Goal: Task Accomplishment & Management: Use online tool/utility

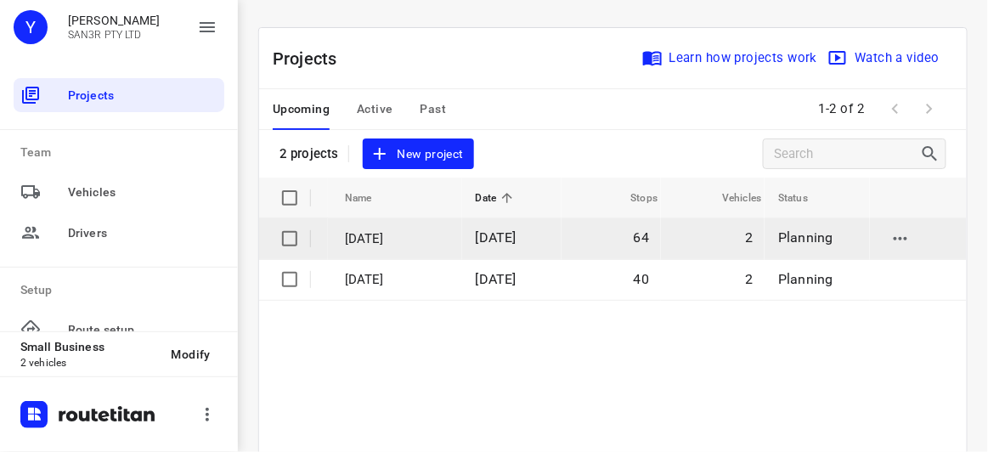
click at [601, 243] on td "64" at bounding box center [610, 238] width 99 height 41
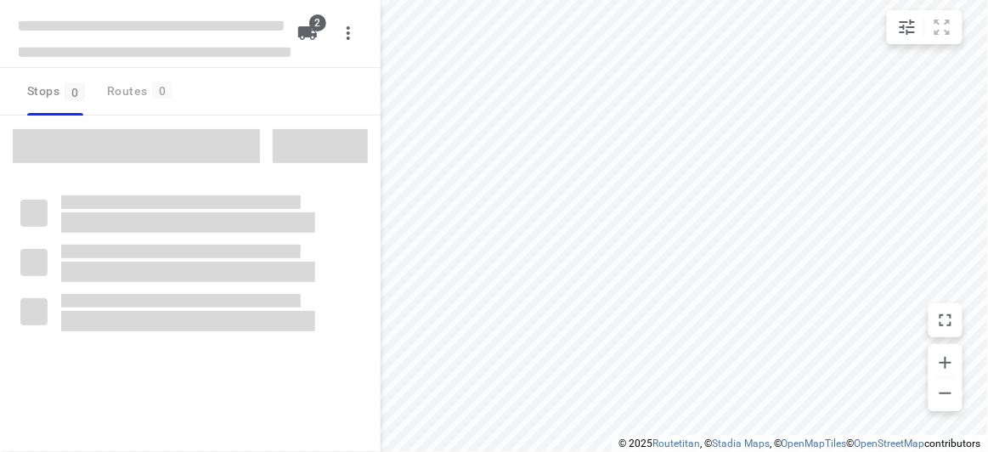
type input "distance"
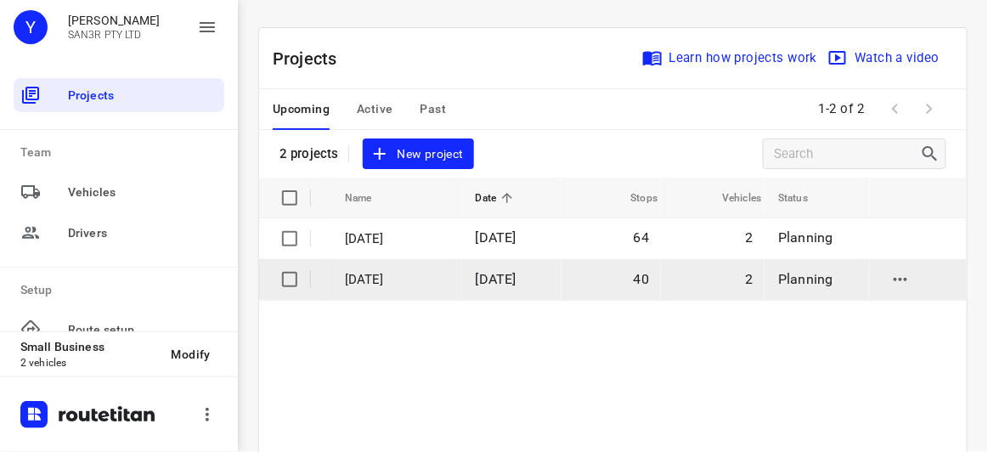
click at [437, 271] on p "[DATE]" at bounding box center [397, 280] width 105 height 20
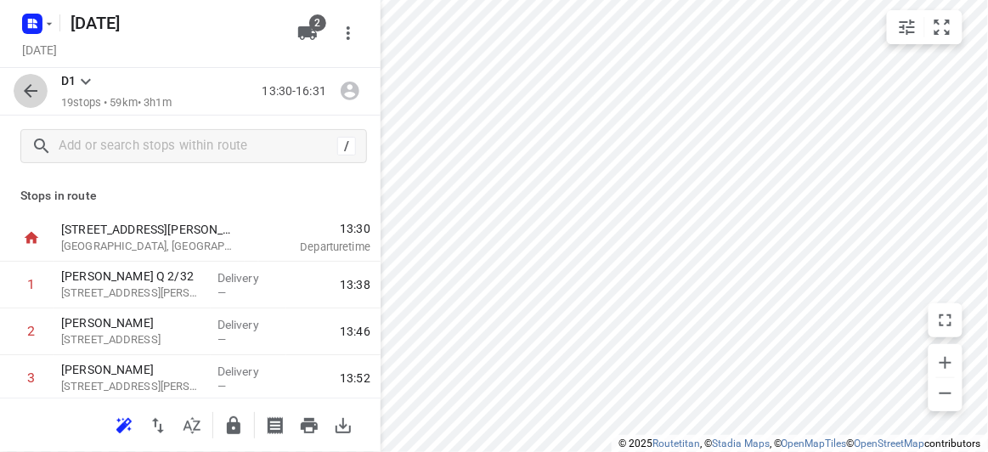
click at [32, 85] on icon "button" at bounding box center [30, 91] width 20 height 20
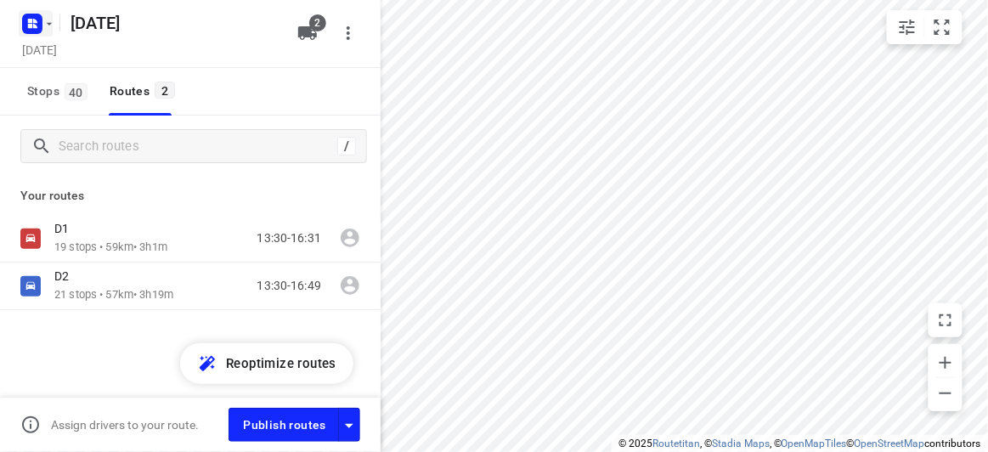
click at [41, 14] on icon "button" at bounding box center [32, 23] width 27 height 27
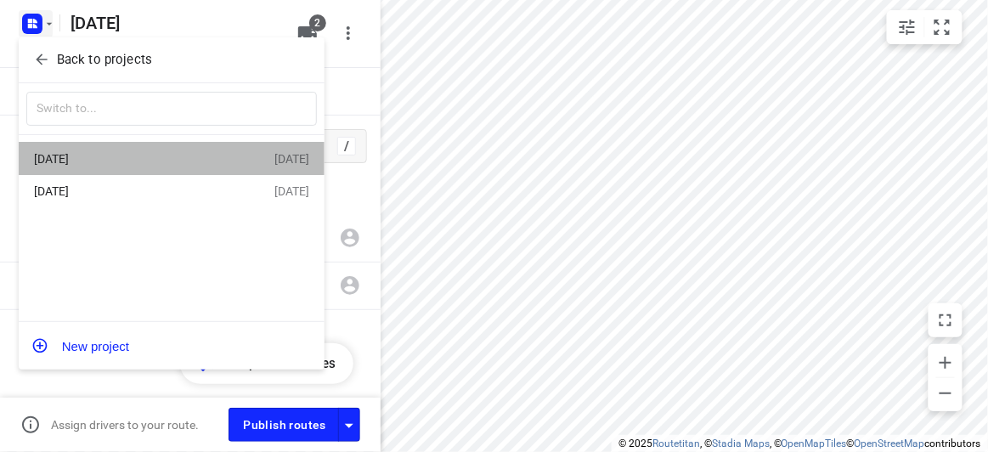
click at [82, 163] on div "[DATE]" at bounding box center [131, 159] width 195 height 14
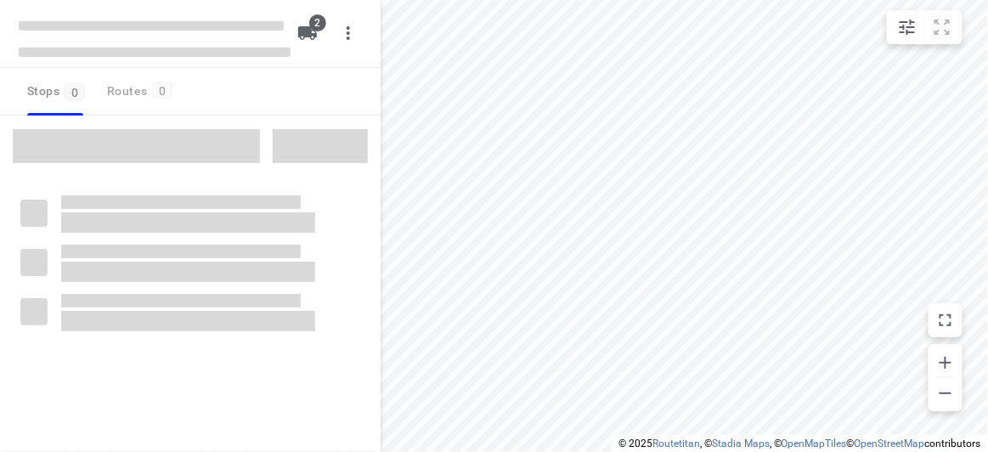
type input "distance"
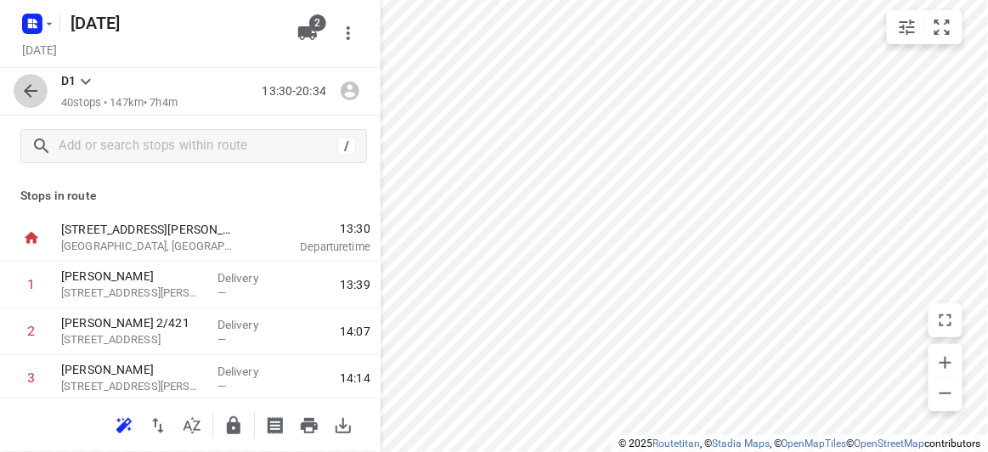
click at [28, 86] on icon "button" at bounding box center [30, 91] width 20 height 20
click at [27, 92] on icon "button" at bounding box center [30, 91] width 20 height 20
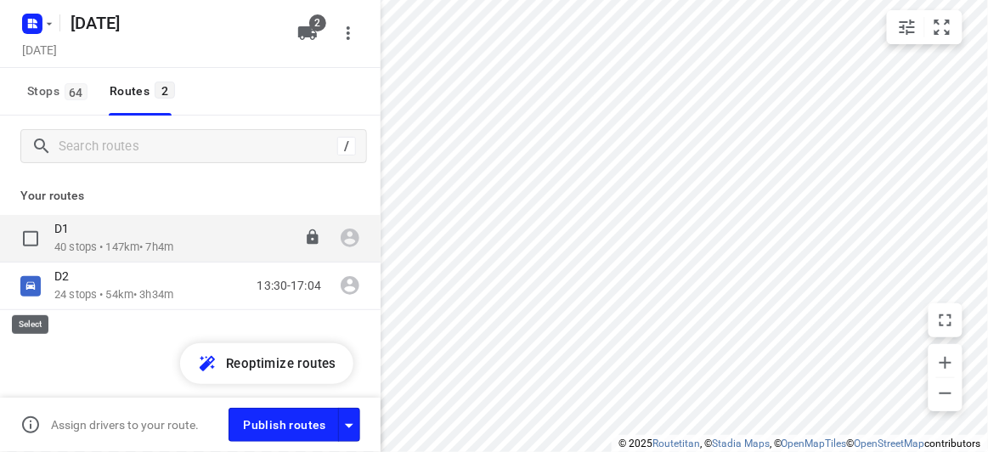
click at [0, 0] on input "checkbox" at bounding box center [0, 0] width 0 height 0
checkbox input "true"
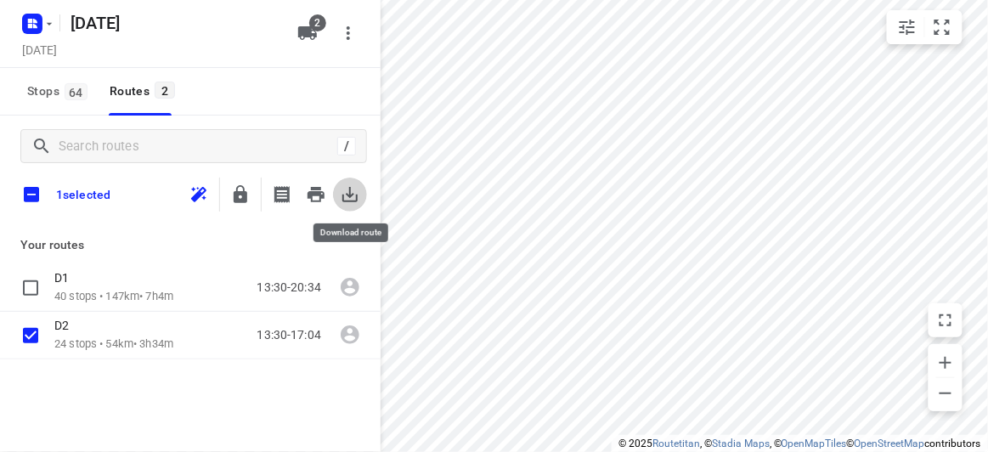
click at [334, 190] on button "button" at bounding box center [350, 195] width 34 height 34
click at [350, 199] on icon "button" at bounding box center [350, 194] width 20 height 20
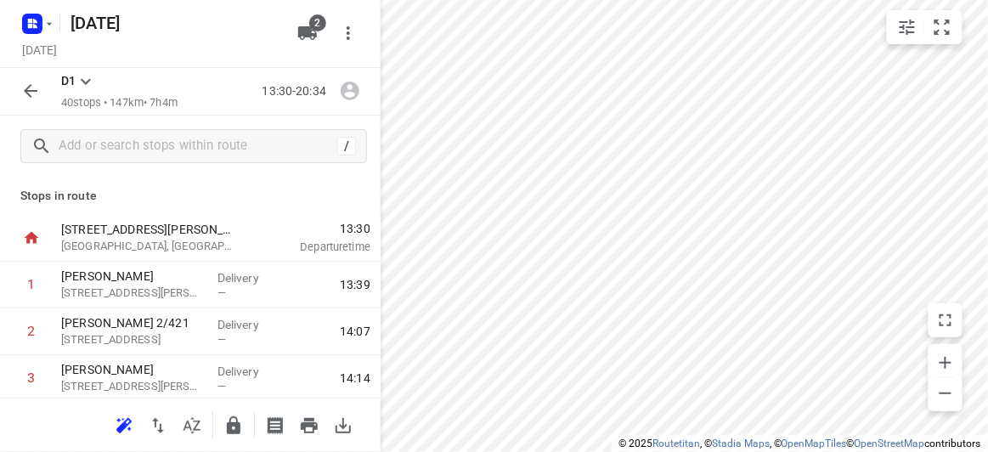
click at [25, 91] on icon "button" at bounding box center [31, 91] width 14 height 14
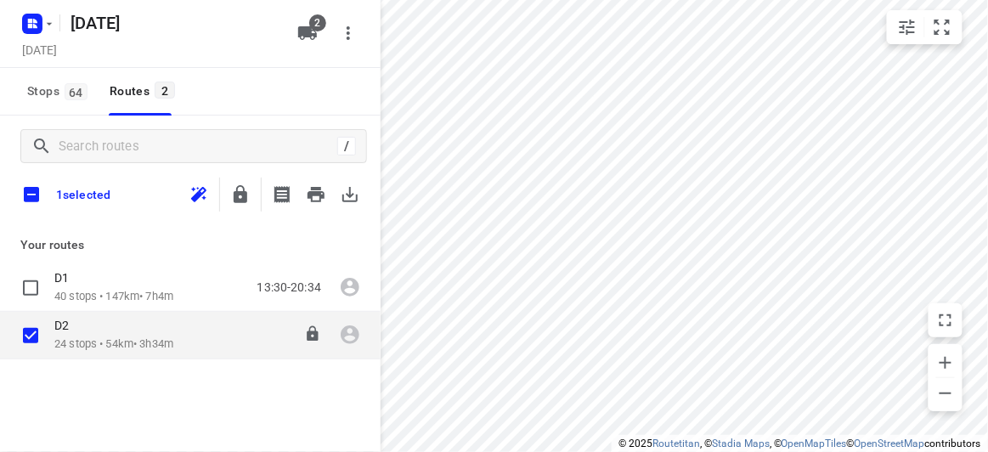
click at [137, 337] on p "24 stops • 54km • 3h34m" at bounding box center [113, 344] width 119 height 16
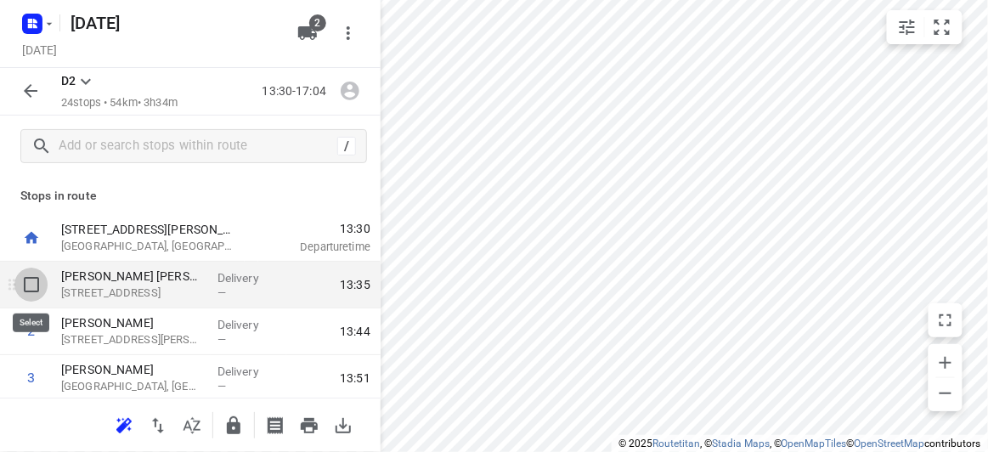
drag, startPoint x: 31, startPoint y: 295, endPoint x: 31, endPoint y: 253, distance: 41.6
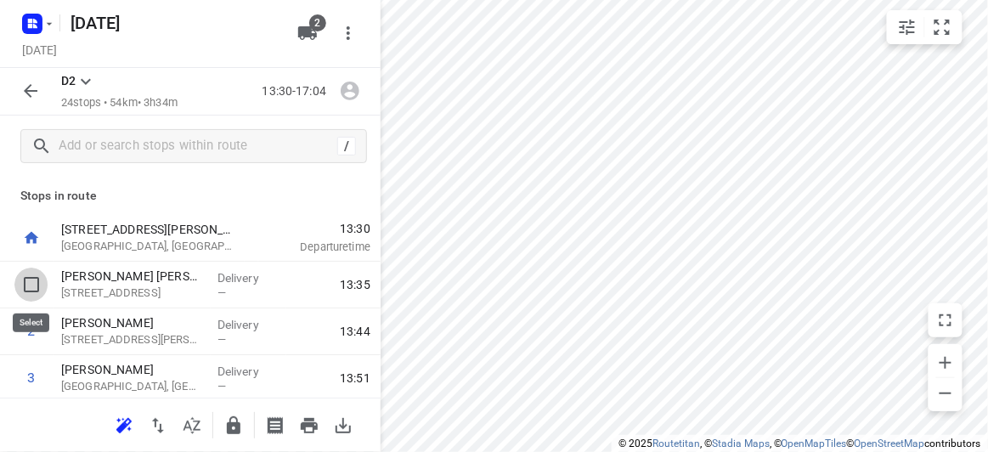
click at [31, 277] on input "checkbox" at bounding box center [31, 285] width 34 height 34
checkbox input "true"
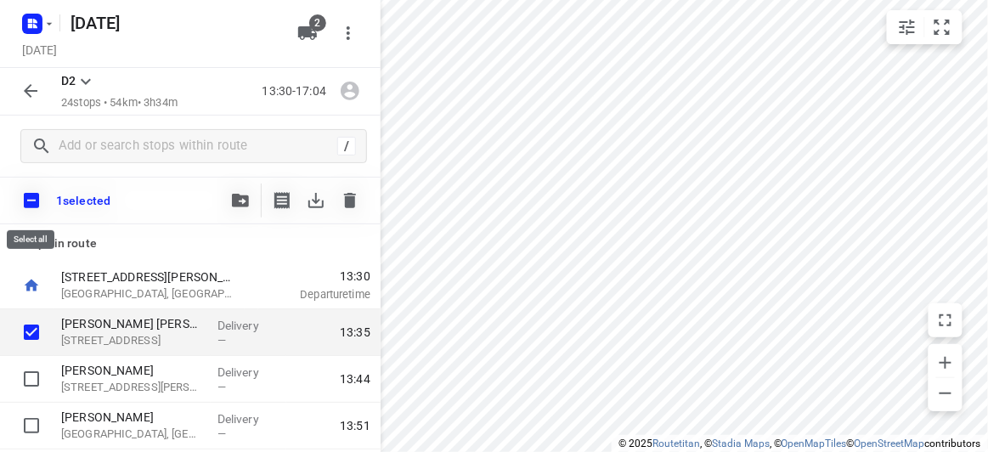
click at [32, 192] on input "checkbox" at bounding box center [32, 201] width 36 height 36
checkbox input "true"
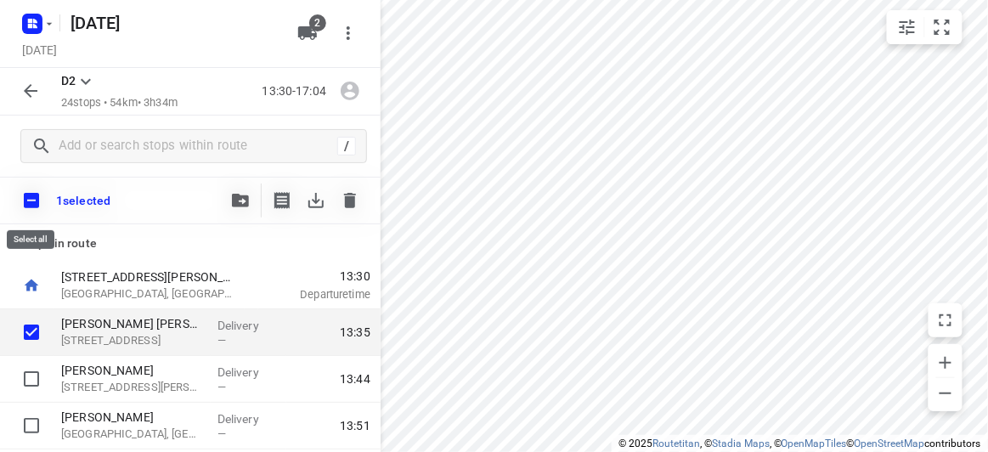
checkbox input "true"
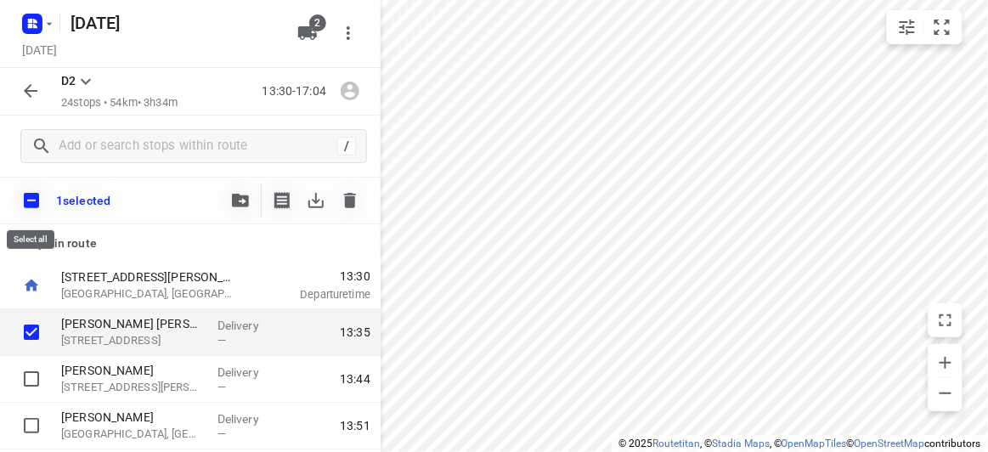
checkbox input "true"
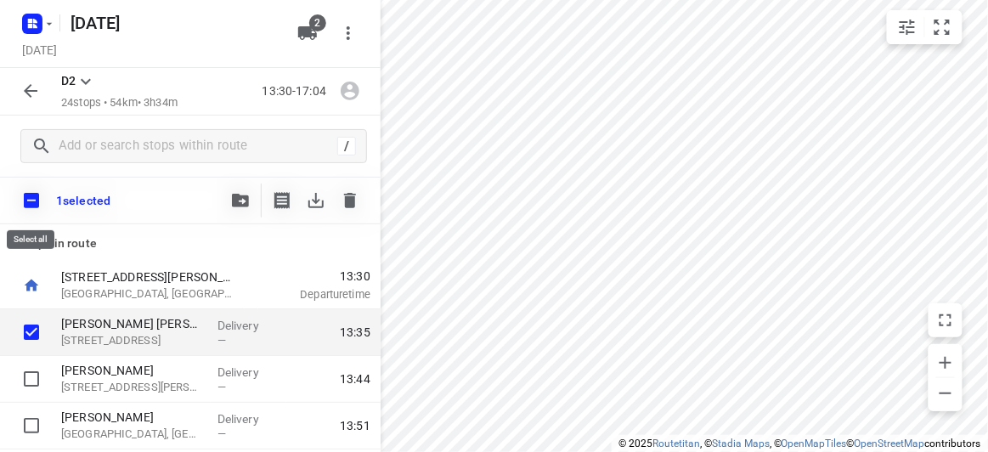
checkbox input "true"
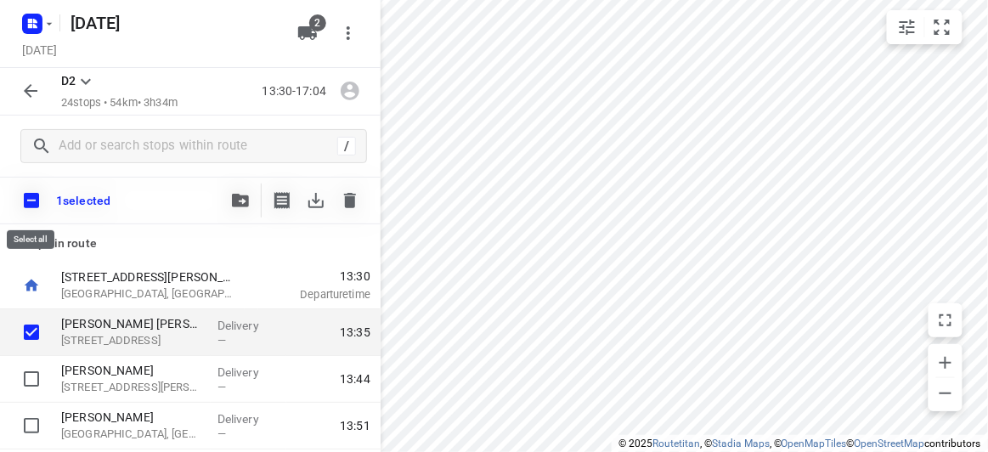
checkbox input "true"
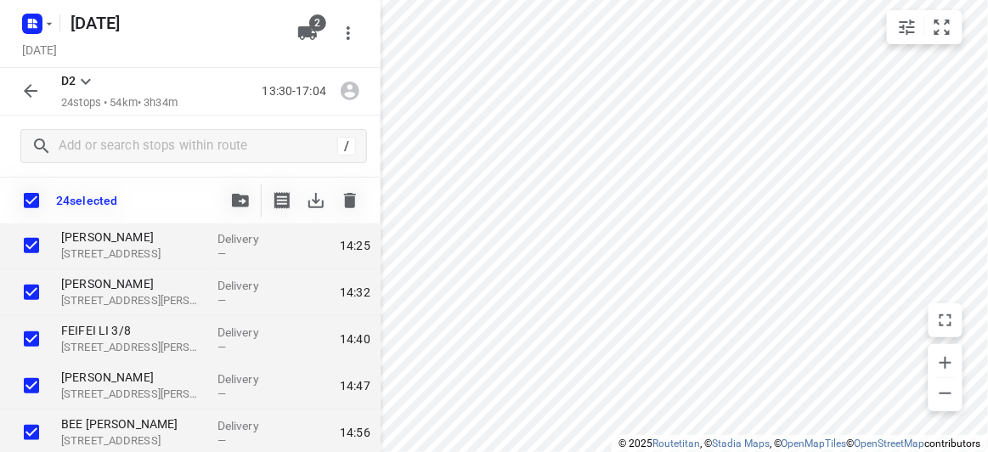
scroll to position [386, 0]
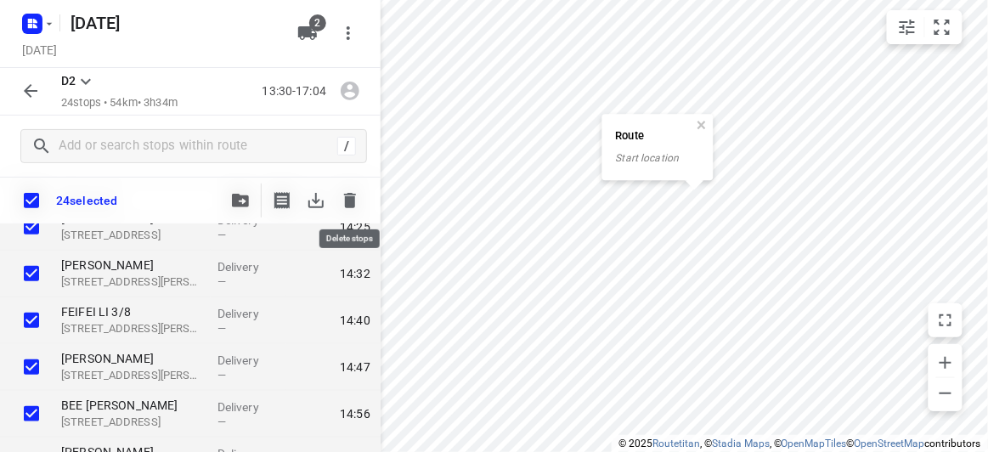
click at [354, 198] on icon "button" at bounding box center [350, 200] width 12 height 15
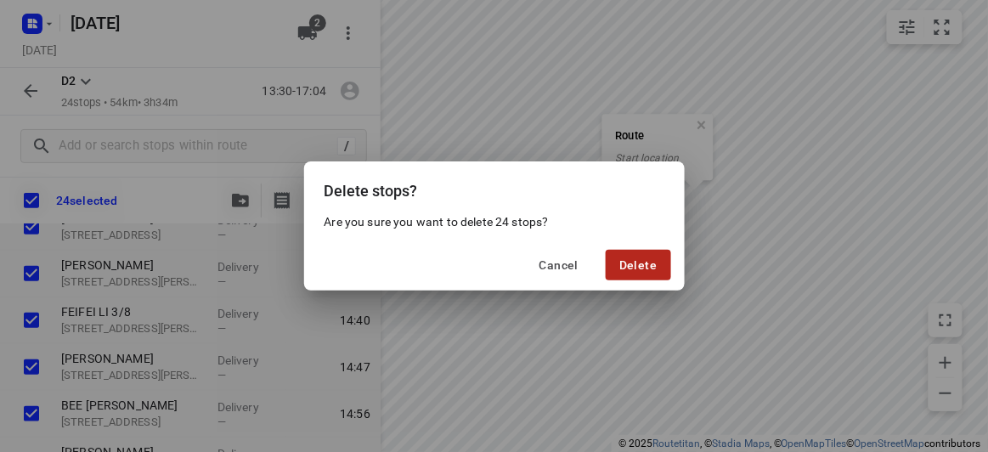
click at [649, 255] on button "Delete" at bounding box center [638, 265] width 65 height 31
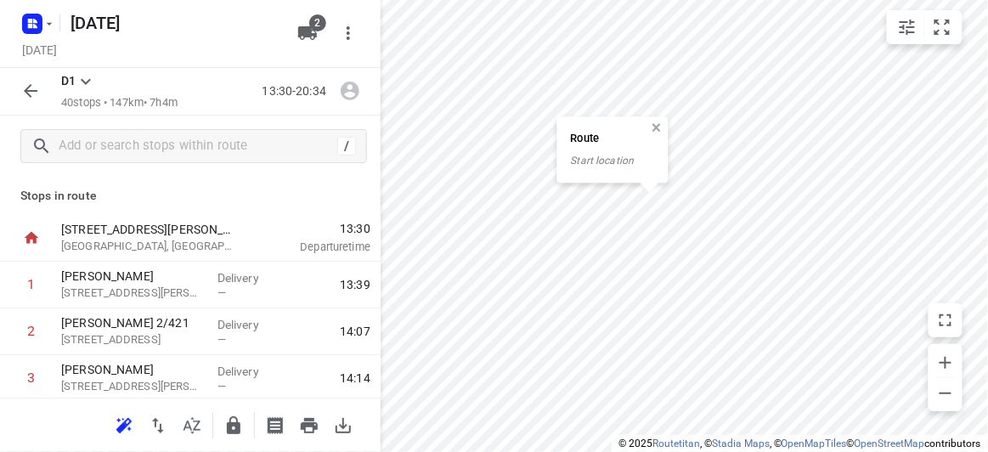
click at [658, 127] on button "button" at bounding box center [656, 128] width 15 height 15
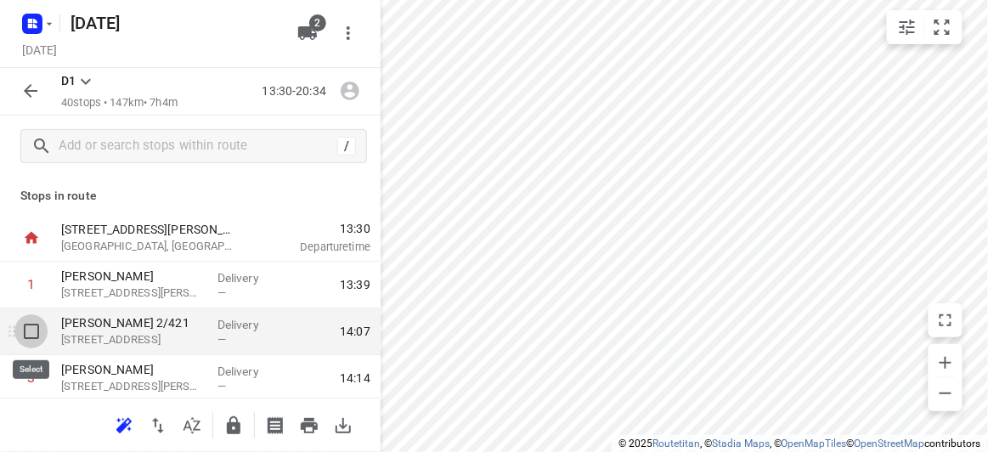
click at [40, 334] on input "checkbox" at bounding box center [31, 331] width 34 height 34
checkbox input "true"
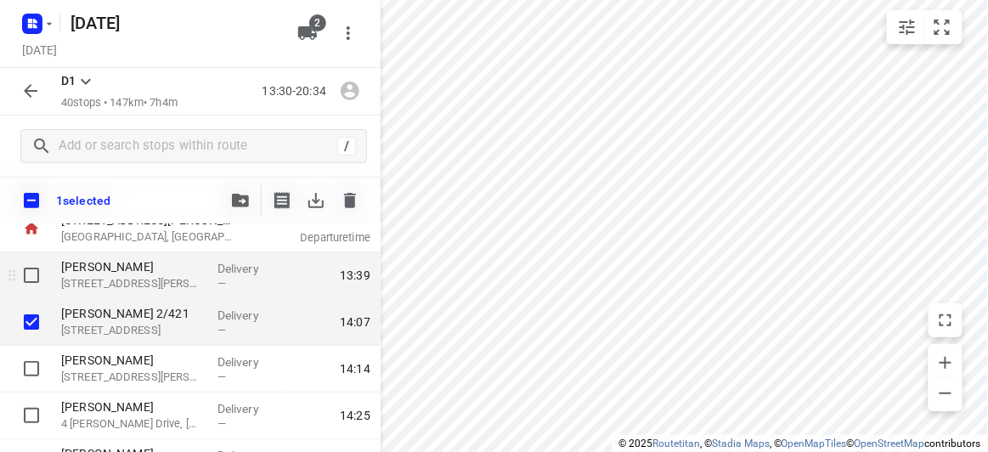
scroll to position [76, 0]
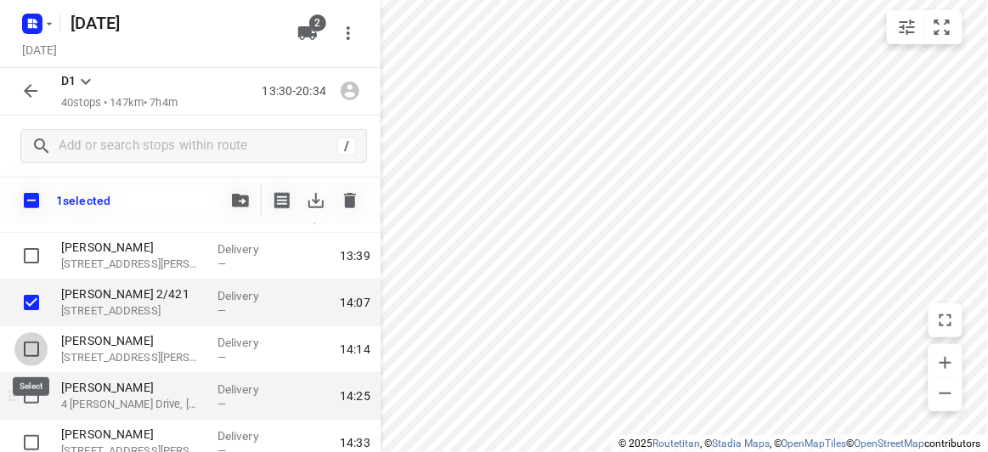
drag, startPoint x: 35, startPoint y: 347, endPoint x: 34, endPoint y: 415, distance: 68.8
click at [35, 347] on input "checkbox" at bounding box center [31, 349] width 34 height 34
checkbox input "true"
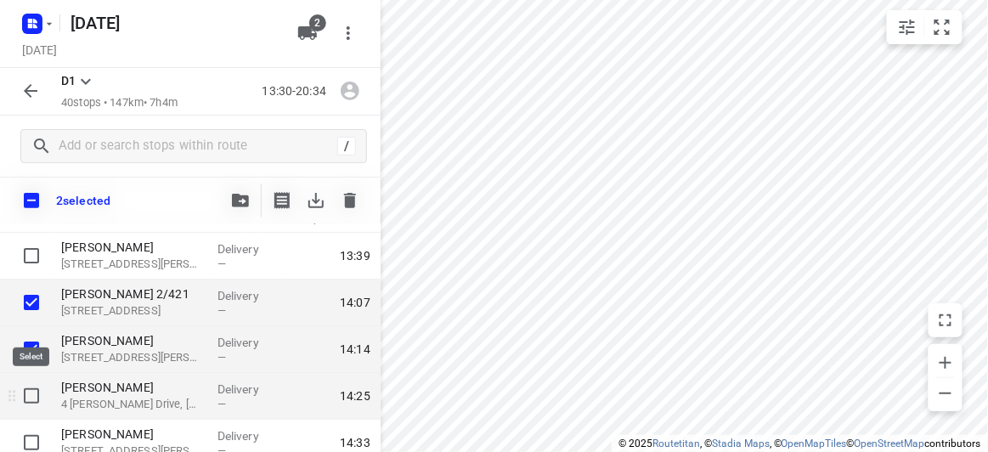
click at [36, 395] on input "checkbox" at bounding box center [31, 396] width 34 height 34
checkbox input "true"
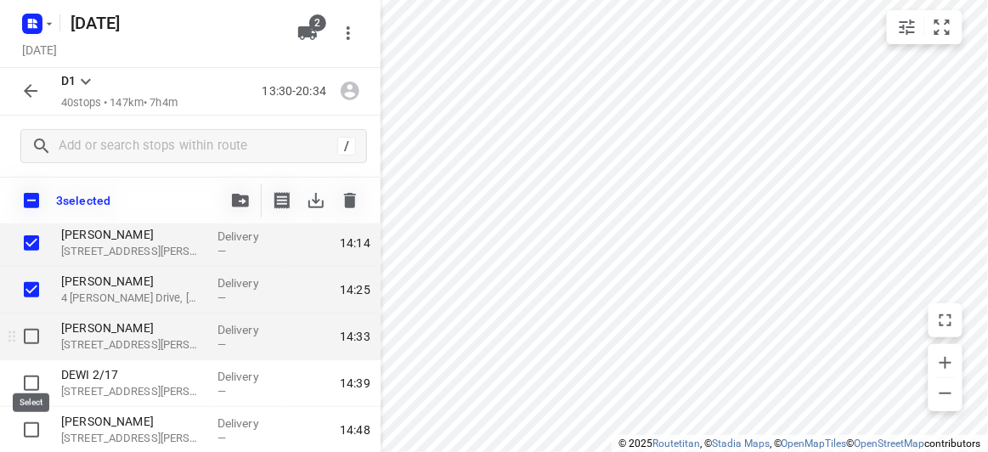
scroll to position [154, 0]
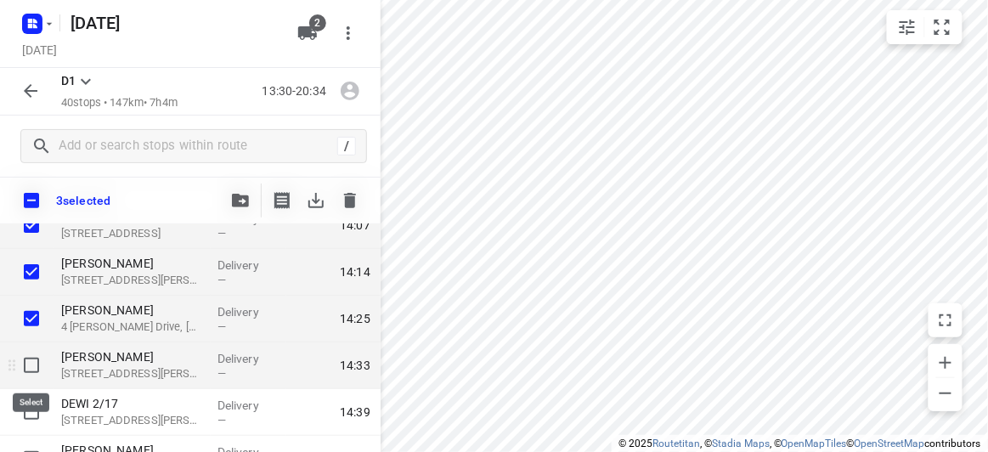
click at [33, 361] on input "checkbox" at bounding box center [31, 365] width 34 height 34
checkbox input "true"
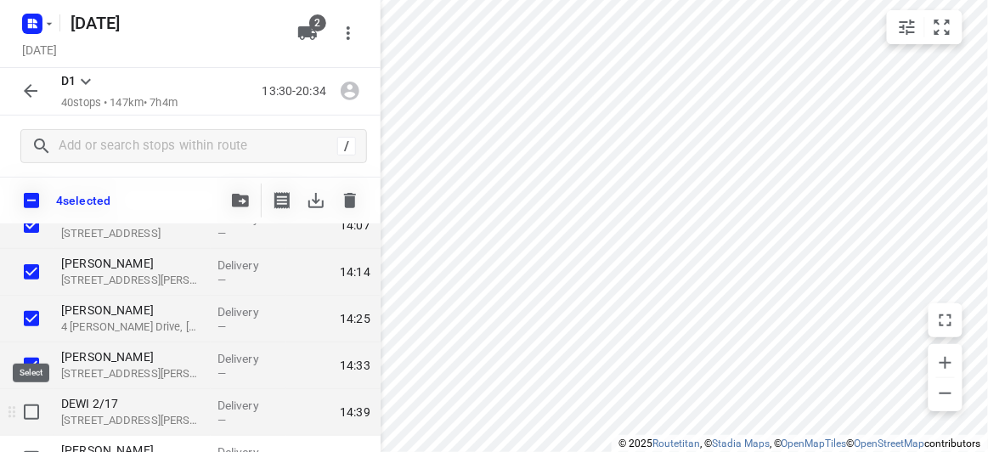
click at [38, 411] on input "checkbox" at bounding box center [31, 412] width 34 height 34
checkbox input "true"
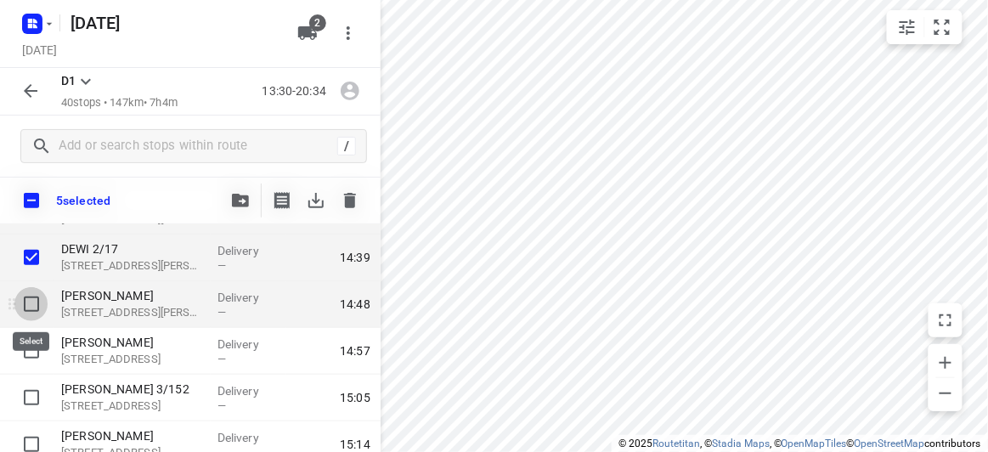
click at [31, 299] on input "checkbox" at bounding box center [31, 304] width 34 height 34
checkbox input "true"
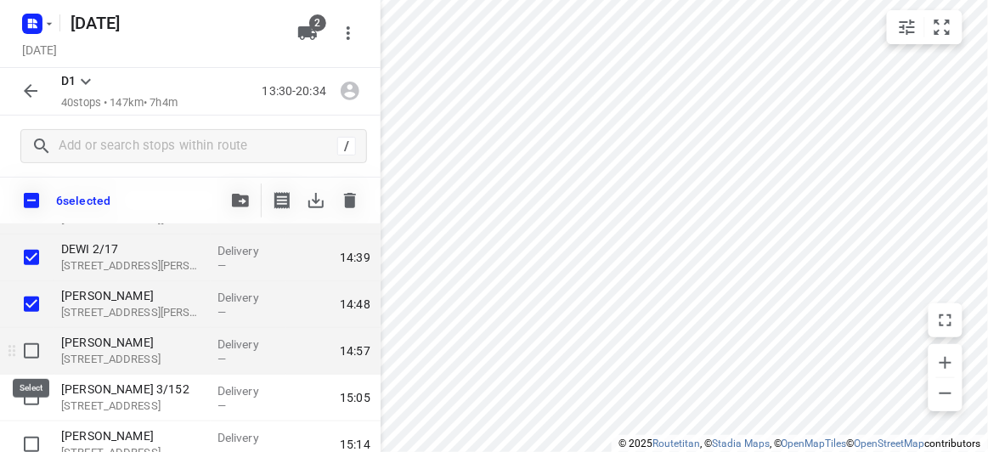
click at [32, 357] on input "checkbox" at bounding box center [31, 351] width 34 height 34
checkbox input "true"
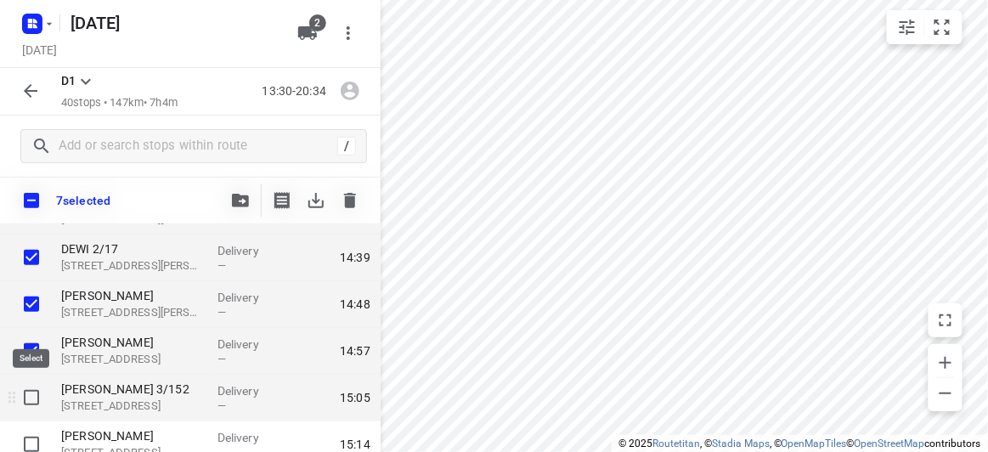
click at [37, 401] on input "checkbox" at bounding box center [31, 397] width 34 height 34
checkbox input "true"
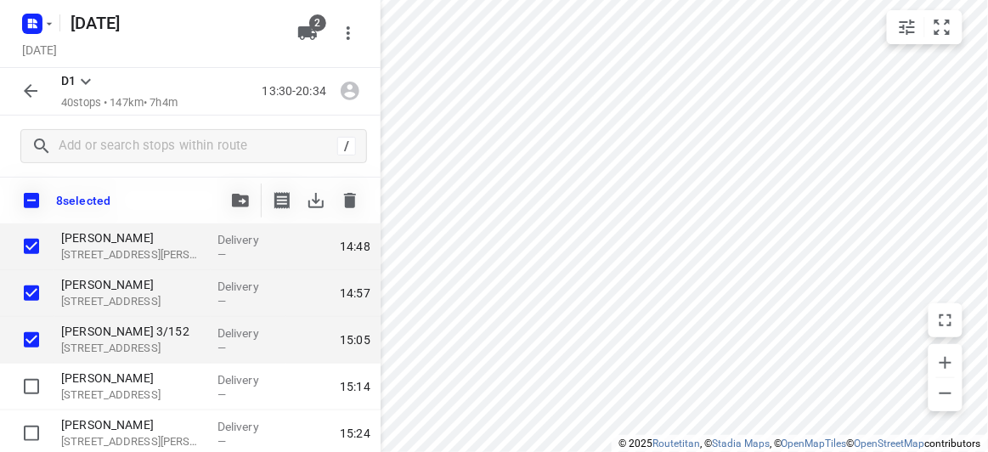
scroll to position [386, 0]
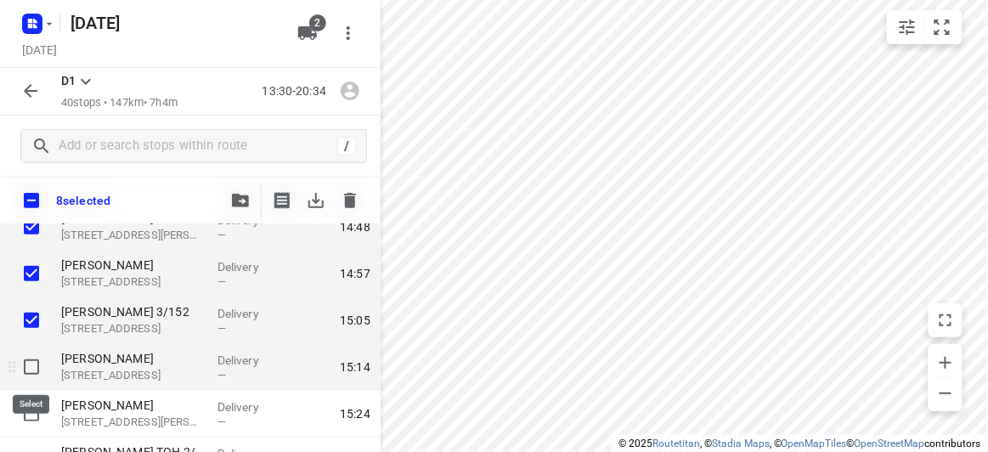
click at [31, 362] on input "checkbox" at bounding box center [31, 367] width 34 height 34
checkbox input "true"
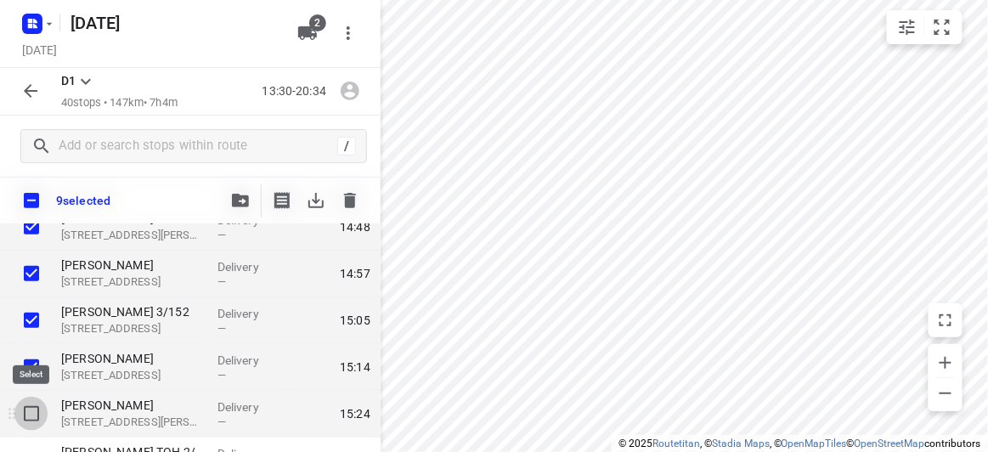
click at [39, 410] on input "checkbox" at bounding box center [31, 414] width 34 height 34
checkbox input "true"
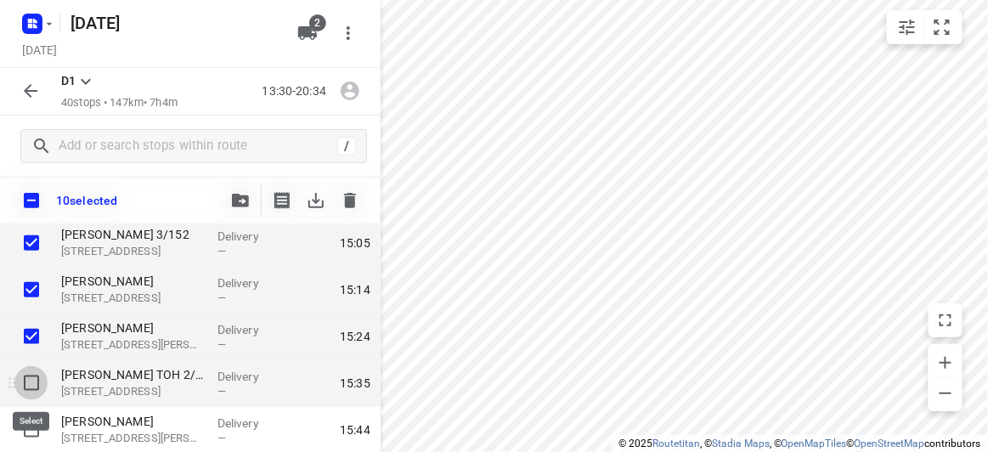
click at [30, 377] on input "checkbox" at bounding box center [31, 383] width 34 height 34
checkbox input "true"
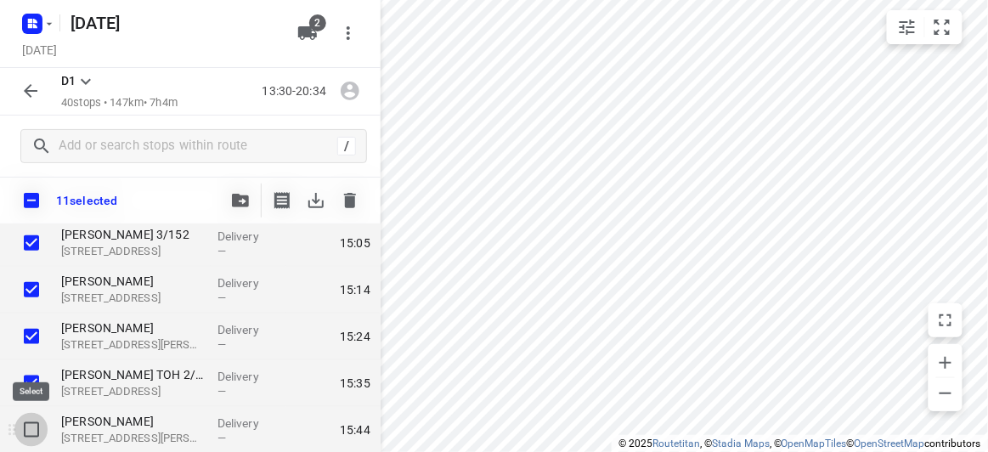
click at [37, 427] on input "checkbox" at bounding box center [31, 430] width 34 height 34
checkbox input "true"
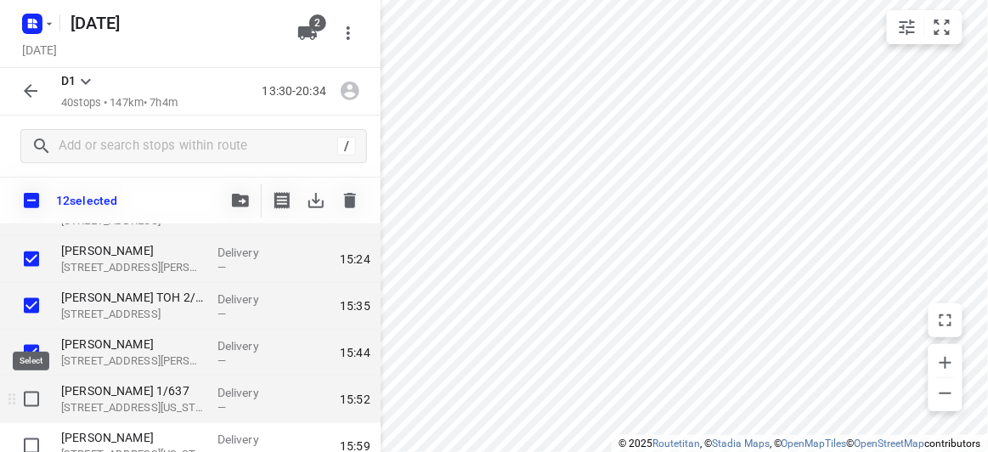
drag, startPoint x: 29, startPoint y: 400, endPoint x: 27, endPoint y: 420, distance: 20.5
click at [30, 401] on input "checkbox" at bounding box center [31, 399] width 34 height 34
checkbox input "true"
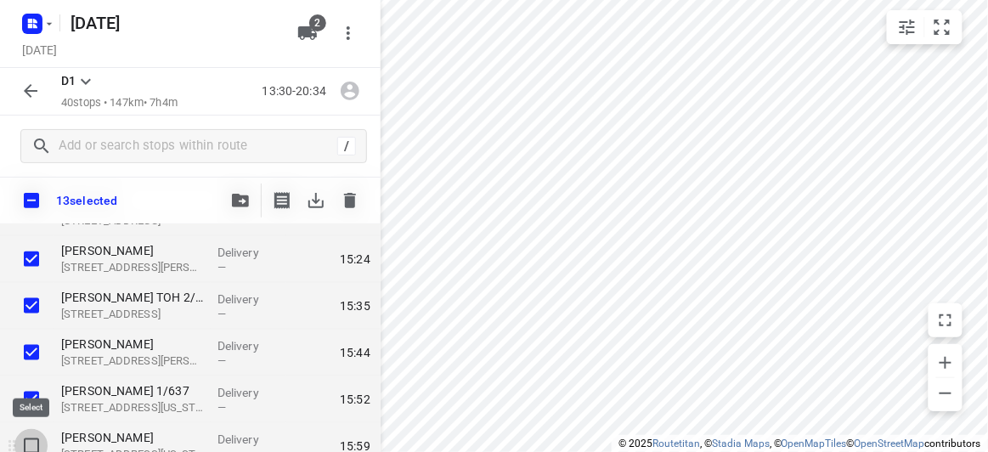
click at [35, 446] on input "checkbox" at bounding box center [31, 446] width 34 height 34
checkbox input "true"
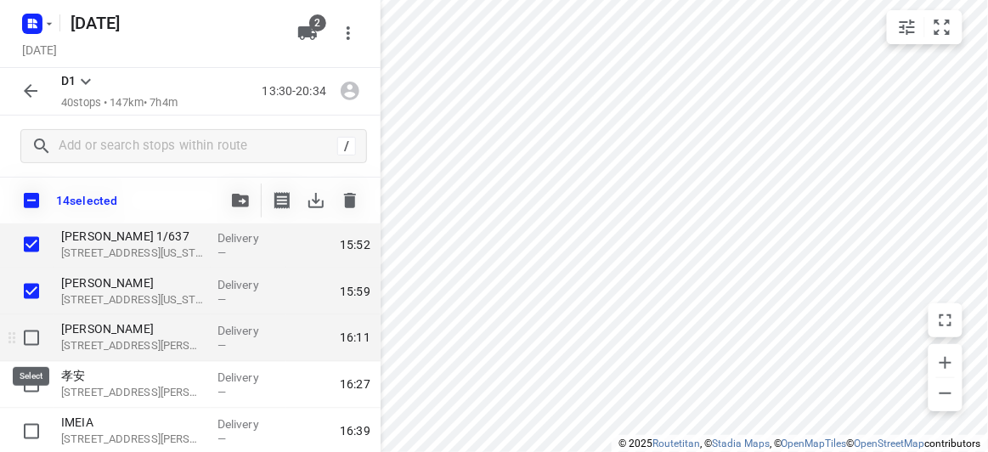
click at [32, 337] on input "checkbox" at bounding box center [31, 338] width 34 height 34
checkbox input "true"
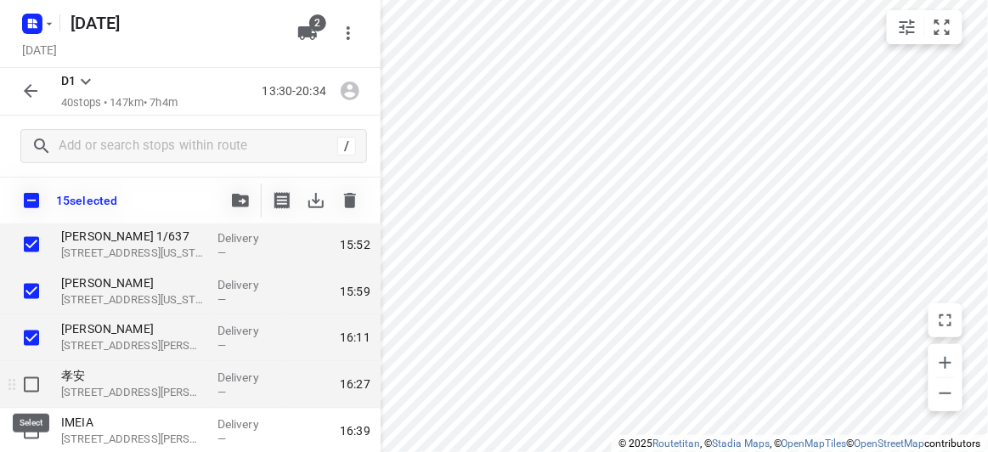
click at [31, 384] on input "checkbox" at bounding box center [31, 385] width 34 height 34
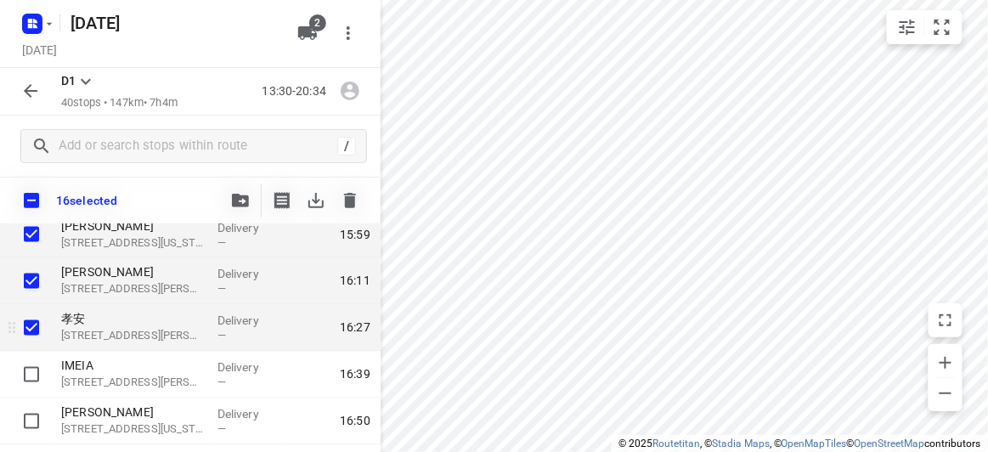
scroll to position [772, 0]
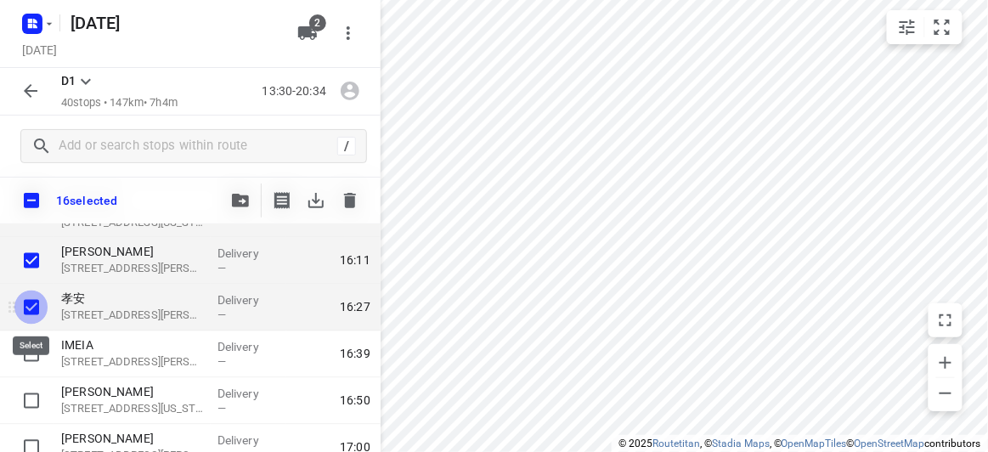
click at [28, 307] on input "checkbox" at bounding box center [31, 307] width 34 height 34
checkbox input "false"
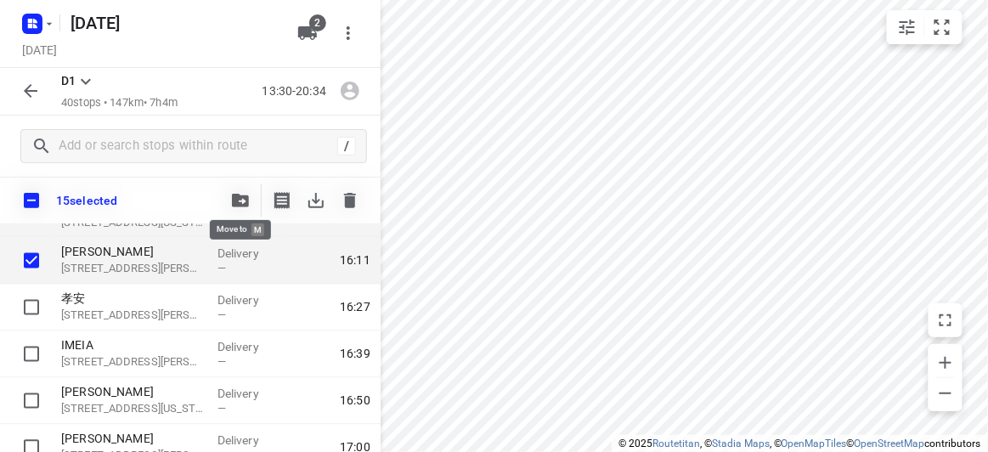
click at [243, 199] on icon "button" at bounding box center [240, 201] width 17 height 14
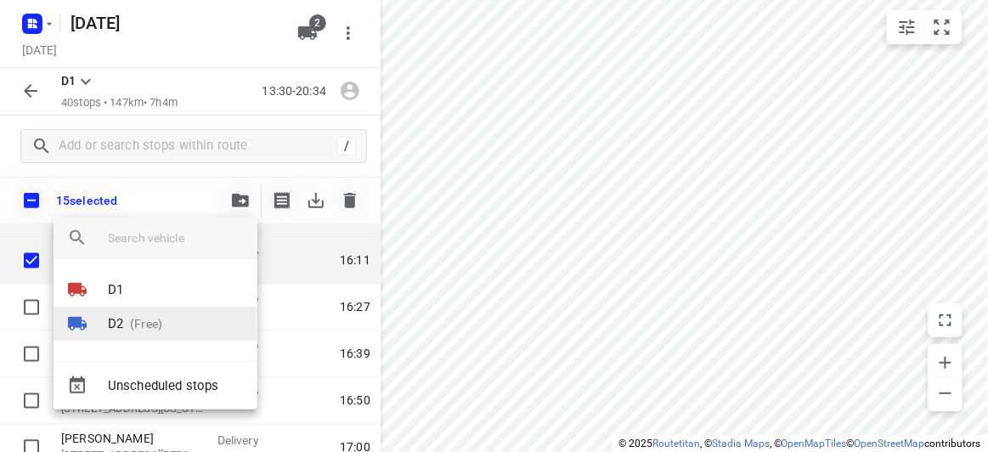
click at [138, 320] on p "(Free)" at bounding box center [142, 324] width 39 height 18
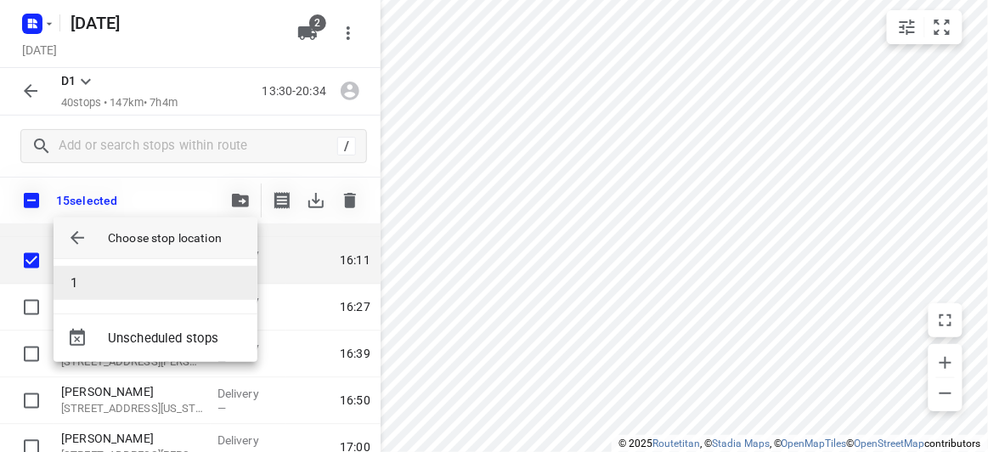
click at [113, 284] on li "1" at bounding box center [156, 283] width 204 height 34
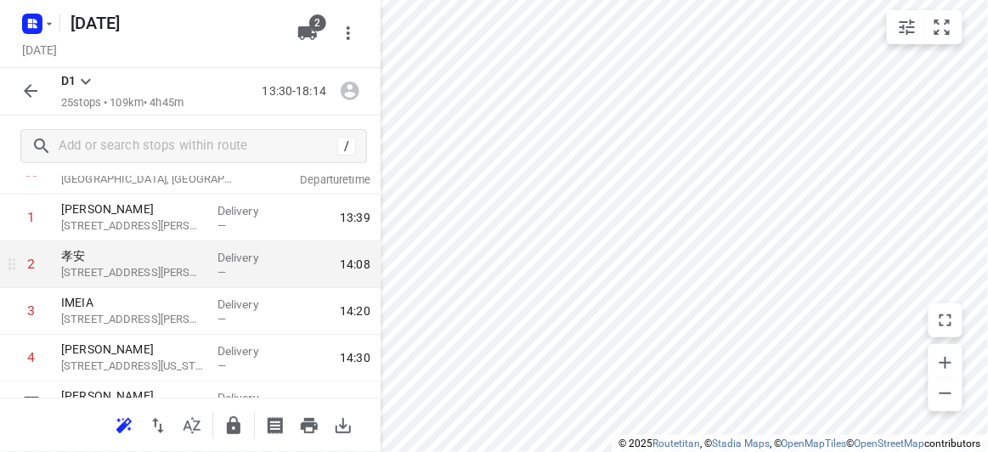
scroll to position [154, 0]
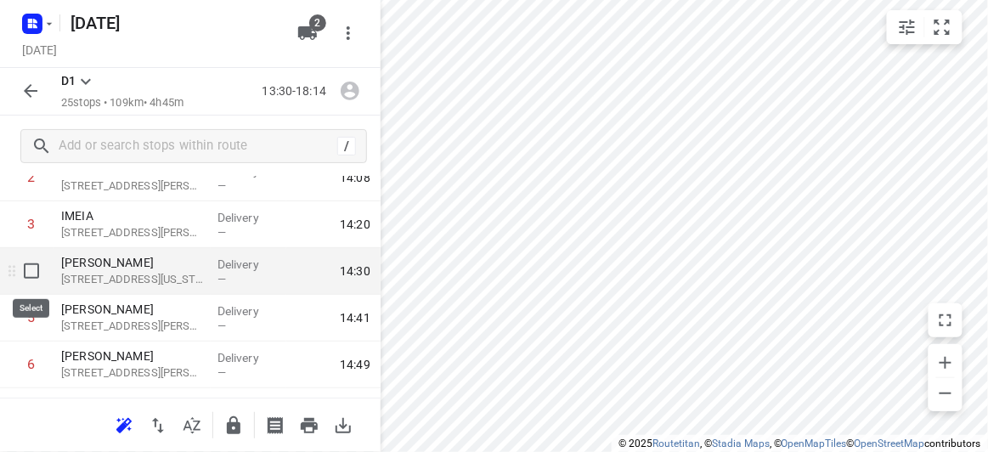
click at [33, 279] on input "checkbox" at bounding box center [31, 271] width 34 height 34
checkbox input "true"
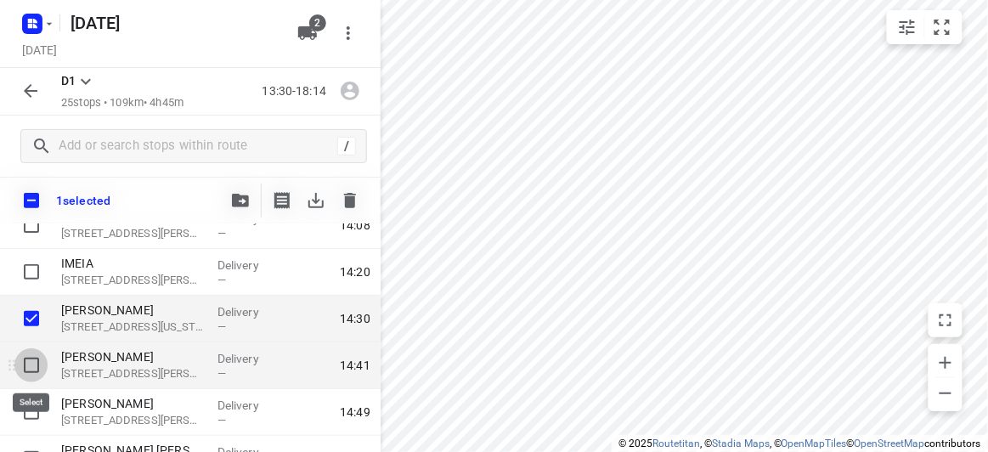
click at [33, 367] on input "checkbox" at bounding box center [31, 365] width 34 height 34
checkbox input "true"
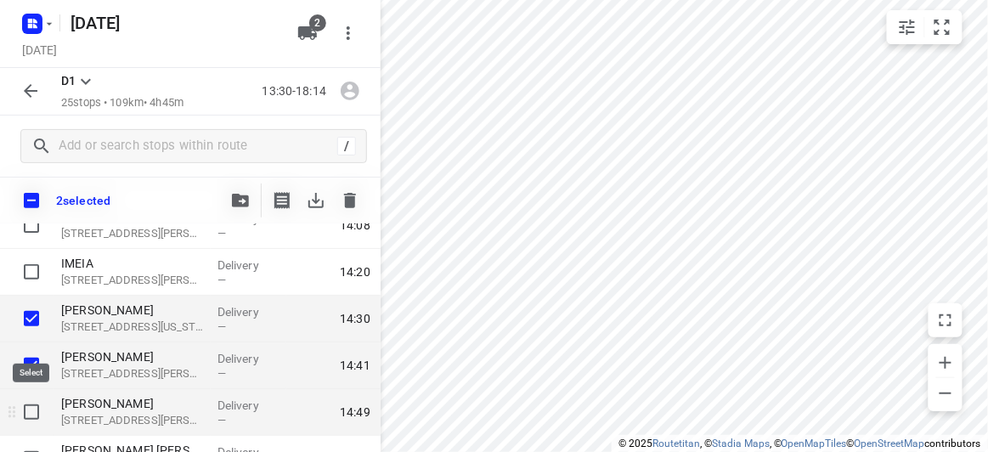
click at [28, 414] on input "checkbox" at bounding box center [31, 412] width 34 height 34
checkbox input "true"
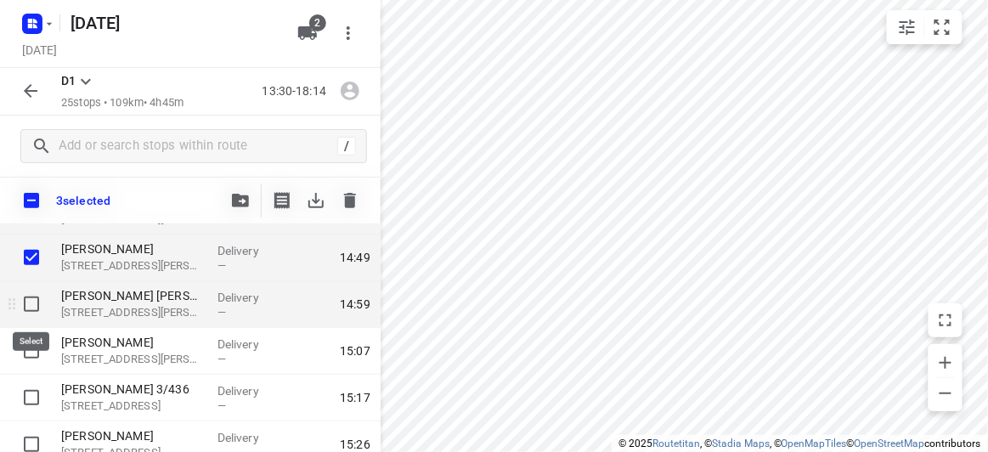
click at [31, 298] on input "checkbox" at bounding box center [31, 304] width 34 height 34
checkbox input "true"
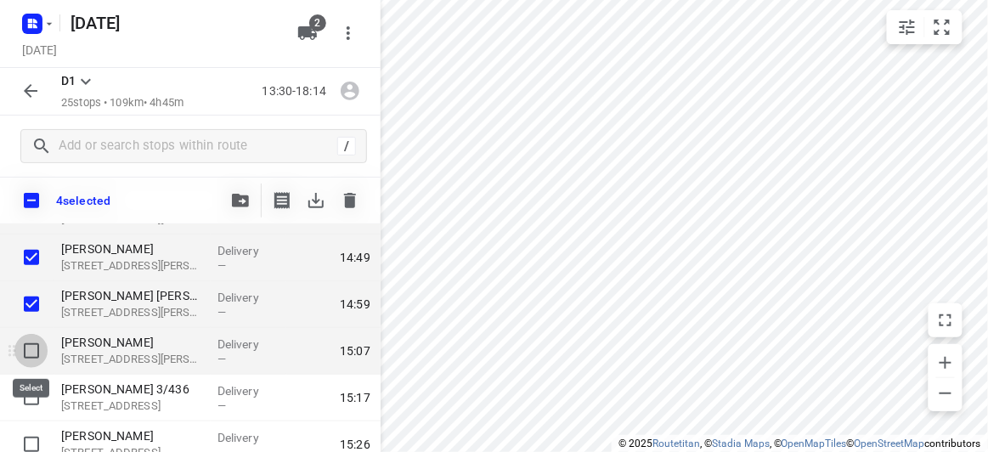
click at [25, 343] on input "checkbox" at bounding box center [31, 351] width 34 height 34
checkbox input "true"
click at [240, 204] on icon "button" at bounding box center [240, 201] width 17 height 14
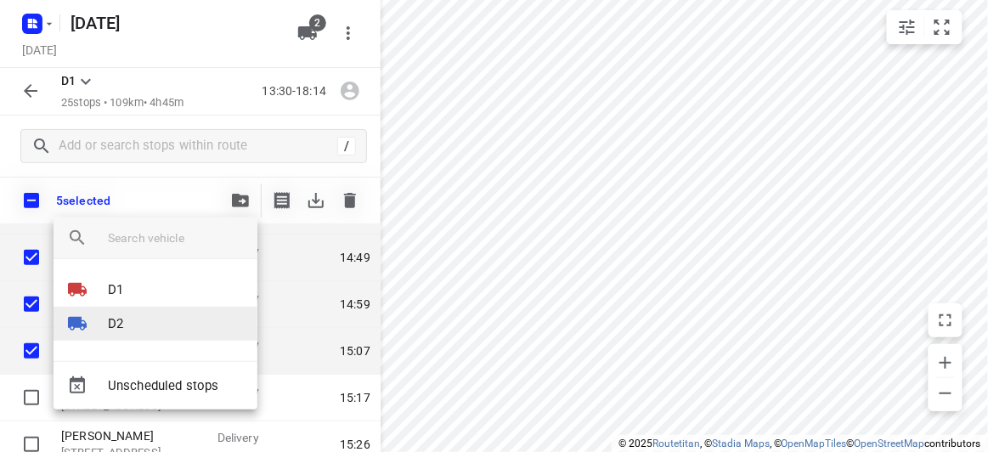
click at [132, 323] on li "D2" at bounding box center [156, 324] width 204 height 34
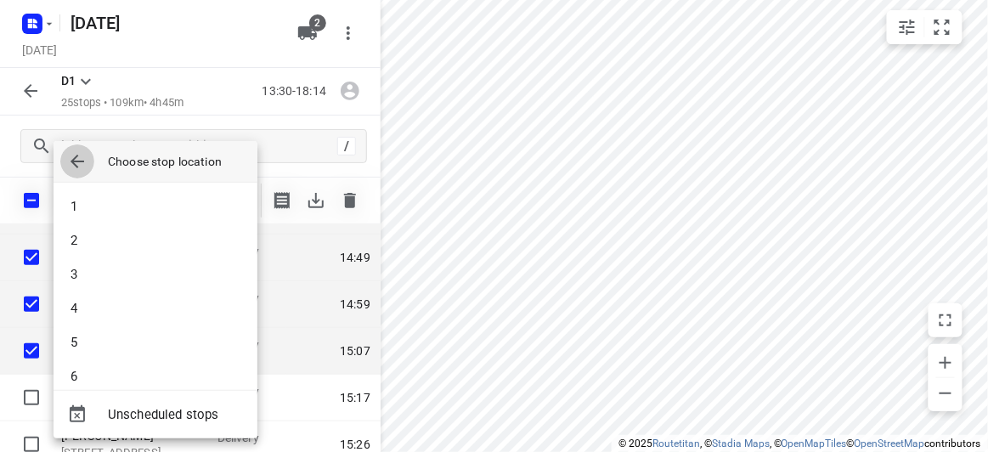
click at [78, 169] on icon "button" at bounding box center [77, 161] width 20 height 20
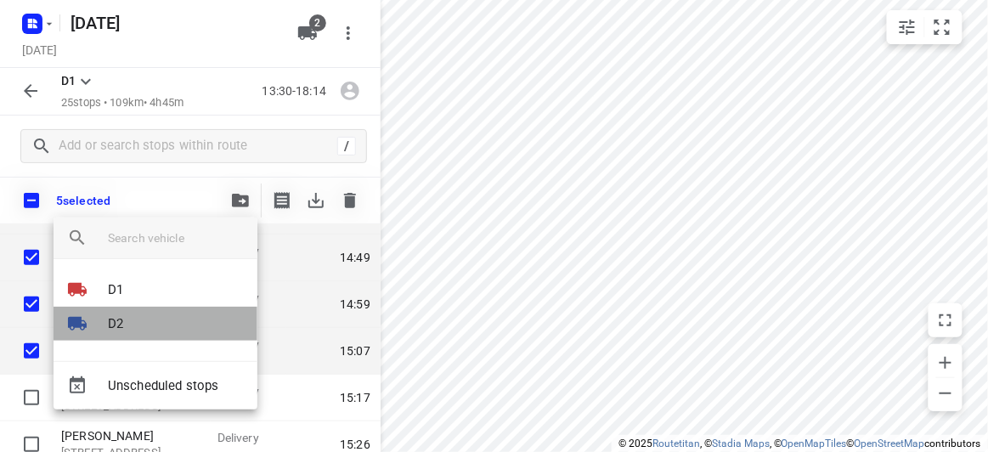
click at [116, 327] on p "D2" at bounding box center [115, 324] width 15 height 20
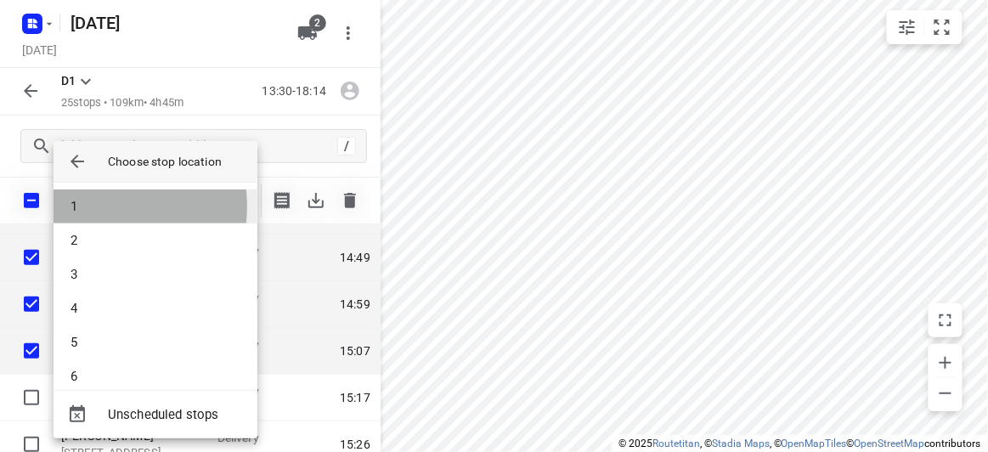
click at [93, 206] on li "1" at bounding box center [156, 206] width 204 height 34
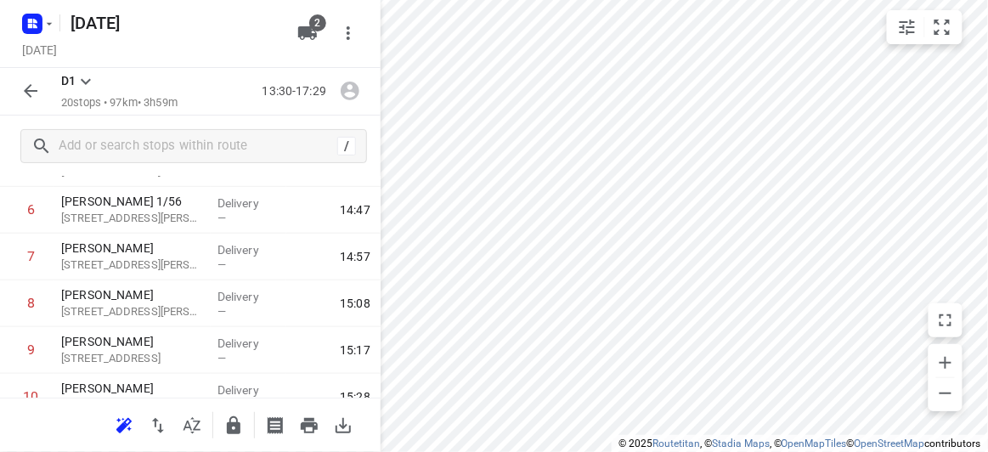
click at [29, 90] on icon "button" at bounding box center [31, 91] width 14 height 14
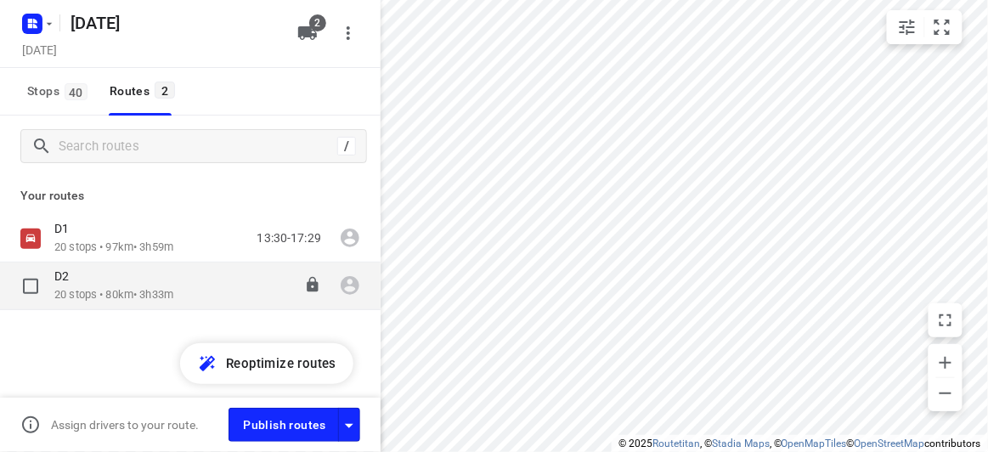
click at [98, 290] on p "20 stops • 80km • 3h33m" at bounding box center [113, 295] width 119 height 16
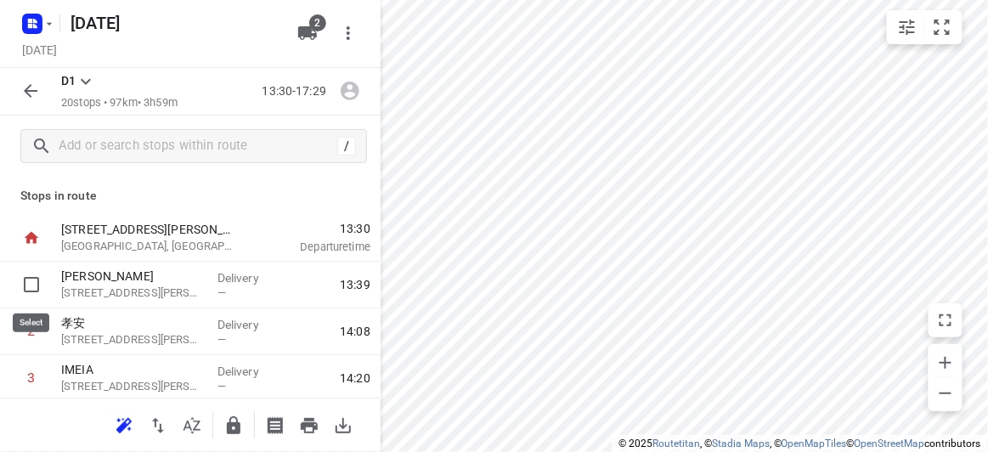
click at [32, 292] on input "checkbox" at bounding box center [31, 285] width 34 height 34
checkbox input "true"
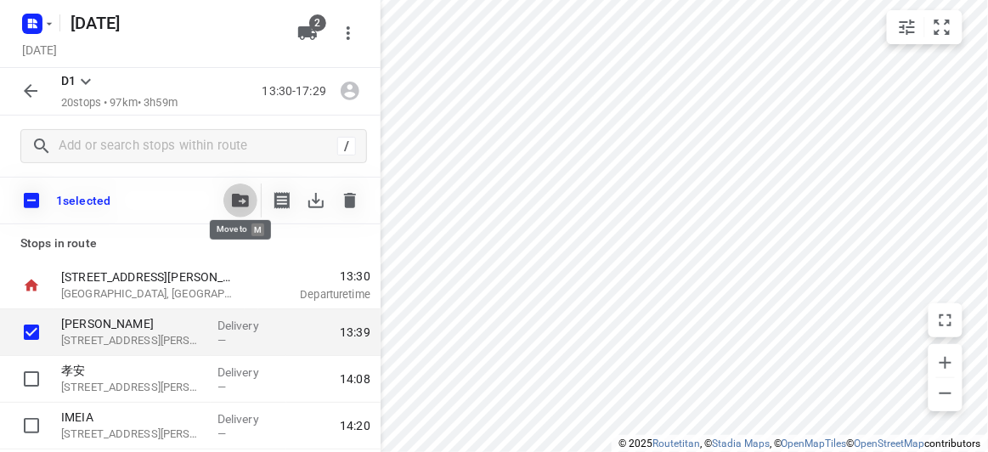
click at [231, 204] on span "button" at bounding box center [240, 201] width 20 height 14
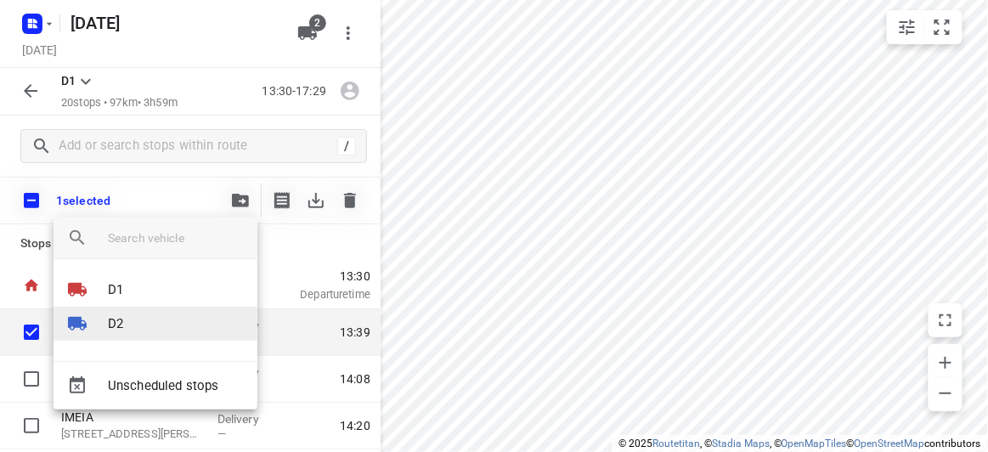
click at [110, 319] on p "D2" at bounding box center [115, 324] width 15 height 20
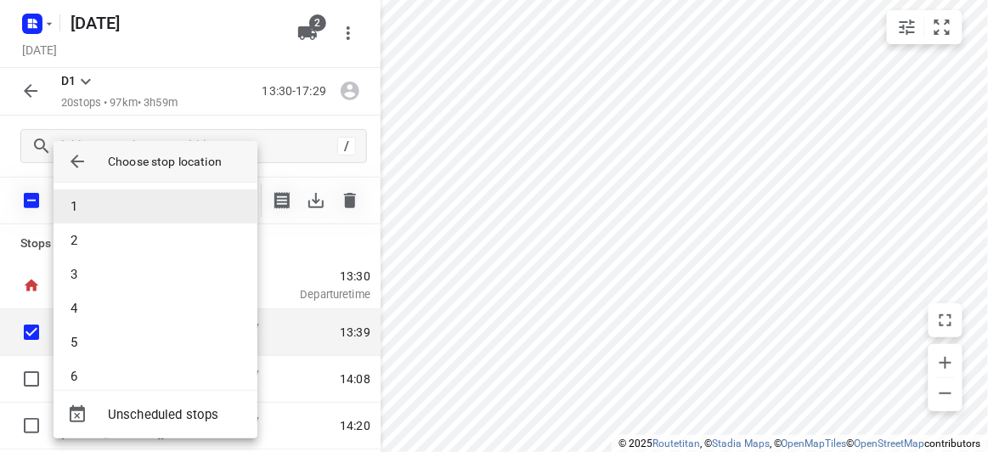
click at [99, 201] on li "1" at bounding box center [156, 206] width 204 height 34
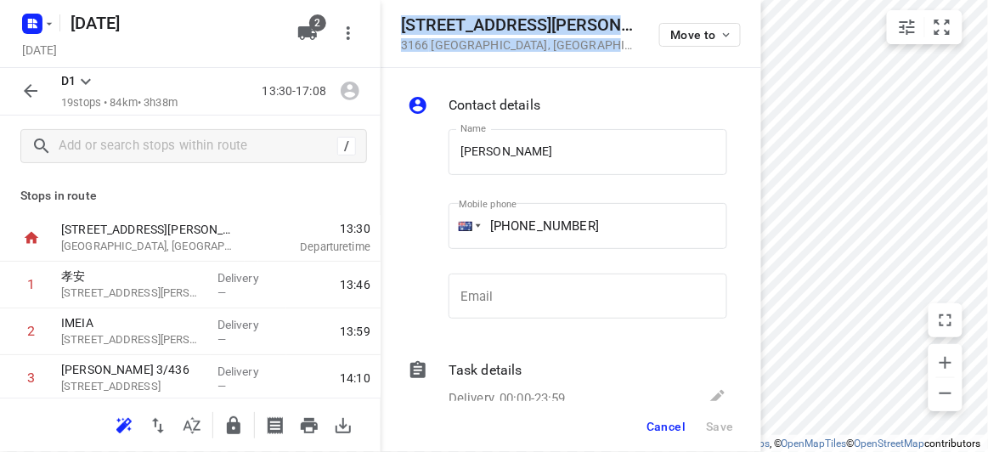
drag, startPoint x: 532, startPoint y: 49, endPoint x: 403, endPoint y: 26, distance: 131.1
click at [403, 26] on div "[STREET_ADDRESS][PERSON_NAME] Move to" at bounding box center [571, 33] width 340 height 37
copy div "[STREET_ADDRESS][PERSON_NAME]"
click at [319, 41] on button "2" at bounding box center [307, 33] width 34 height 34
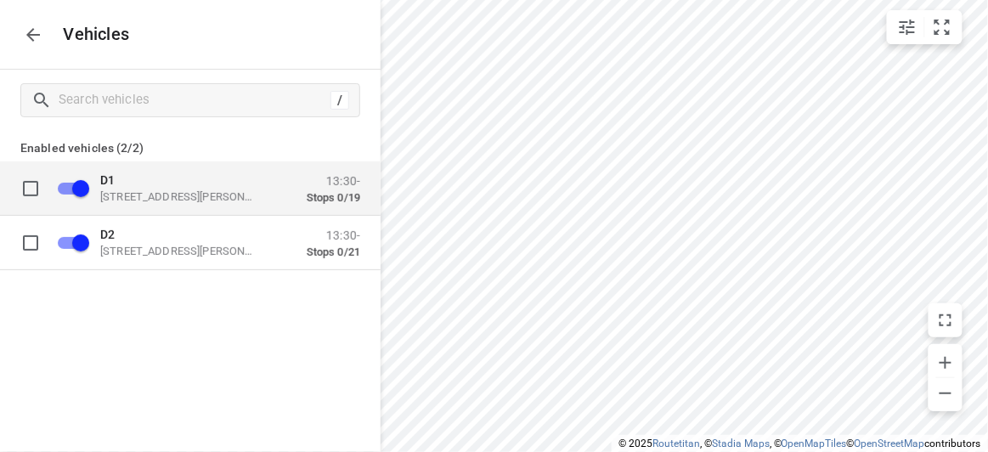
click at [167, 200] on p "[STREET_ADDRESS][PERSON_NAME]" at bounding box center [185, 196] width 170 height 14
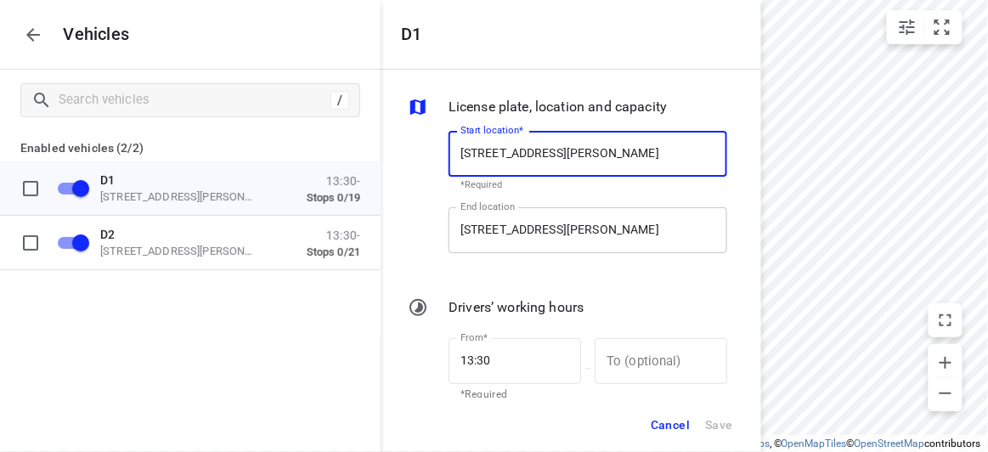
click at [525, 236] on input "[STREET_ADDRESS][PERSON_NAME]" at bounding box center [587, 230] width 279 height 46
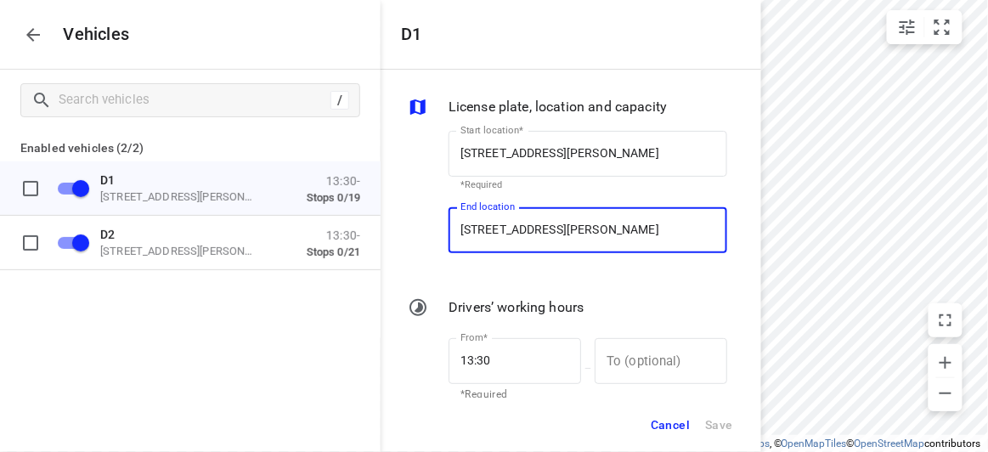
paste input "[STREET_ADDRESS][PERSON_NAME]"
type input "[STREET_ADDRESS][PERSON_NAME]"
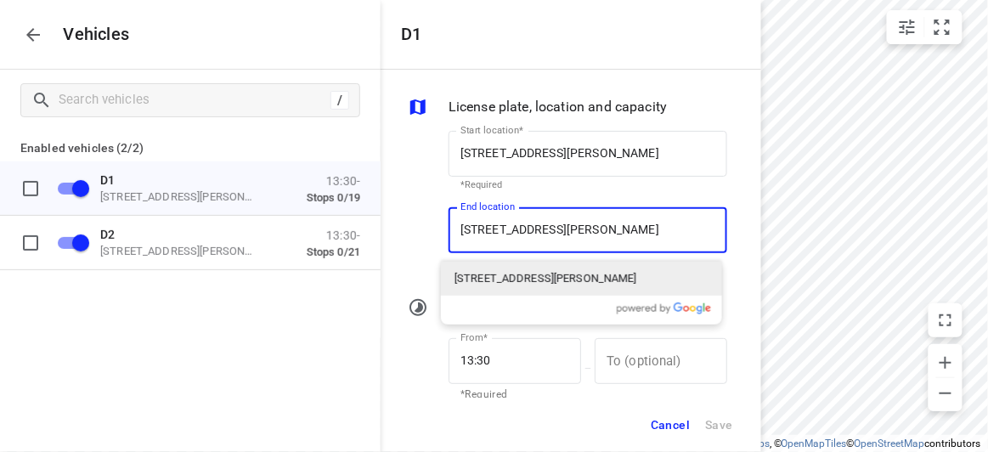
click at [480, 284] on p "[STREET_ADDRESS][PERSON_NAME]" at bounding box center [545, 278] width 183 height 17
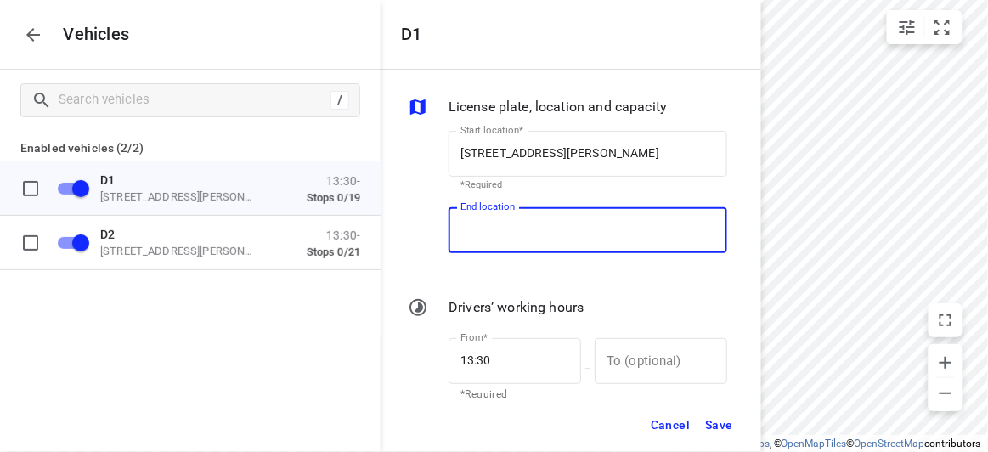
scroll to position [0, 0]
type input "[STREET_ADDRESS][PERSON_NAME]"
click at [728, 431] on span "Save" at bounding box center [719, 424] width 28 height 21
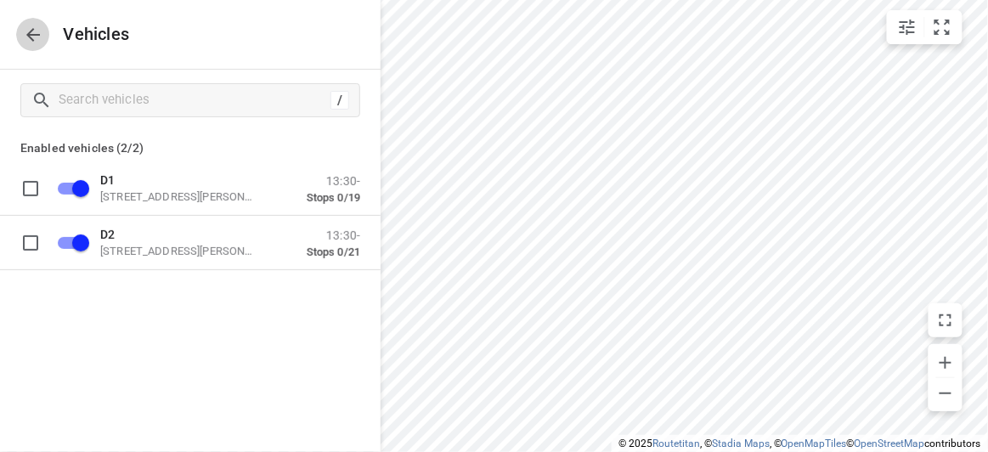
click at [42, 30] on icon "button" at bounding box center [33, 35] width 20 height 20
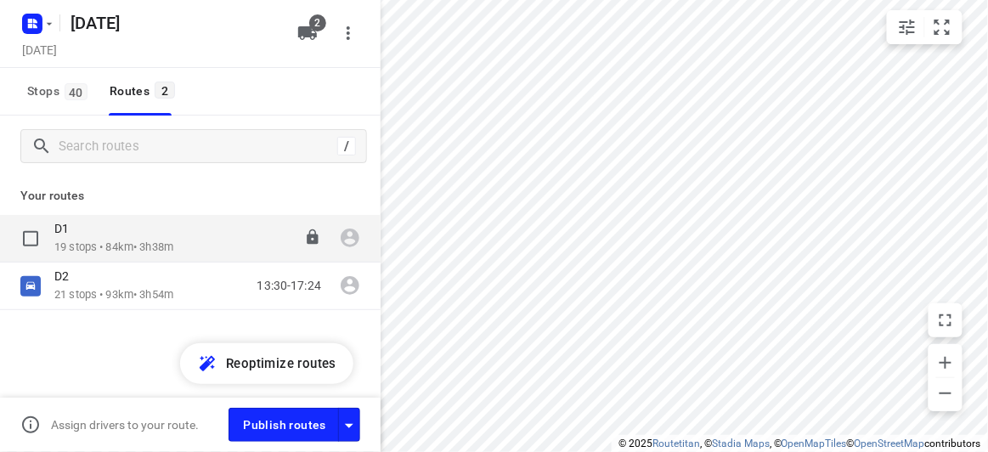
click at [74, 236] on div "D1" at bounding box center [113, 230] width 119 height 19
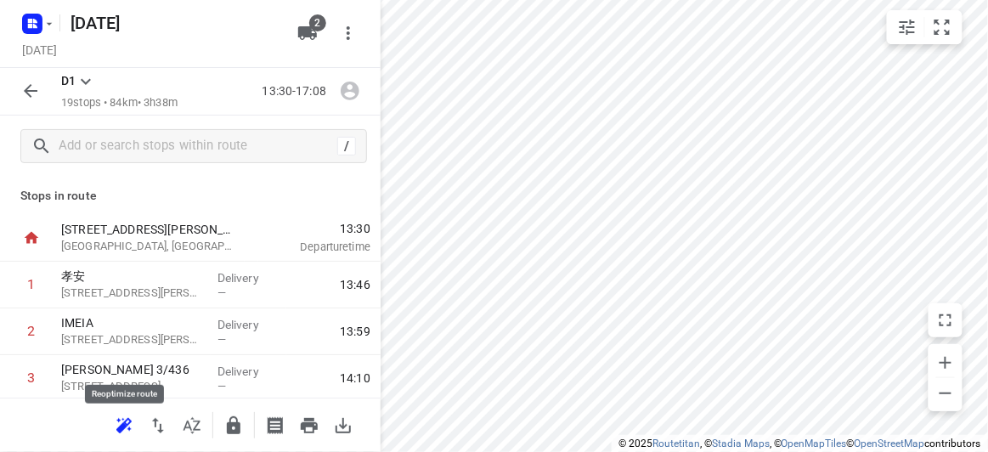
click at [121, 426] on icon "button" at bounding box center [121, 427] width 11 height 11
click at [27, 99] on icon "button" at bounding box center [30, 91] width 20 height 20
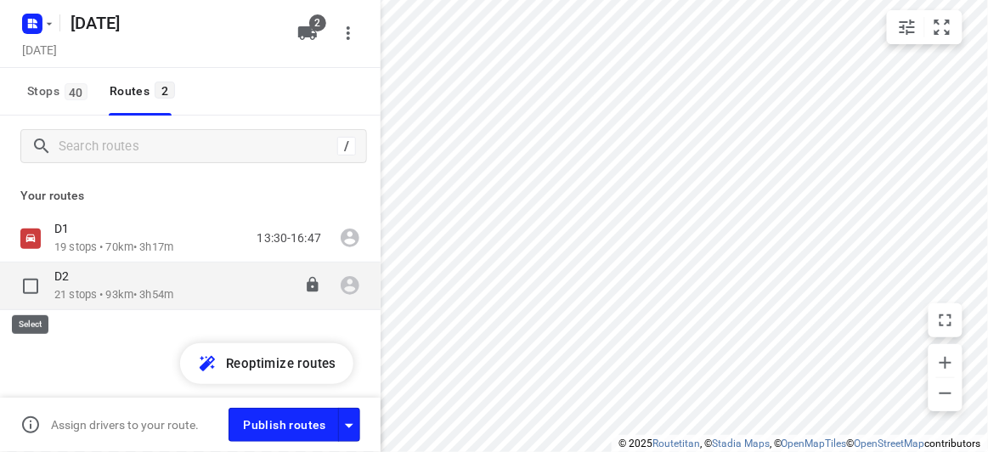
click at [38, 296] on input "checkbox" at bounding box center [31, 286] width 34 height 34
checkbox input "true"
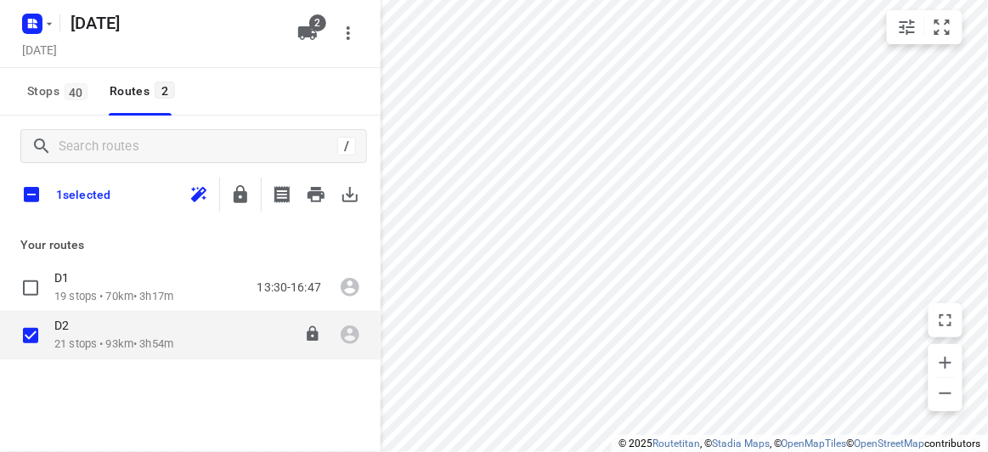
click at [87, 325] on div "D2" at bounding box center [113, 327] width 119 height 19
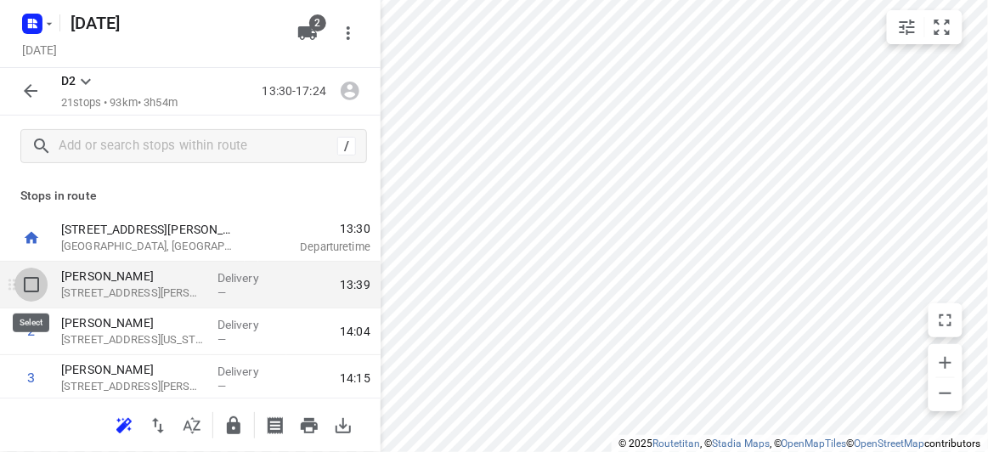
click at [31, 293] on input "checkbox" at bounding box center [31, 285] width 34 height 34
checkbox input "true"
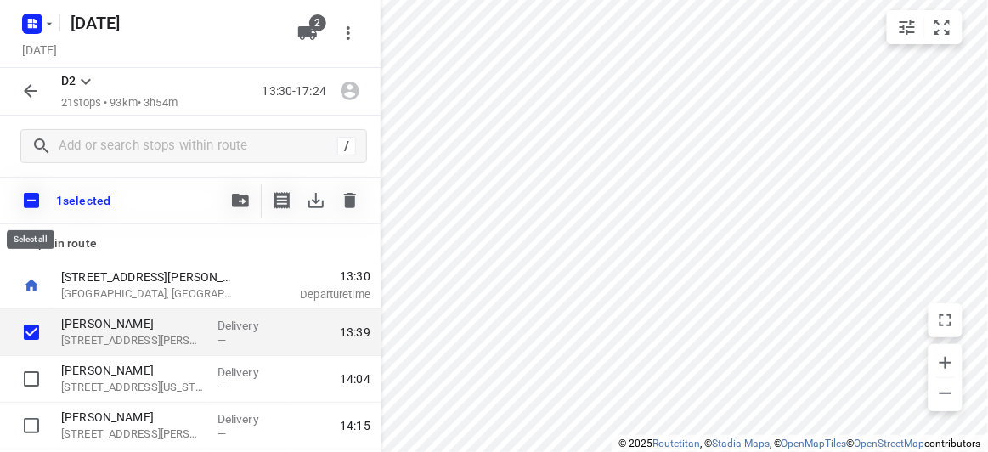
click at [24, 206] on input "checkbox" at bounding box center [32, 201] width 36 height 36
checkbox input "true"
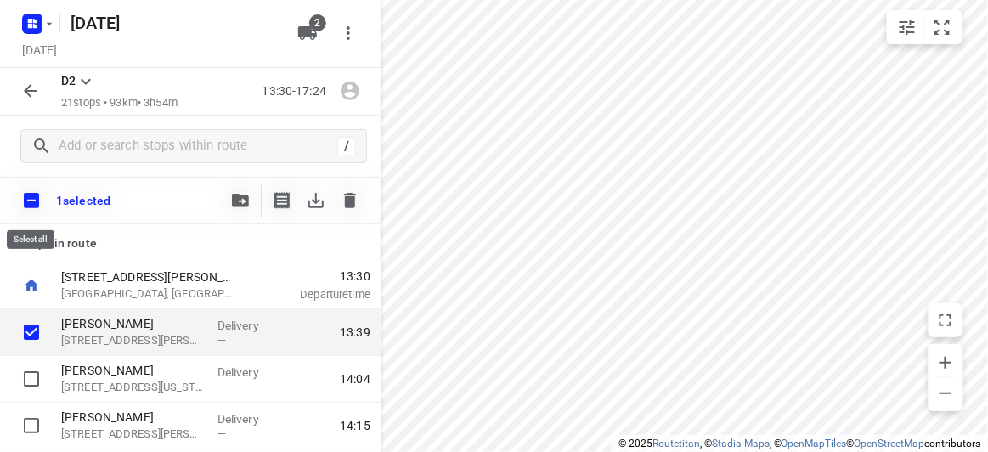
checkbox input "true"
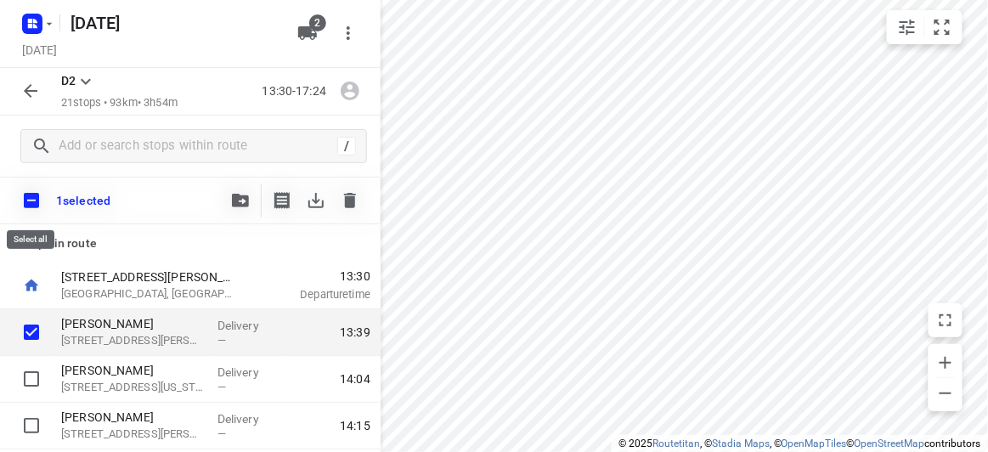
checkbox input "true"
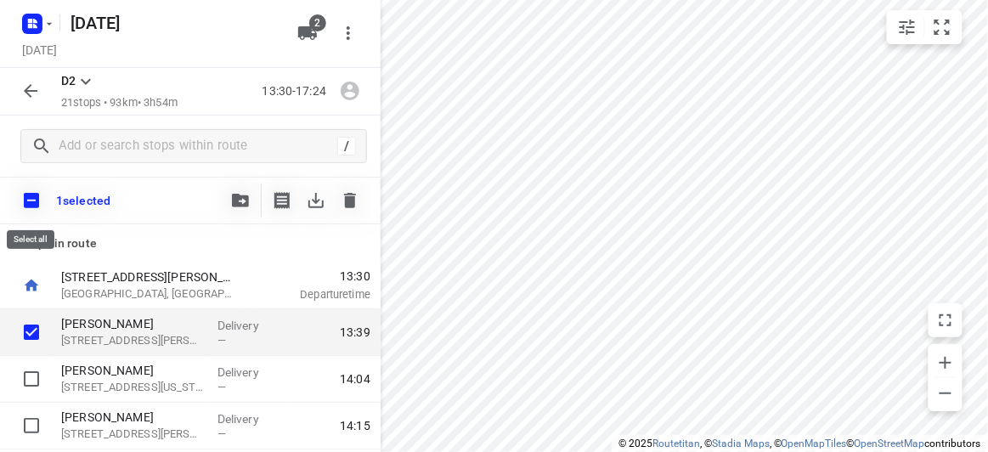
checkbox input "true"
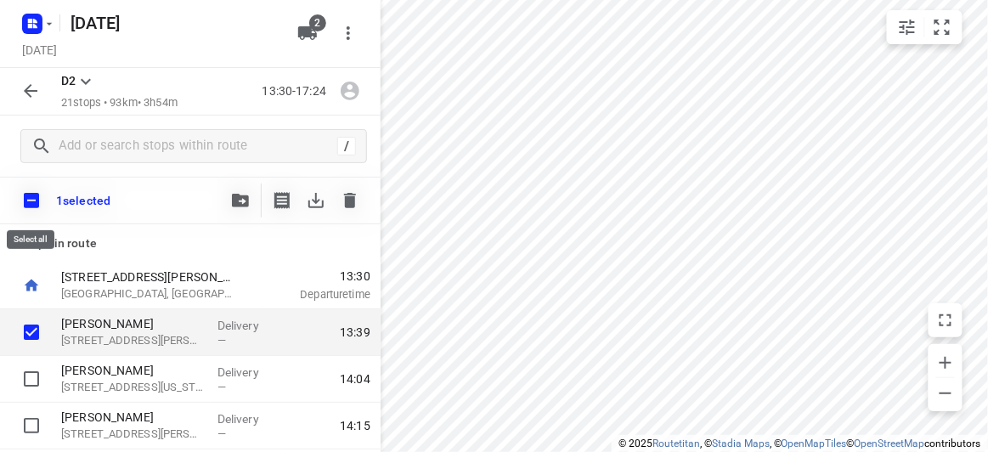
checkbox input "true"
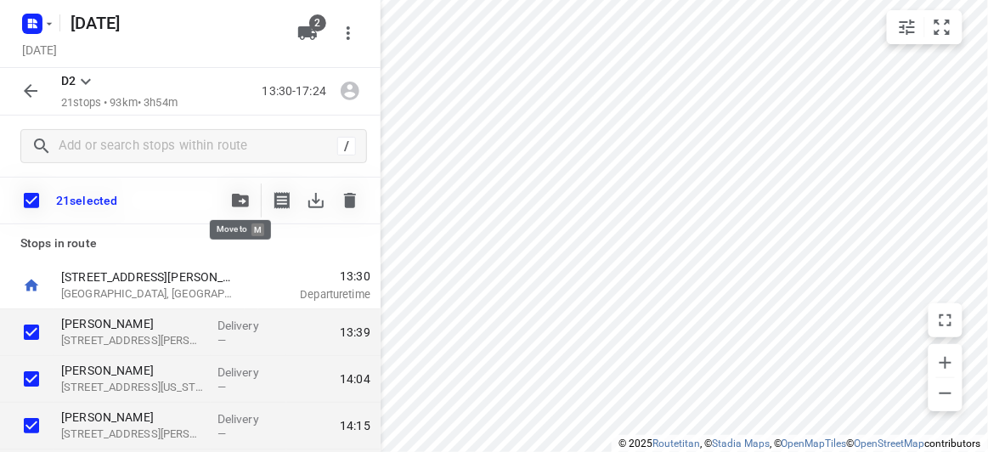
click at [226, 203] on button "button" at bounding box center [240, 200] width 34 height 34
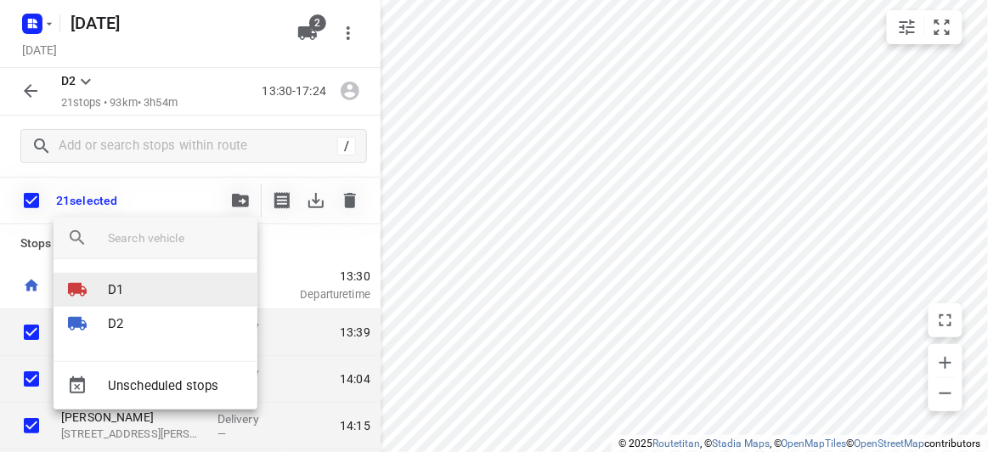
click at [116, 296] on p "D1" at bounding box center [115, 290] width 15 height 20
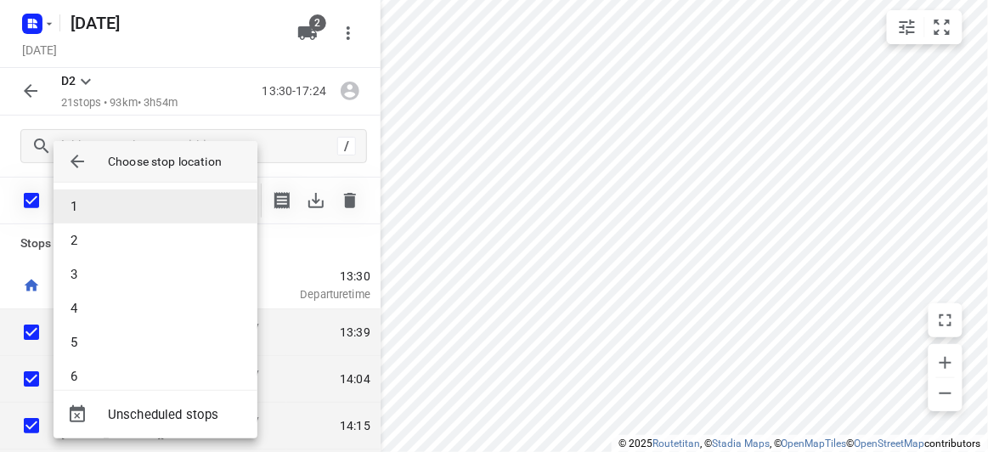
click at [91, 207] on li "1" at bounding box center [156, 206] width 204 height 34
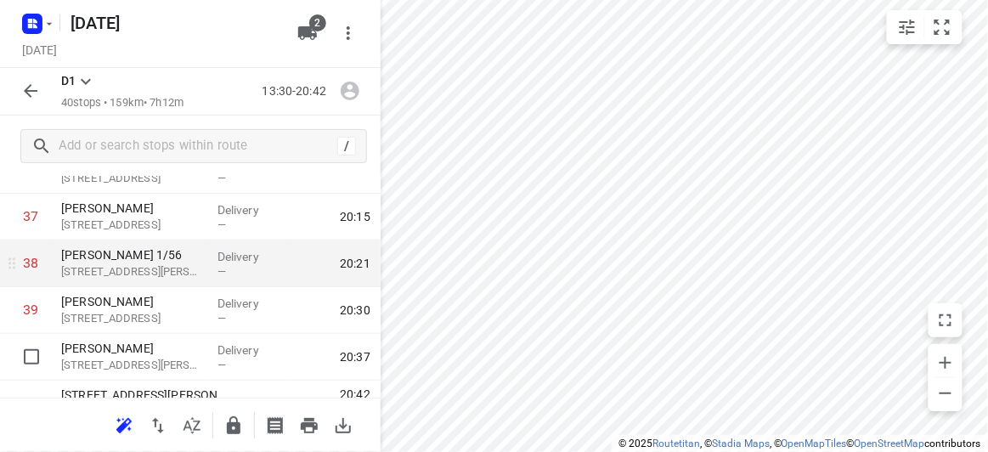
scroll to position [1778, 0]
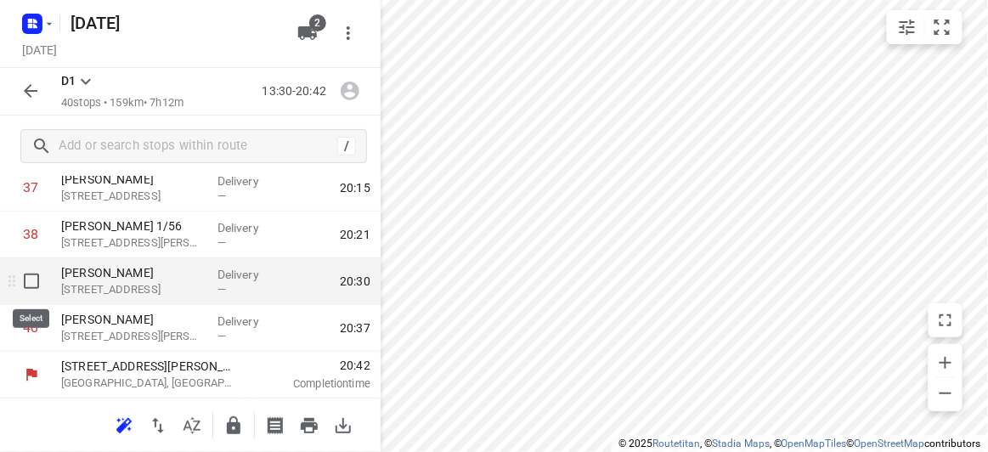
click at [35, 276] on input "checkbox" at bounding box center [31, 281] width 34 height 34
checkbox input "true"
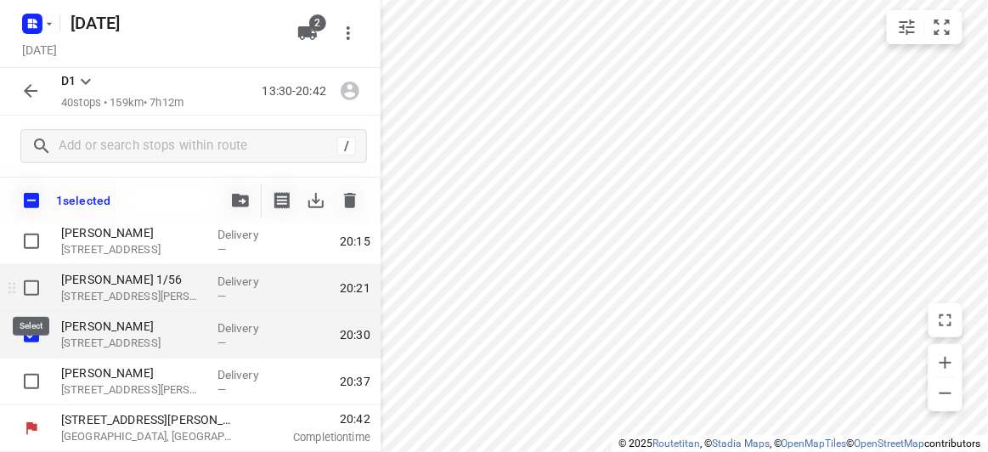
scroll to position [1772, 0]
click at [31, 288] on input "checkbox" at bounding box center [31, 289] width 34 height 34
checkbox input "true"
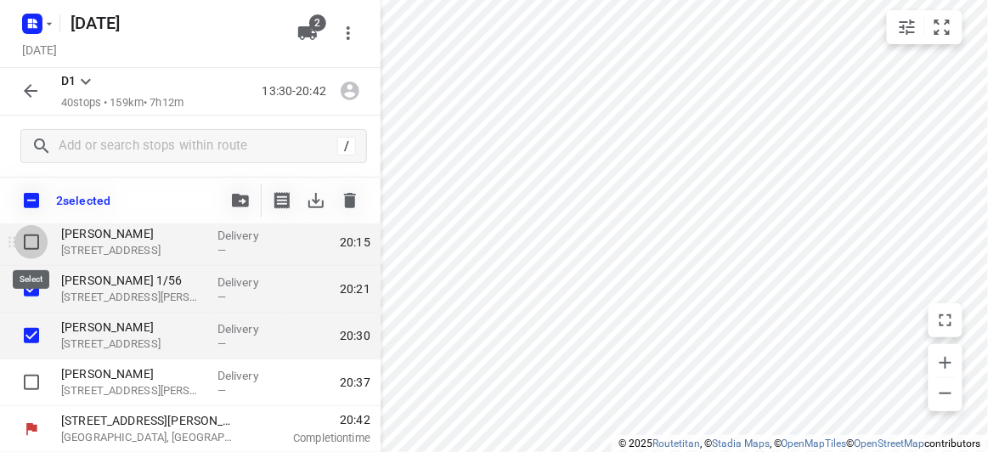
click at [32, 240] on input "checkbox" at bounding box center [31, 242] width 34 height 34
checkbox input "true"
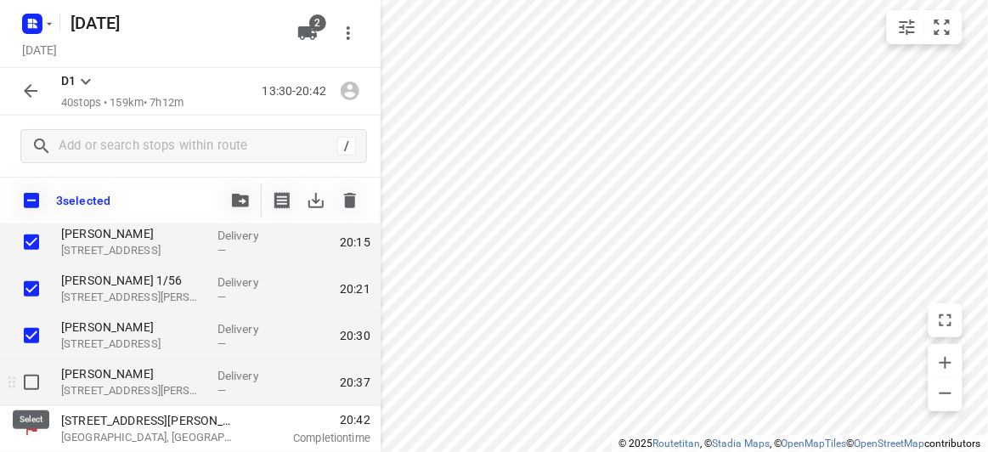
click at [37, 375] on input "checkbox" at bounding box center [31, 382] width 34 height 34
checkbox input "true"
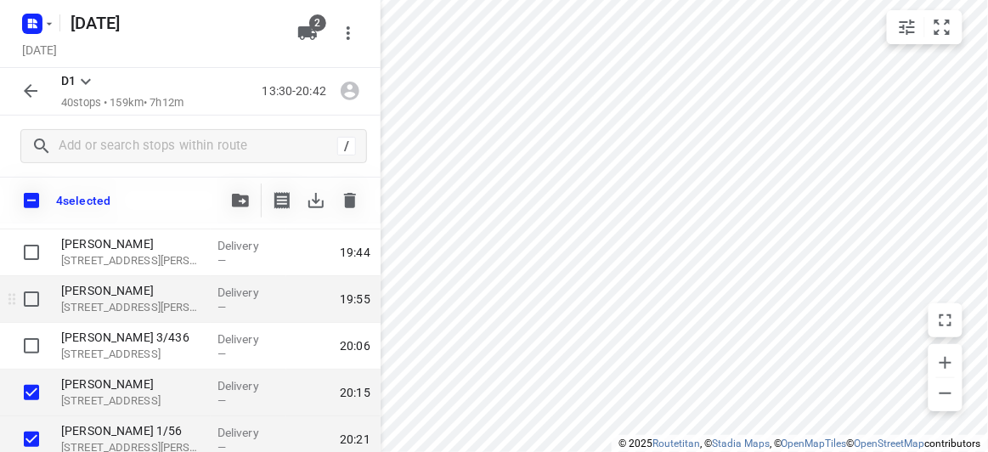
scroll to position [1617, 0]
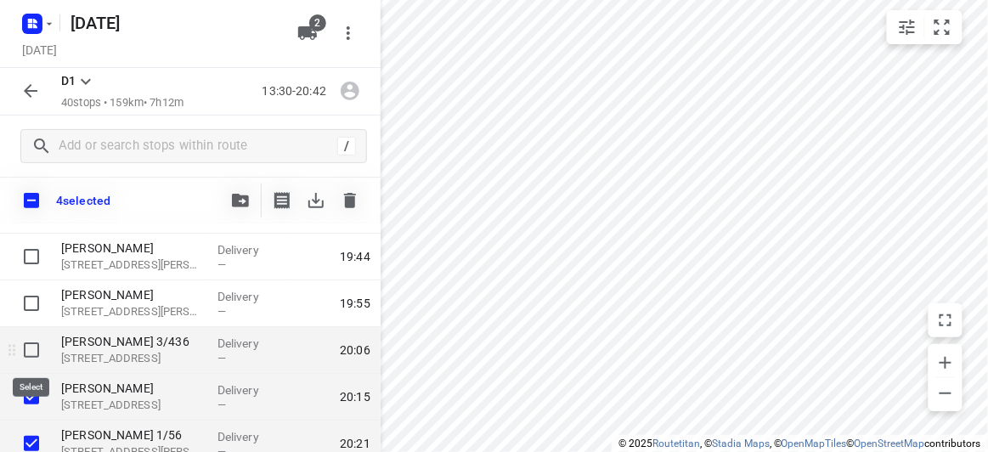
click at [39, 350] on input "checkbox" at bounding box center [31, 350] width 34 height 34
checkbox input "true"
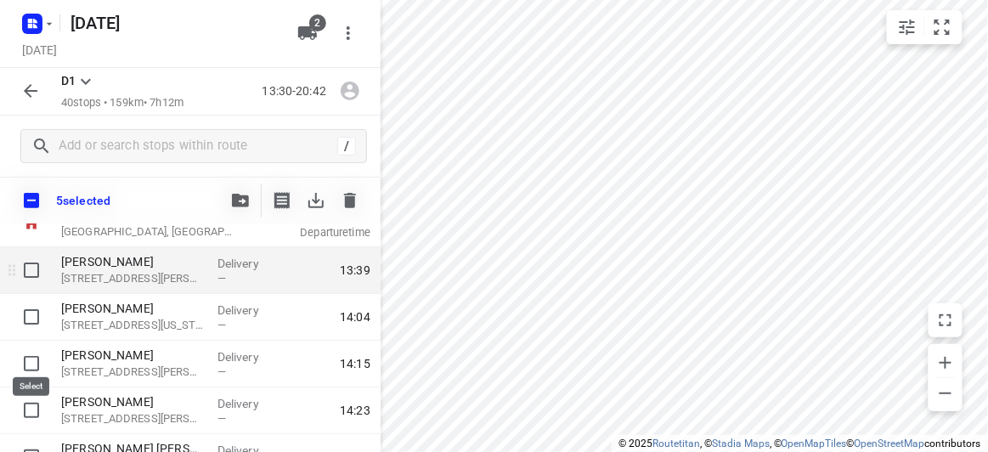
scroll to position [76, 0]
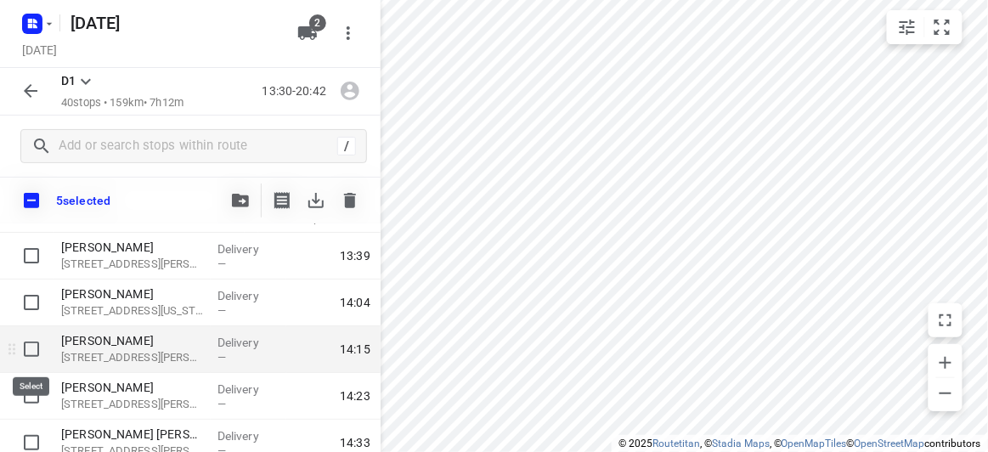
click at [30, 347] on input "checkbox" at bounding box center [31, 349] width 34 height 34
checkbox input "true"
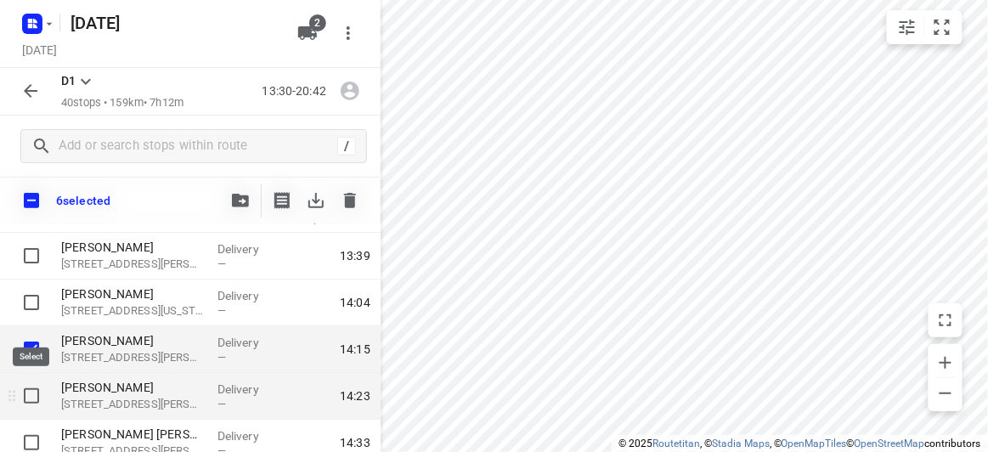
click at [37, 386] on input "checkbox" at bounding box center [31, 396] width 34 height 34
checkbox input "true"
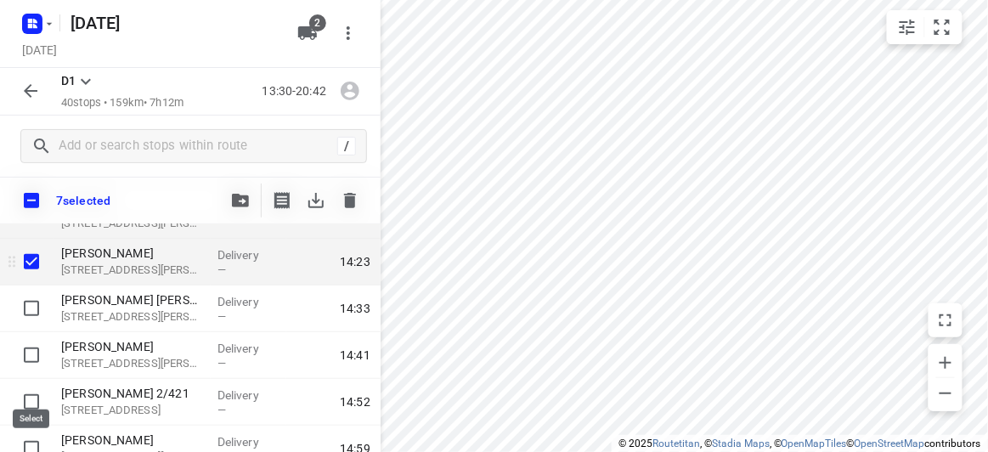
scroll to position [231, 0]
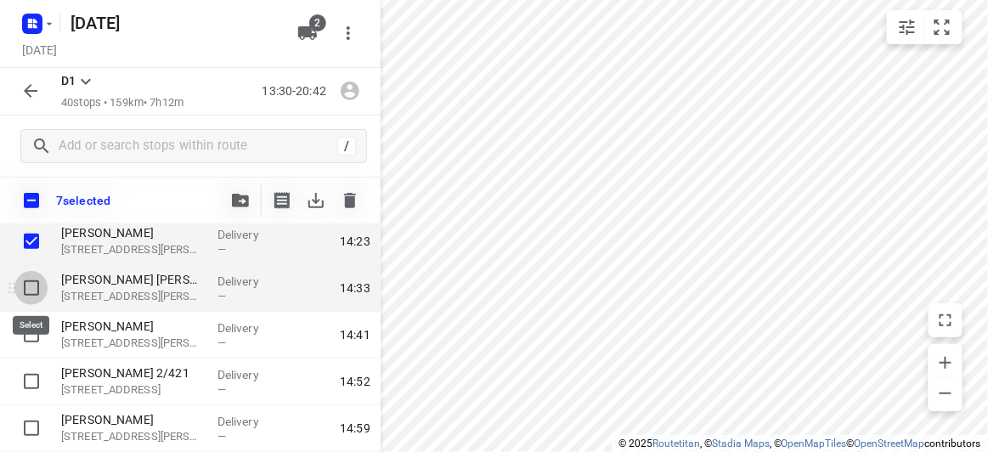
click at [31, 296] on input "checkbox" at bounding box center [31, 288] width 34 height 34
checkbox input "true"
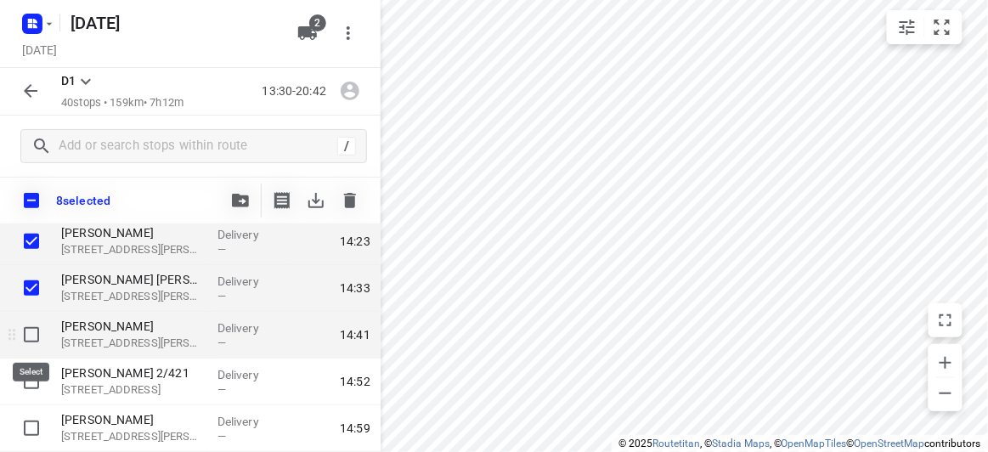
click at [40, 340] on input "checkbox" at bounding box center [31, 335] width 34 height 34
checkbox input "true"
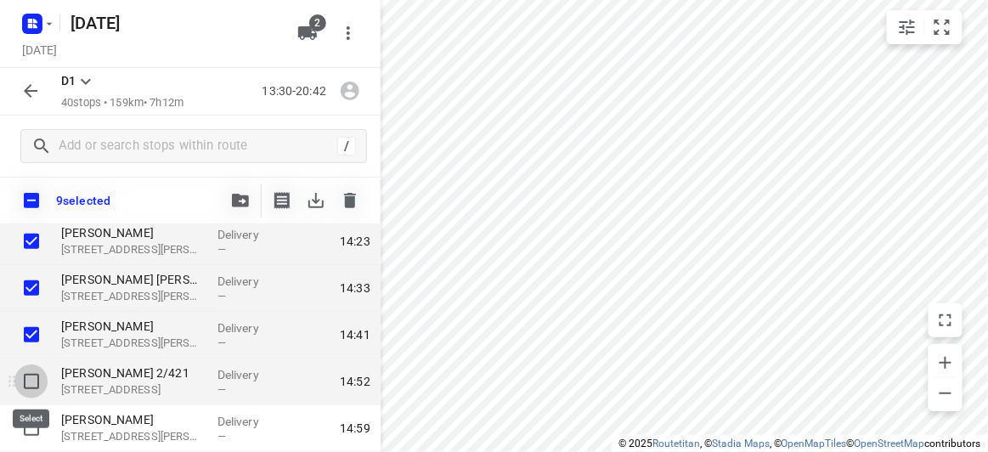
click at [28, 368] on input "checkbox" at bounding box center [31, 381] width 34 height 34
checkbox input "true"
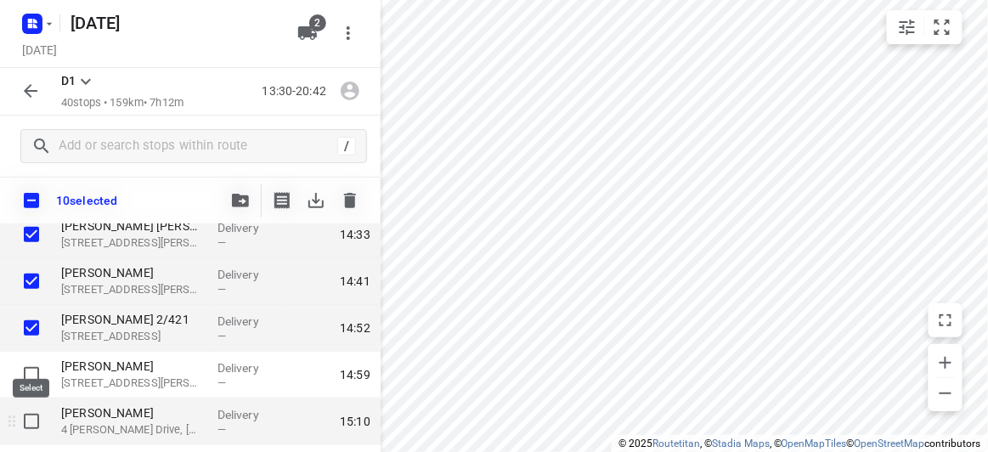
scroll to position [308, 0]
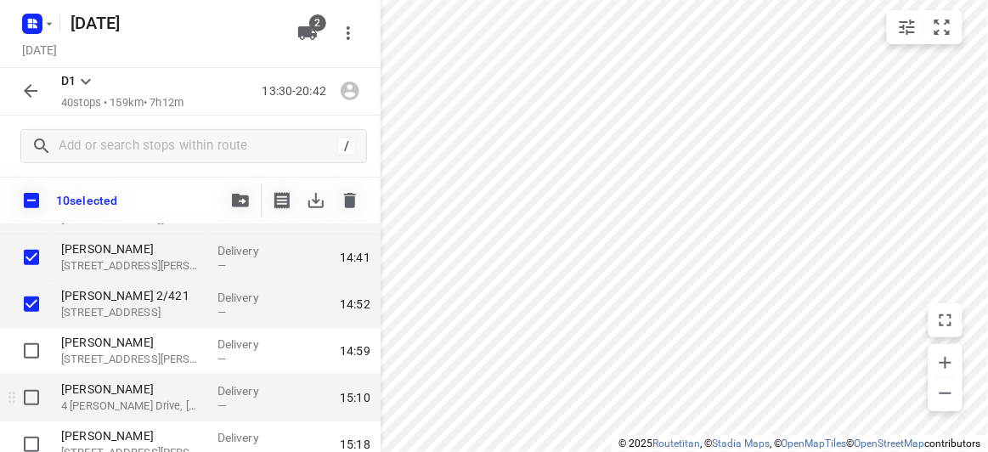
click at [32, 378] on div at bounding box center [27, 398] width 54 height 47
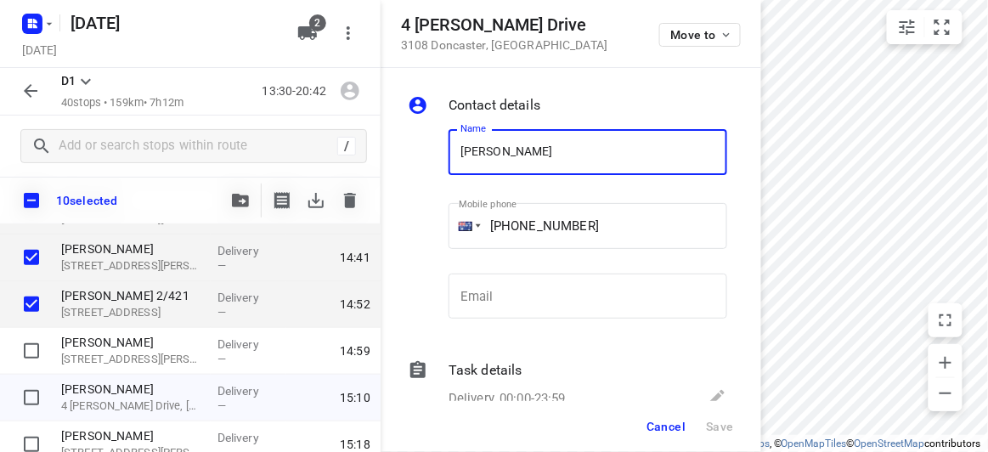
click at [674, 416] on button "Cancel" at bounding box center [666, 426] width 53 height 31
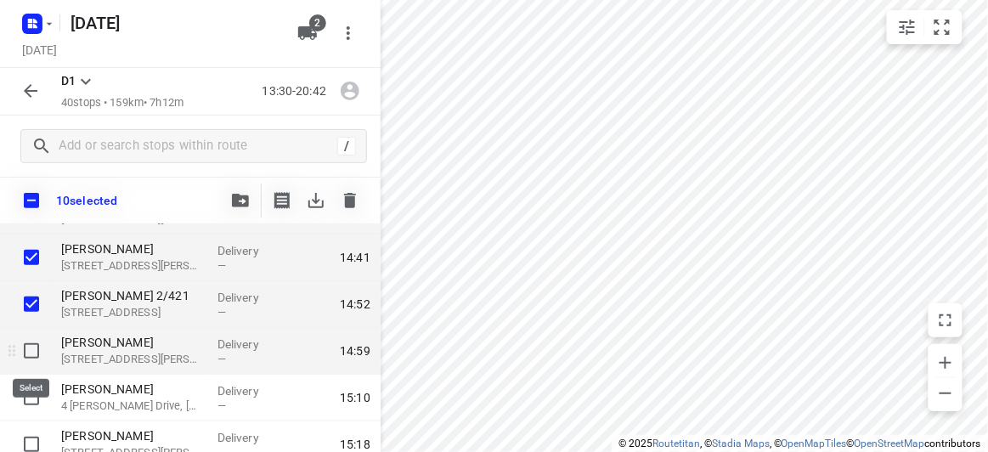
click at [37, 347] on input "checkbox" at bounding box center [31, 351] width 34 height 34
checkbox input "true"
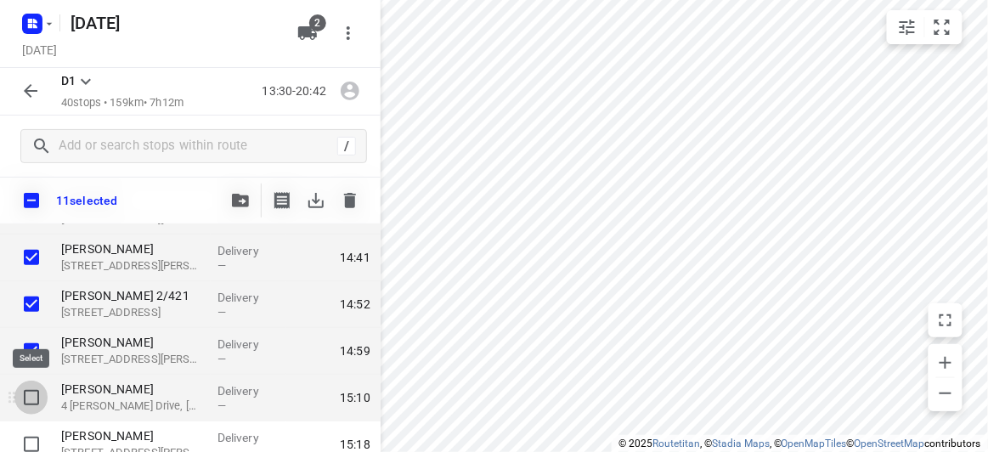
click at [37, 408] on input "checkbox" at bounding box center [31, 397] width 34 height 34
checkbox input "true"
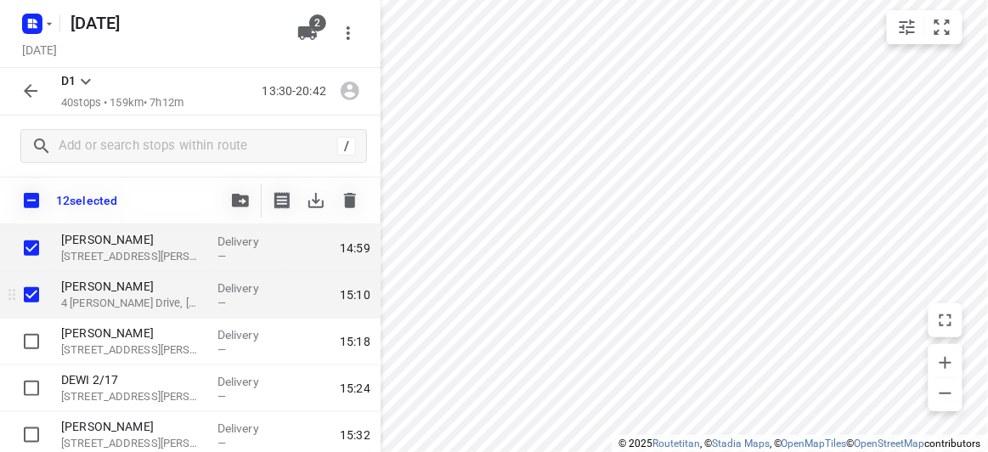
scroll to position [463, 0]
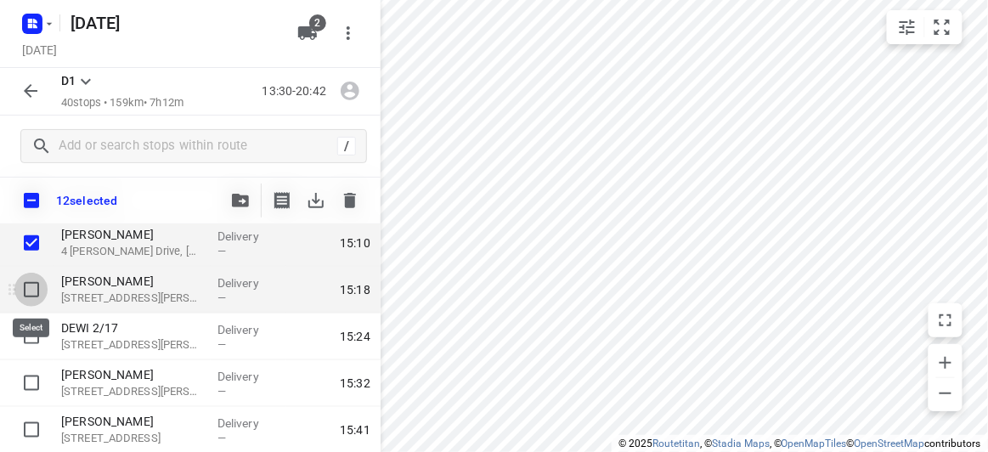
click at [23, 287] on input "checkbox" at bounding box center [31, 290] width 34 height 34
checkbox input "true"
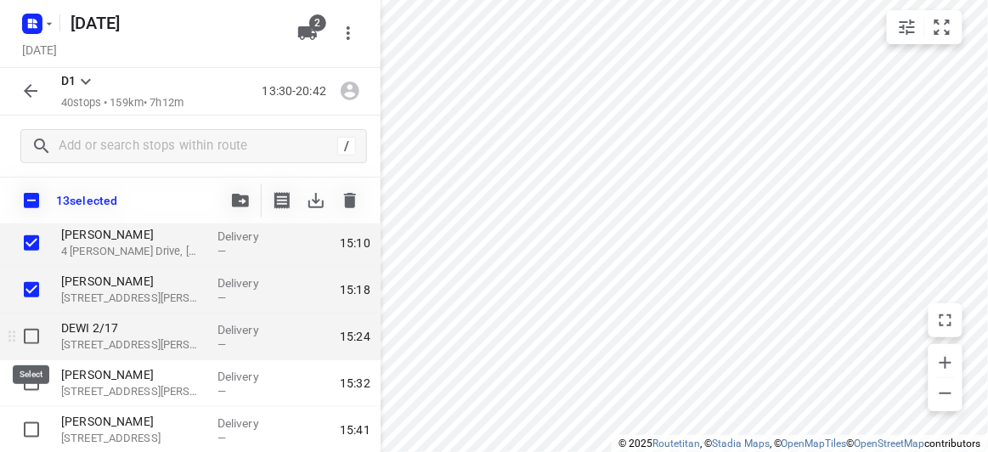
click at [23, 341] on input "checkbox" at bounding box center [31, 336] width 34 height 34
checkbox input "true"
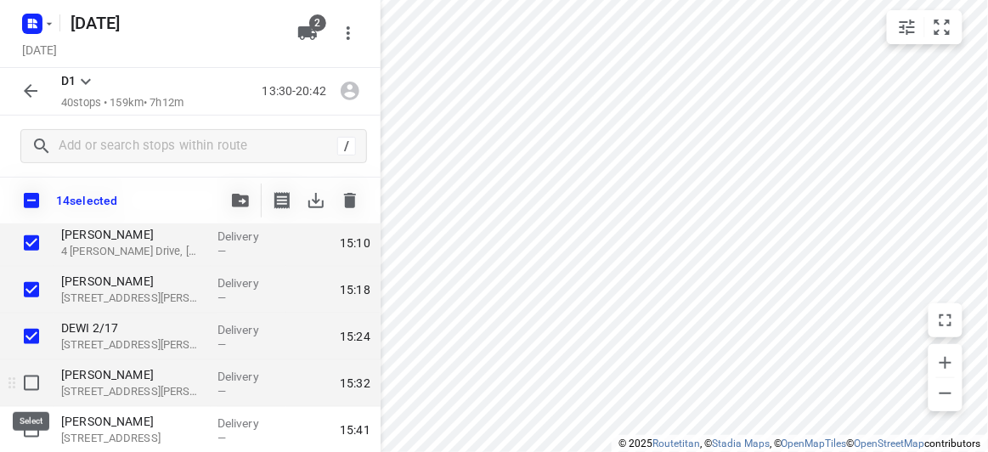
click at [24, 390] on input "checkbox" at bounding box center [31, 383] width 34 height 34
checkbox input "true"
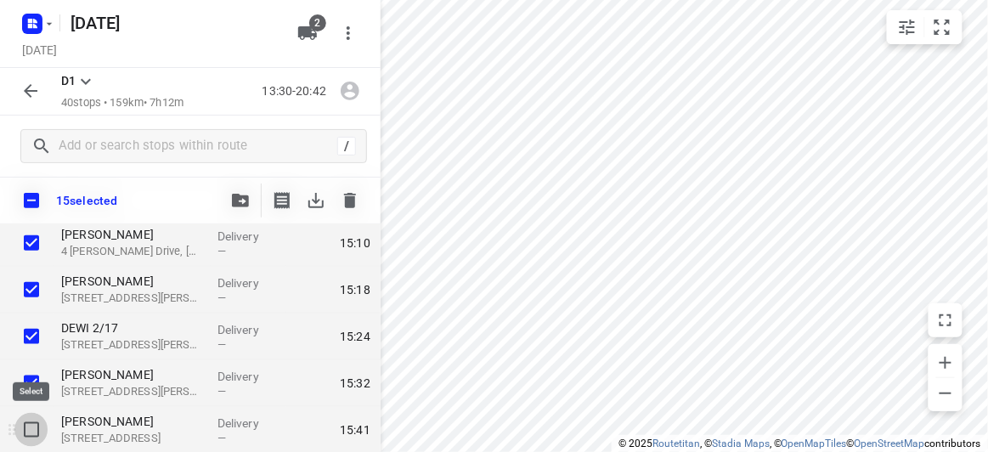
click at [32, 429] on input "checkbox" at bounding box center [31, 430] width 34 height 34
checkbox input "true"
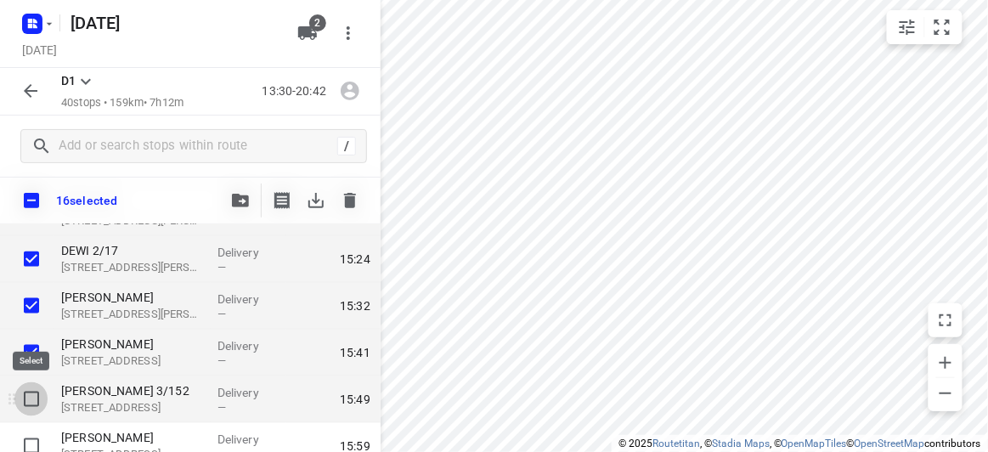
click at [33, 403] on input "checkbox" at bounding box center [31, 399] width 34 height 34
checkbox input "true"
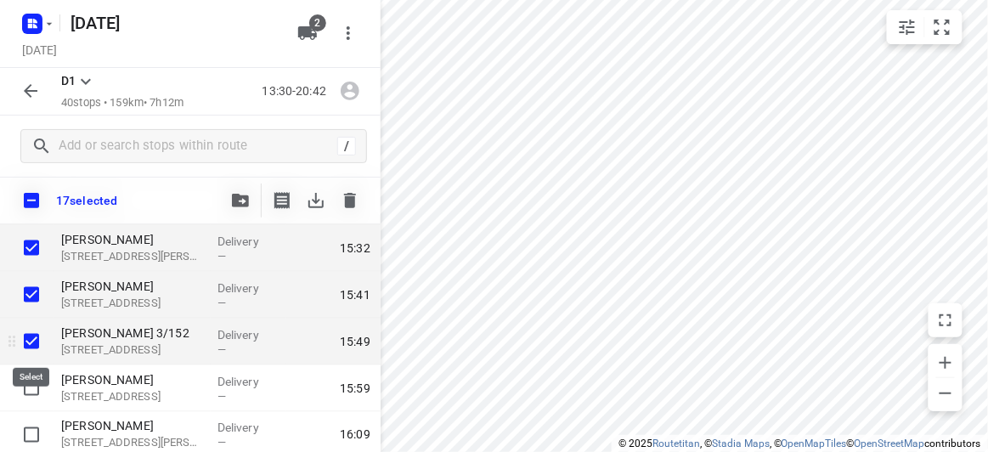
scroll to position [617, 0]
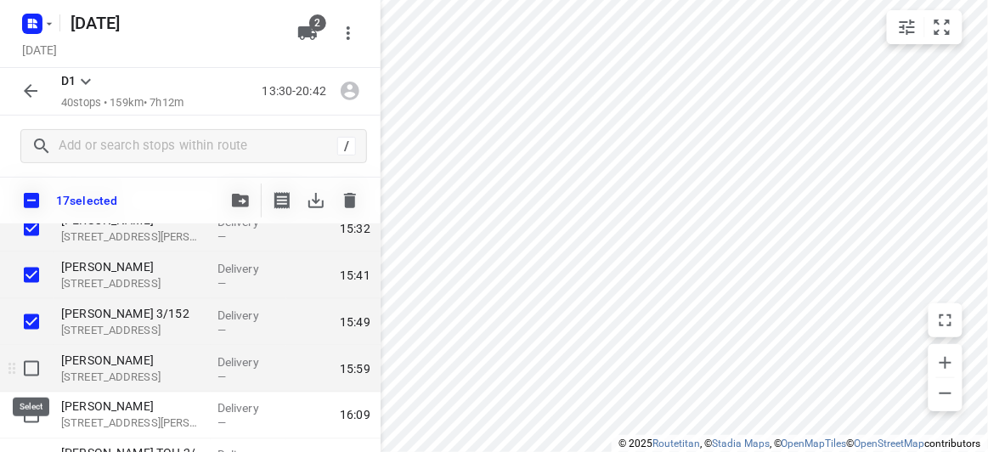
click at [39, 369] on input "checkbox" at bounding box center [31, 369] width 34 height 34
checkbox input "true"
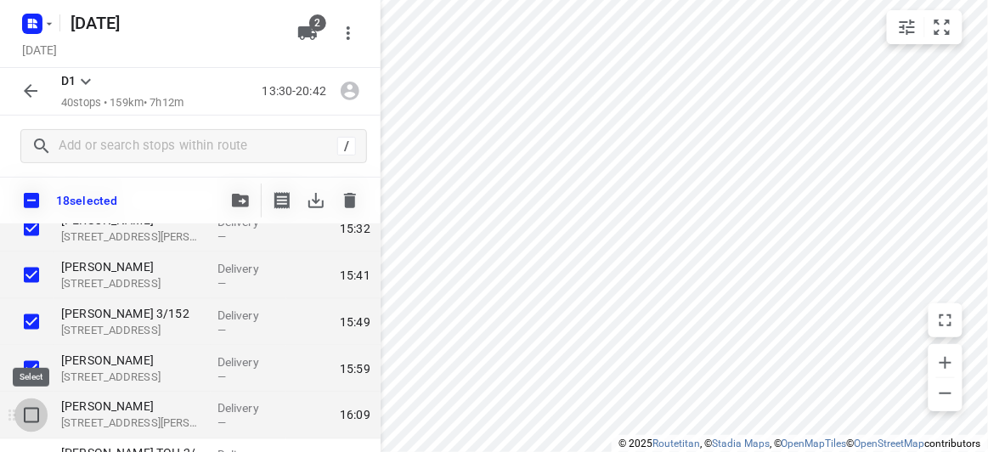
click at [31, 414] on input "checkbox" at bounding box center [31, 415] width 34 height 34
checkbox input "true"
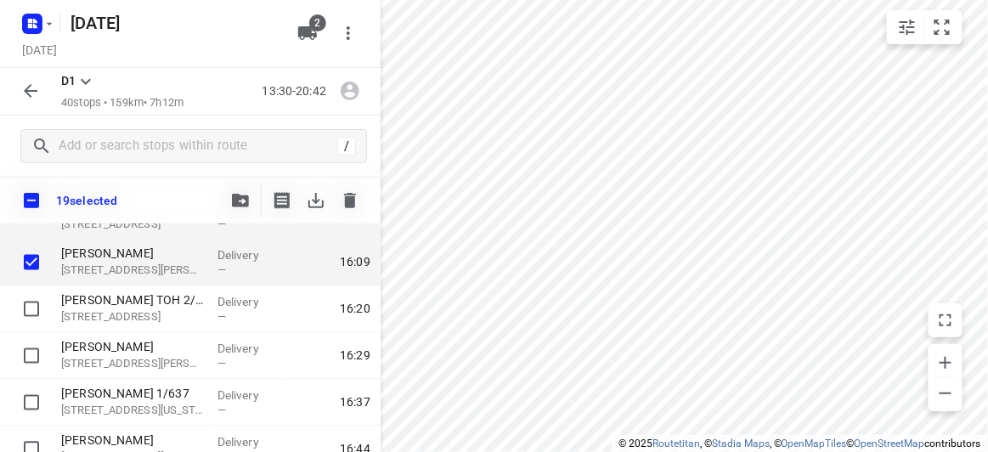
scroll to position [772, 0]
click at [236, 202] on icon "button" at bounding box center [240, 201] width 17 height 14
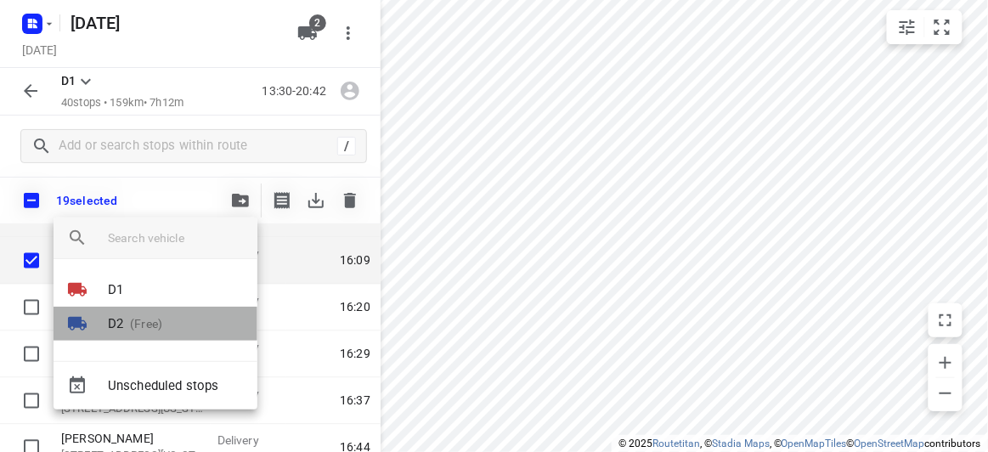
click at [115, 322] on p "D2" at bounding box center [115, 324] width 15 height 20
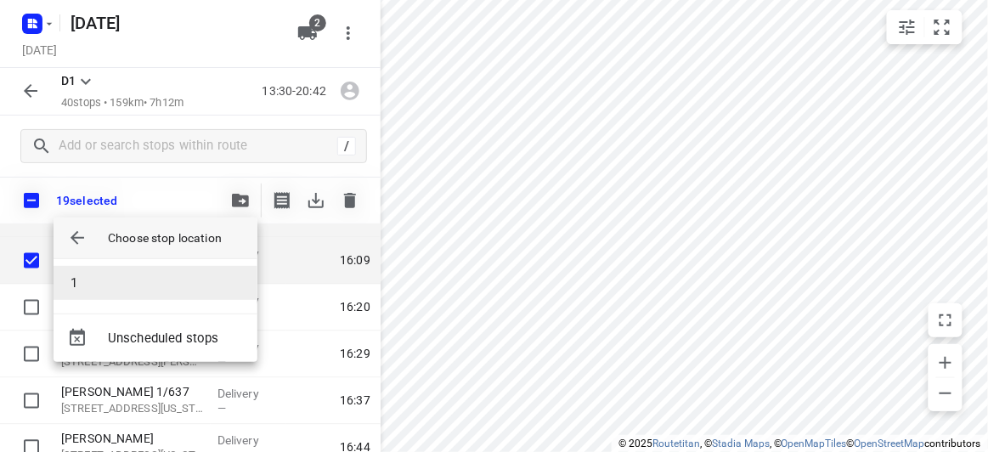
click at [108, 279] on li "1" at bounding box center [156, 283] width 204 height 34
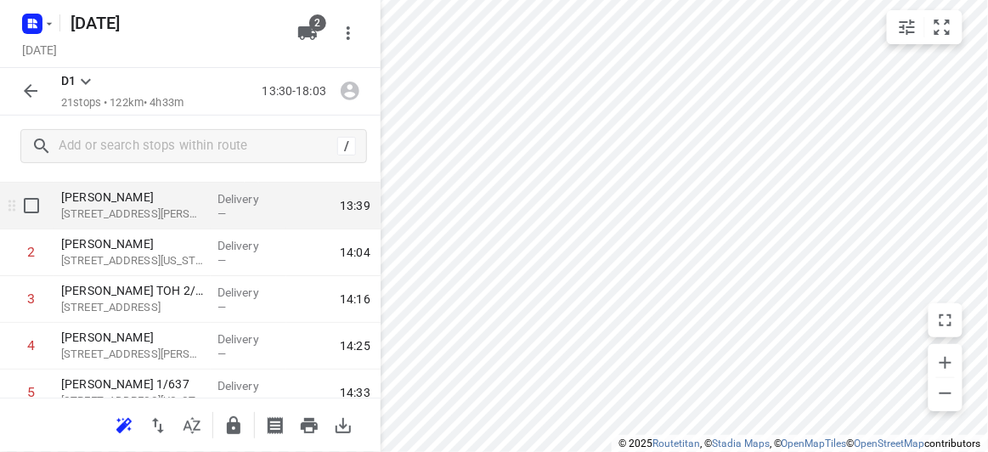
scroll to position [0, 0]
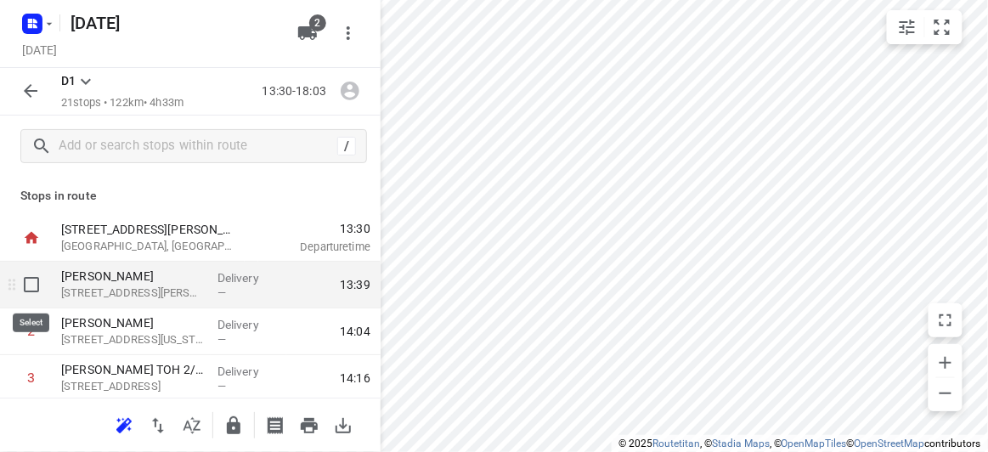
click at [31, 279] on input "checkbox" at bounding box center [31, 285] width 34 height 34
checkbox input "true"
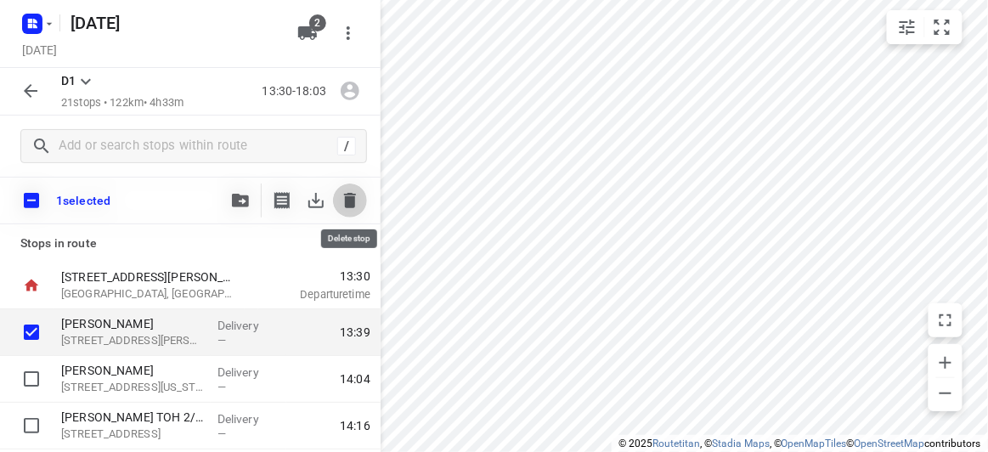
click at [343, 203] on icon "button" at bounding box center [350, 200] width 20 height 20
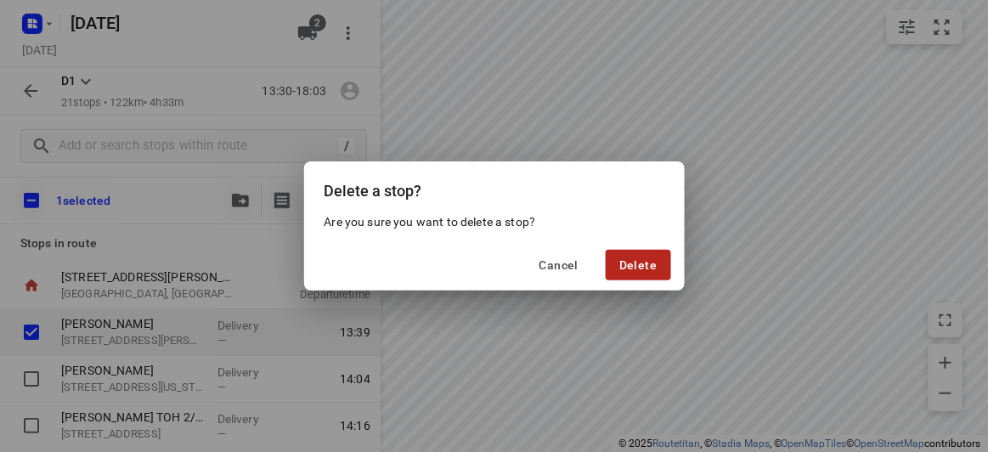
click at [631, 263] on span "Delete" at bounding box center [637, 265] width 37 height 14
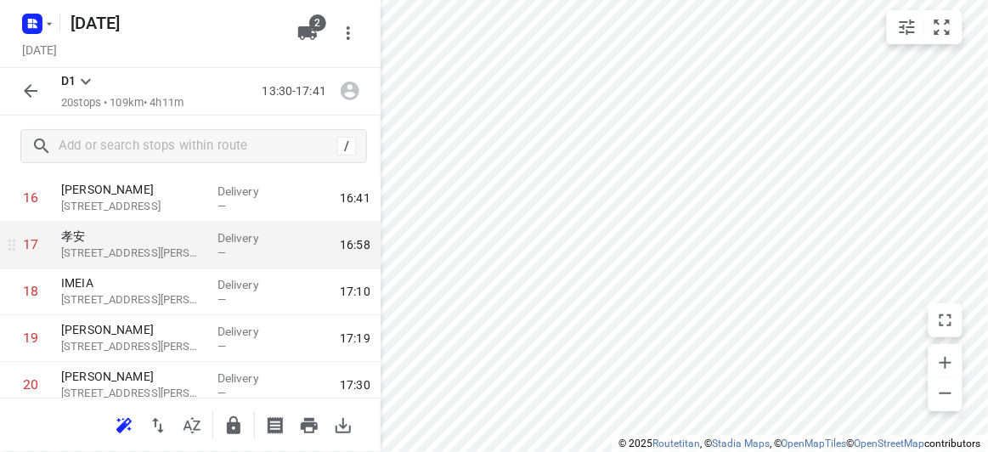
scroll to position [844, 0]
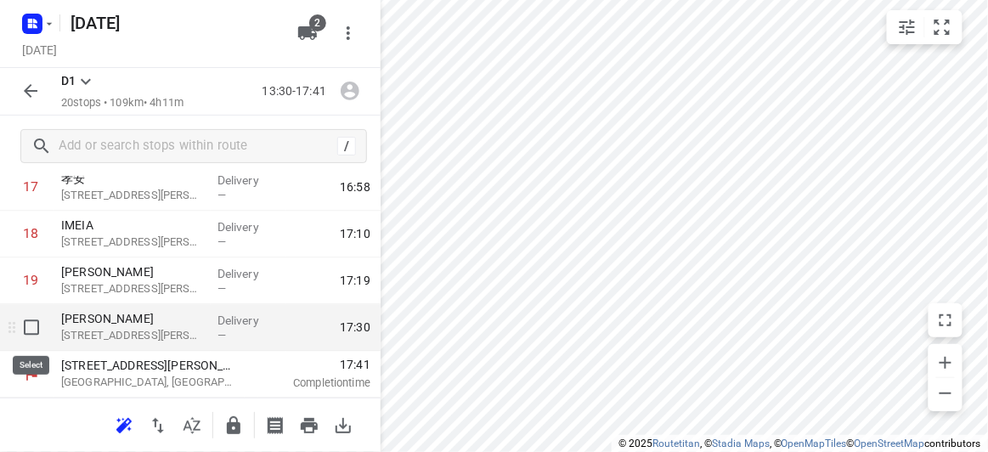
click at [31, 328] on input "checkbox" at bounding box center [31, 328] width 34 height 34
checkbox input "true"
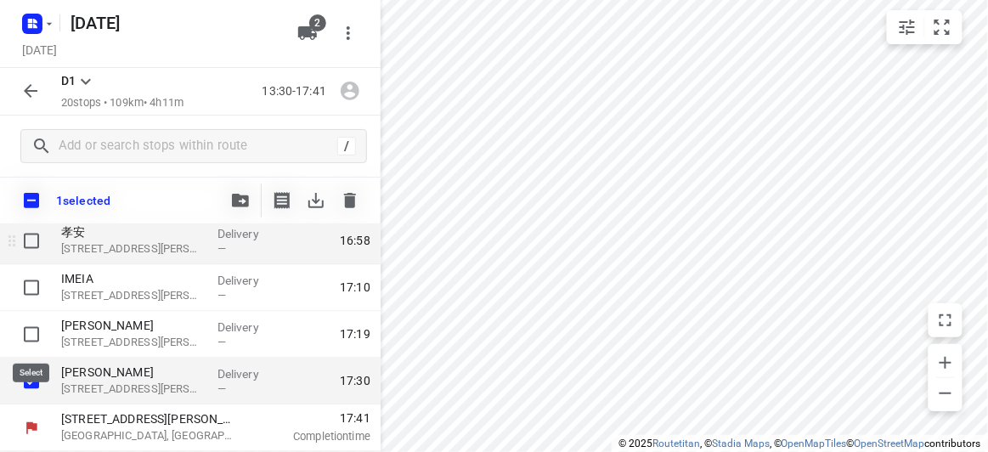
scroll to position [837, 0]
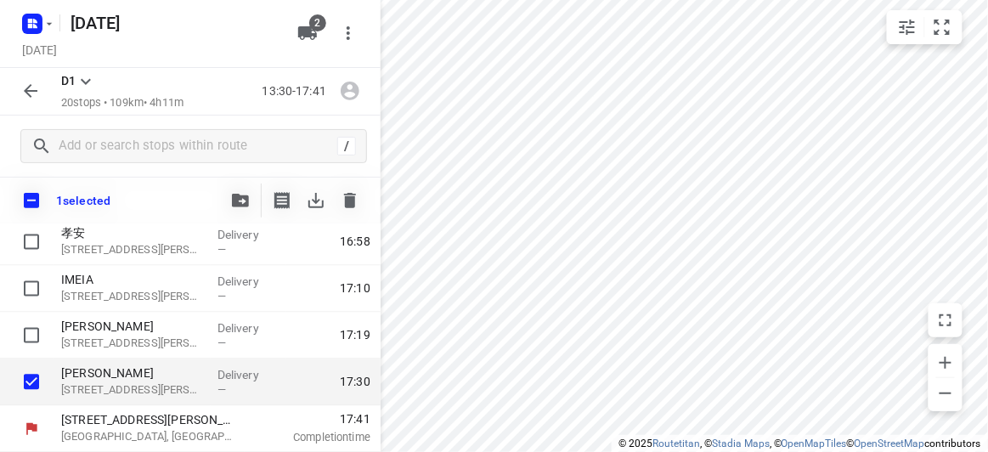
click at [236, 200] on icon "button" at bounding box center [240, 201] width 17 height 14
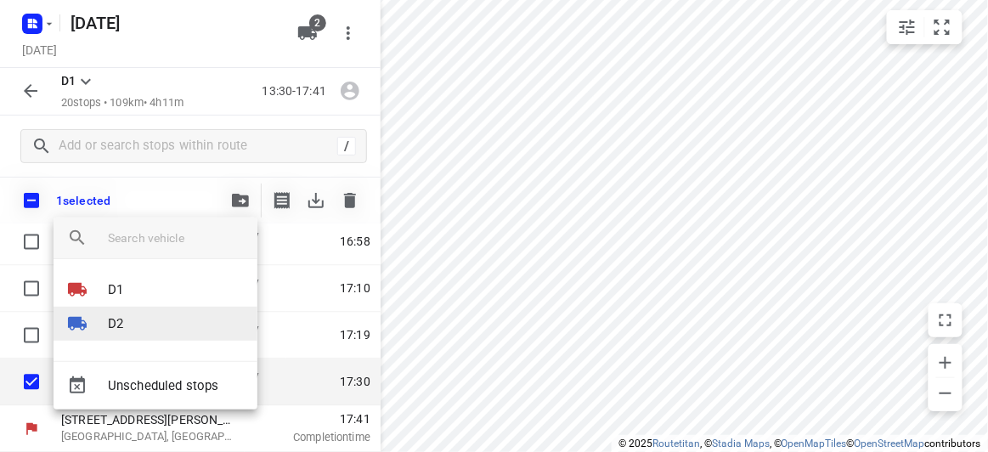
click at [121, 330] on p "D2" at bounding box center [115, 324] width 15 height 20
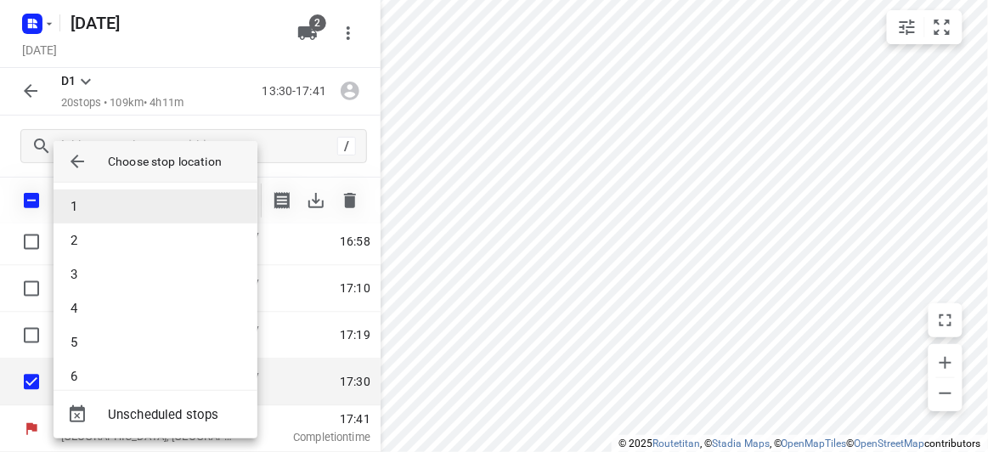
drag, startPoint x: 83, startPoint y: 179, endPoint x: 84, endPoint y: 189, distance: 9.4
click at [83, 179] on div at bounding box center [81, 161] width 54 height 41
click at [90, 205] on li "1" at bounding box center [156, 206] width 204 height 34
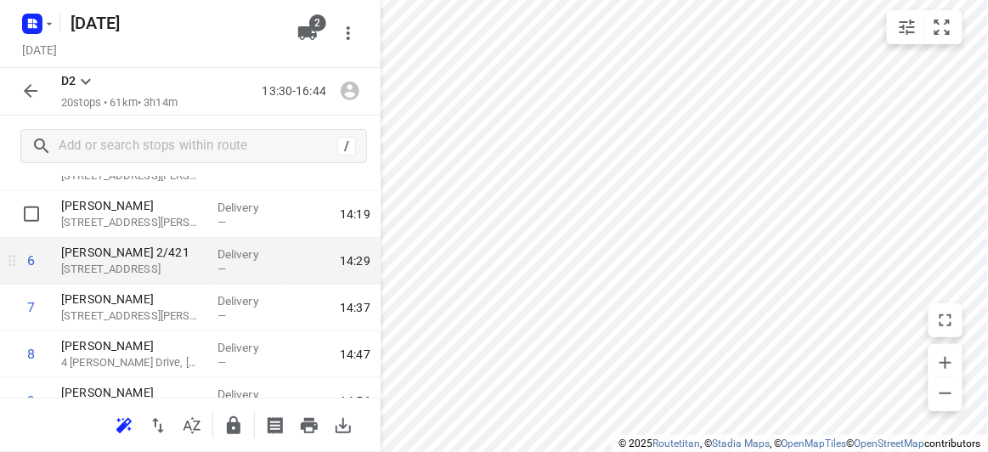
scroll to position [0, 0]
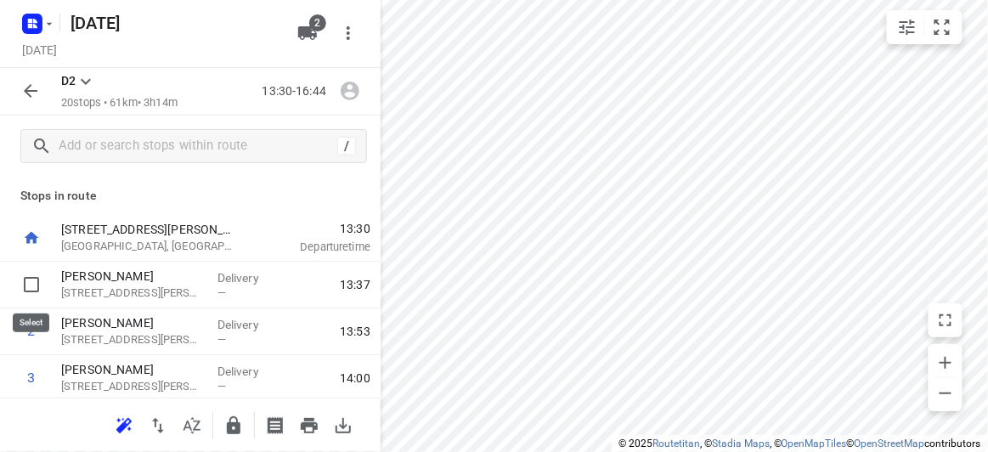
click at [35, 279] on input "checkbox" at bounding box center [31, 285] width 34 height 34
checkbox input "true"
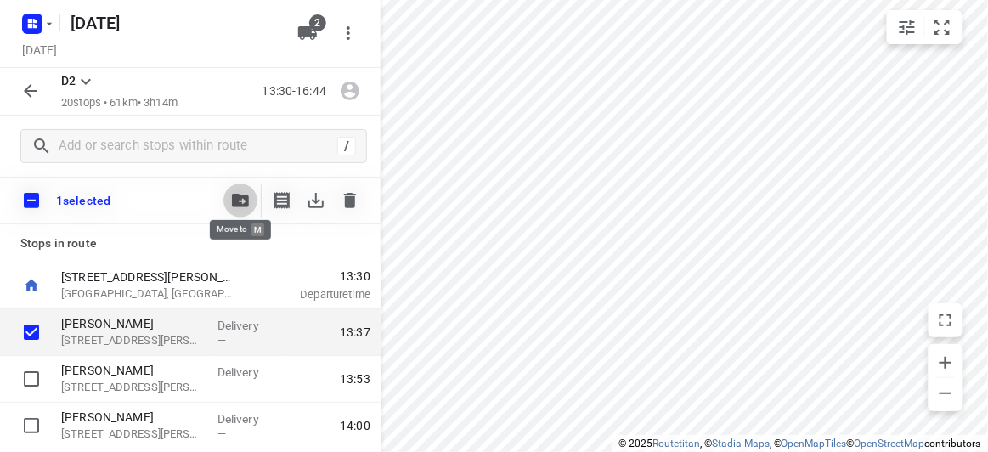
click at [240, 199] on icon "button" at bounding box center [240, 201] width 17 height 14
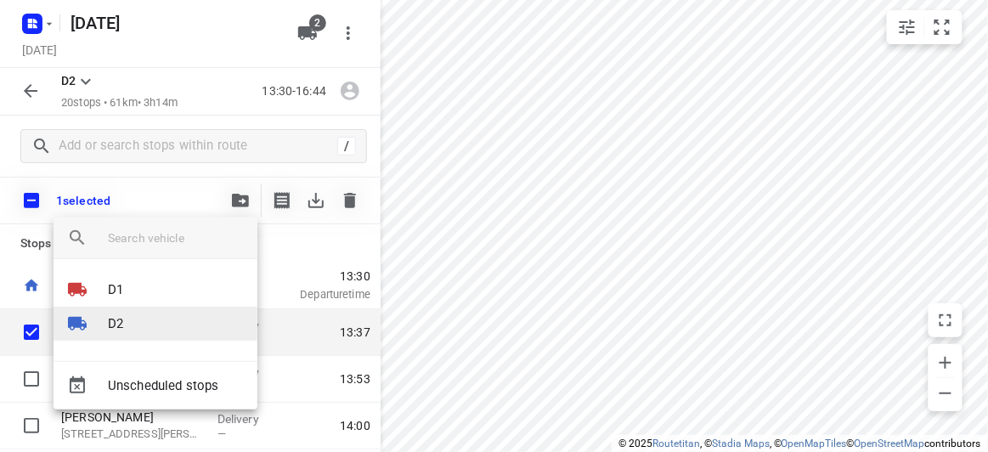
click at [140, 313] on li "D2" at bounding box center [156, 324] width 204 height 34
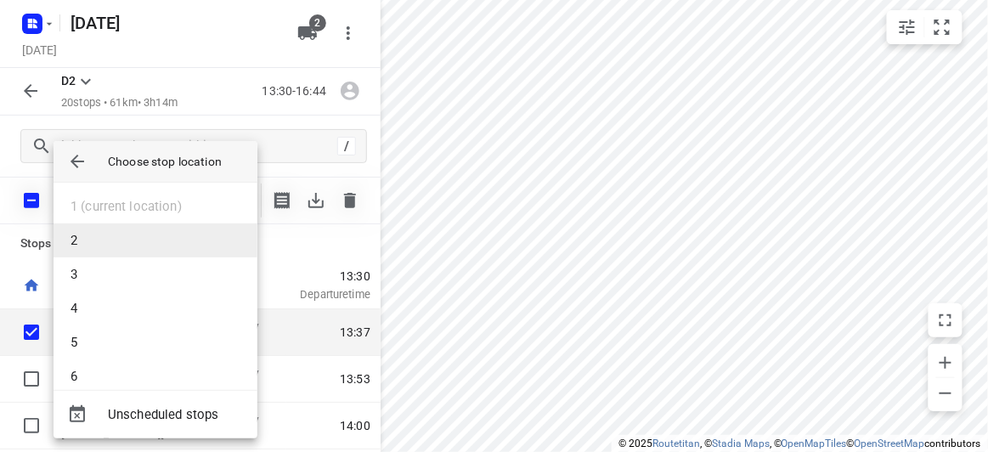
click at [109, 237] on li "2" at bounding box center [156, 240] width 204 height 34
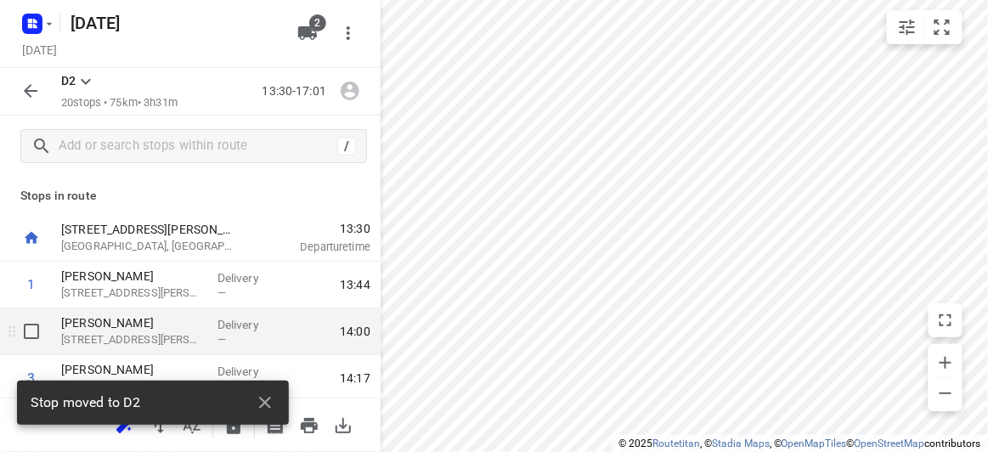
click at [35, 334] on input "checkbox" at bounding box center [31, 331] width 34 height 34
checkbox input "true"
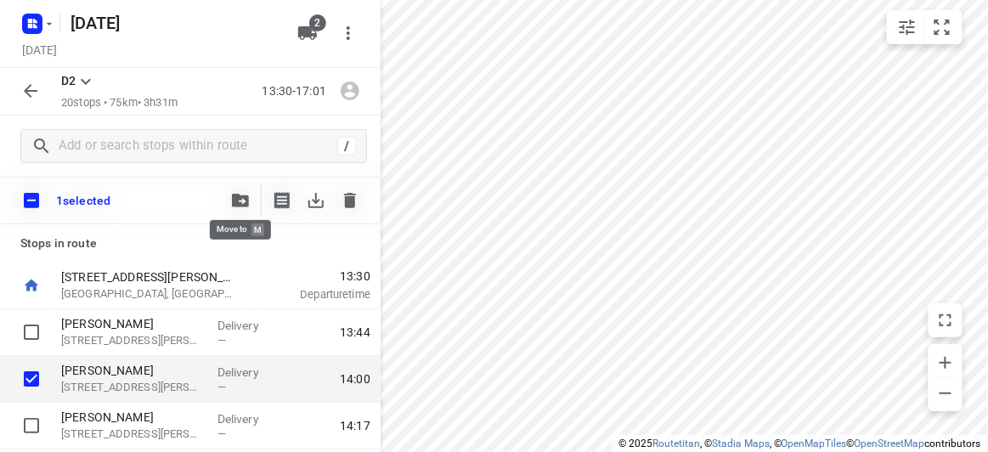
click at [240, 206] on icon "button" at bounding box center [240, 201] width 17 height 14
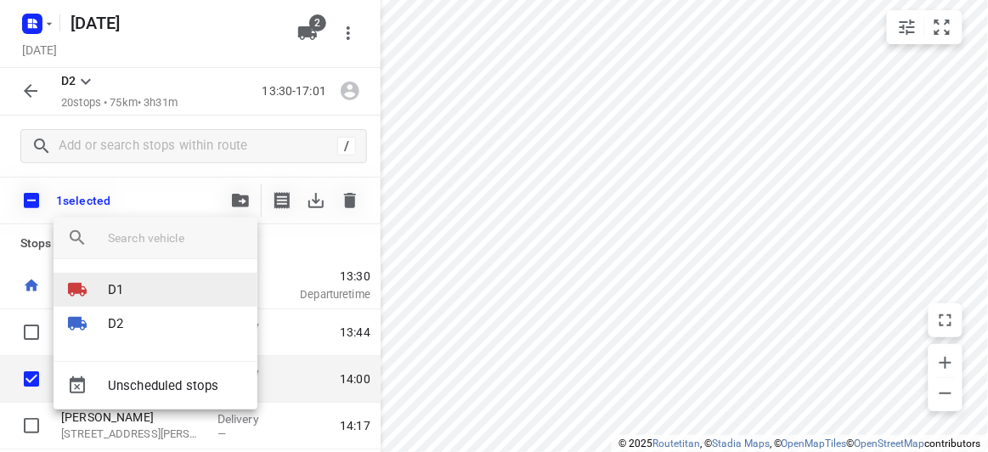
click at [159, 296] on li "D1" at bounding box center [156, 290] width 204 height 34
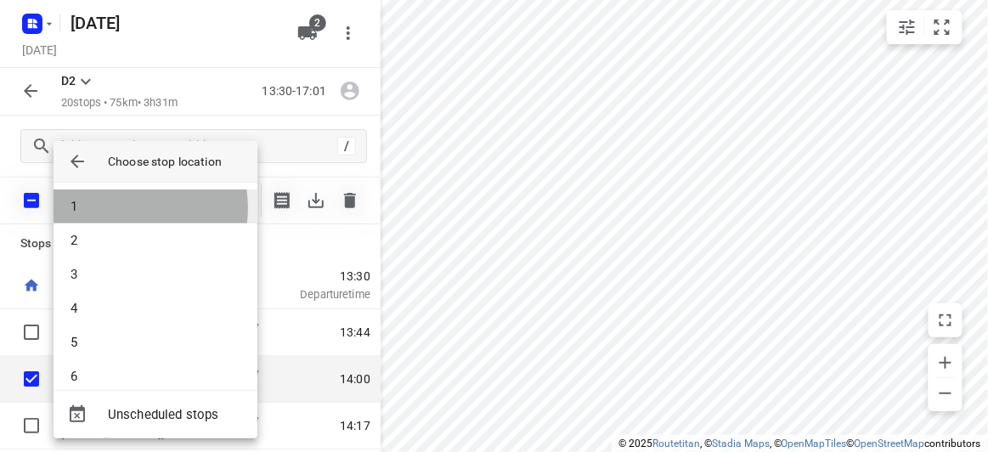
click at [116, 208] on li "1" at bounding box center [156, 206] width 204 height 34
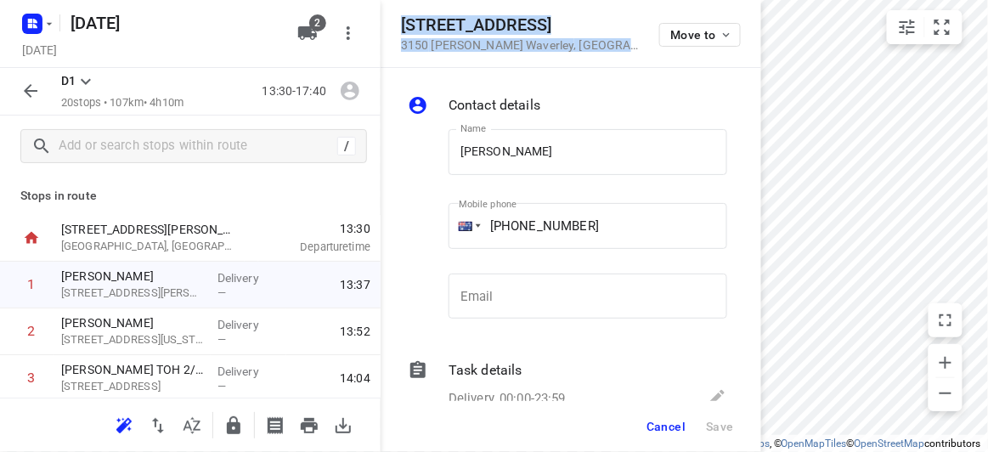
drag, startPoint x: 555, startPoint y: 45, endPoint x: 402, endPoint y: 26, distance: 154.0
click at [402, 26] on div "[STREET_ADDRESS][PERSON_NAME] Move to" at bounding box center [571, 33] width 340 height 37
copy div "[STREET_ADDRESS][PERSON_NAME]"
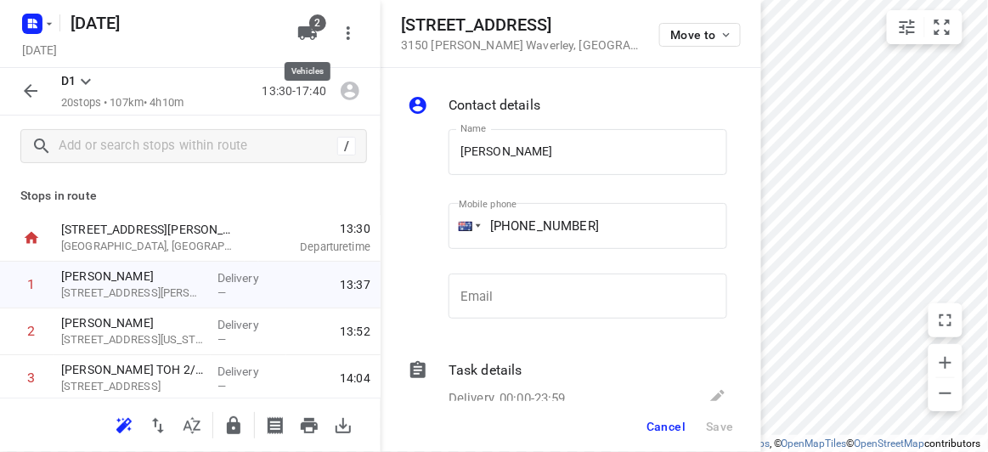
click at [330, 12] on div "[DATE], Aug 12 2" at bounding box center [190, 34] width 380 height 68
click at [311, 25] on span "2" at bounding box center [317, 22] width 17 height 17
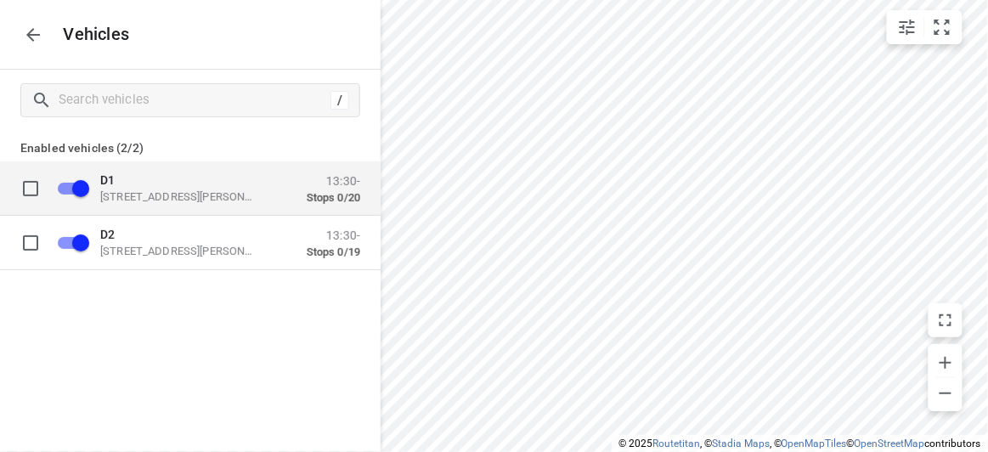
click at [134, 184] on p "D1" at bounding box center [185, 179] width 170 height 14
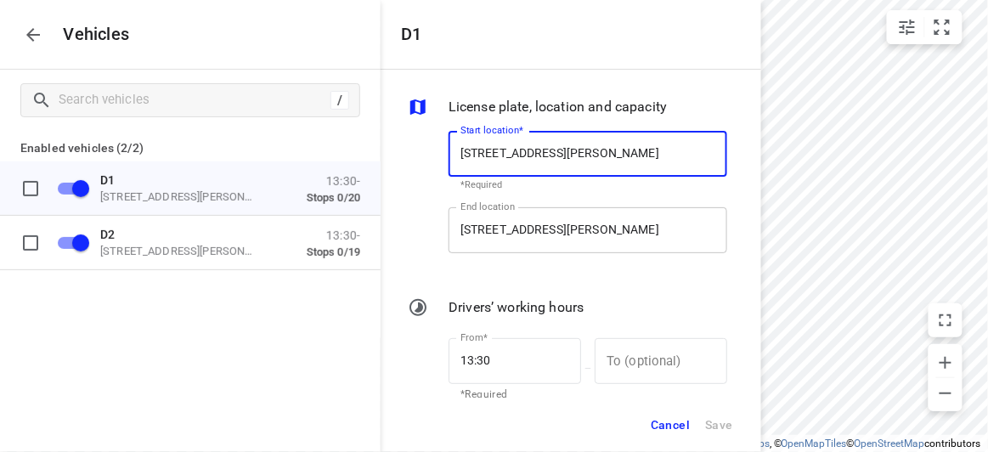
click at [494, 244] on input "[STREET_ADDRESS][PERSON_NAME]" at bounding box center [587, 230] width 279 height 46
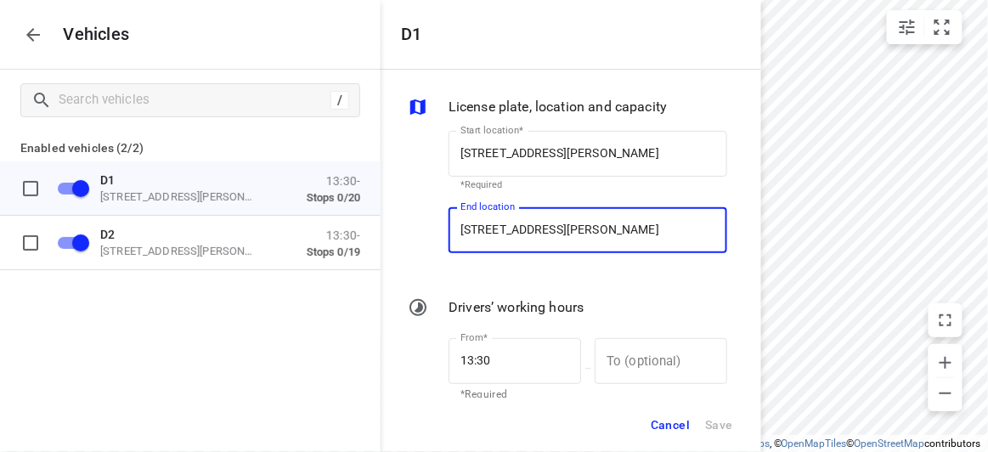
paste input "[STREET_ADDRESS][PERSON_NAME]"
type input "[STREET_ADDRESS][PERSON_NAME]"
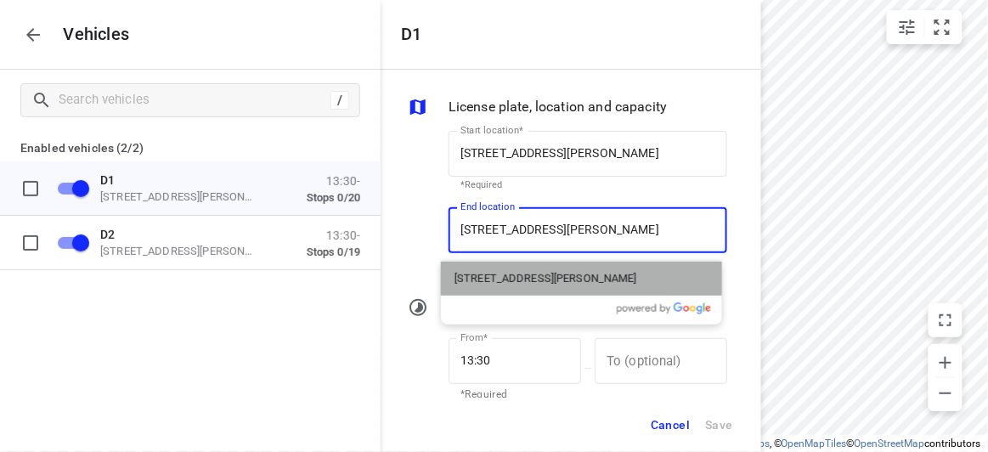
click at [476, 286] on p "[STREET_ADDRESS][PERSON_NAME]" at bounding box center [545, 278] width 183 height 17
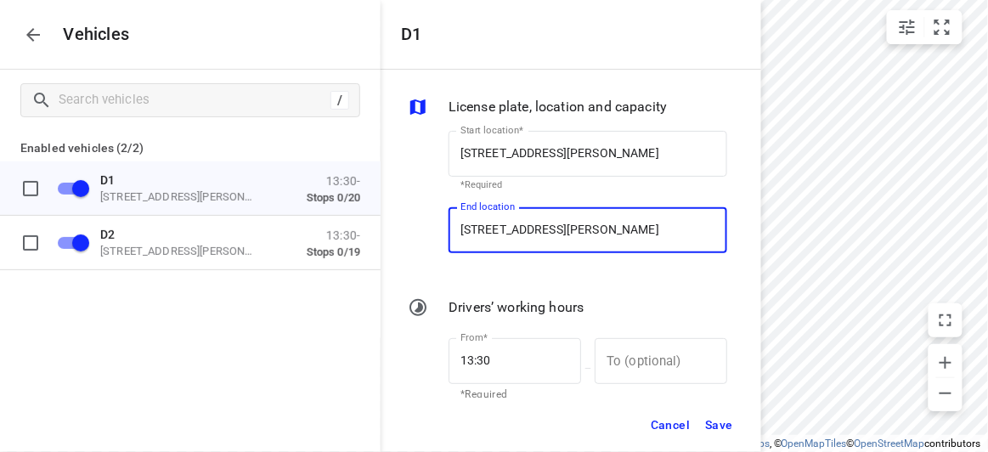
type input "[STREET_ADDRESS][PERSON_NAME]"
click at [709, 420] on span "Save" at bounding box center [719, 424] width 28 height 21
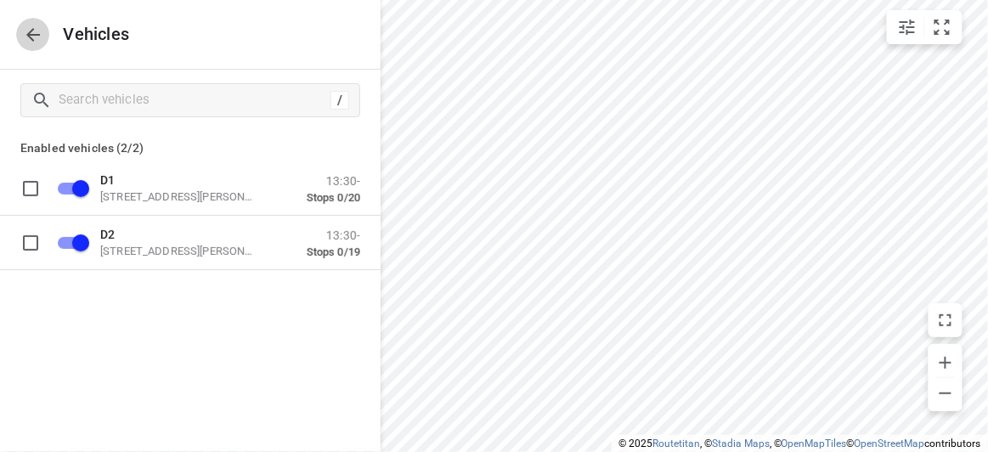
click at [25, 39] on icon "button" at bounding box center [33, 35] width 20 height 20
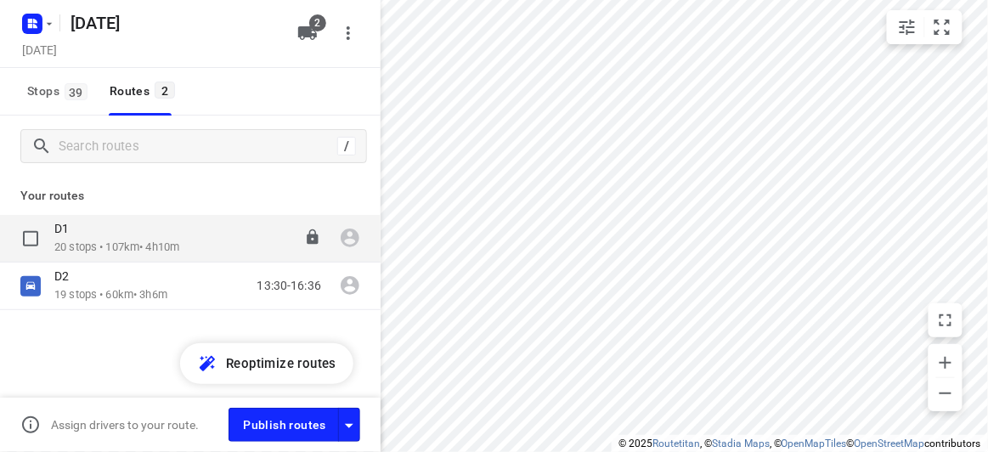
click at [105, 244] on p "20 stops • 107km • 4h10m" at bounding box center [116, 248] width 125 height 16
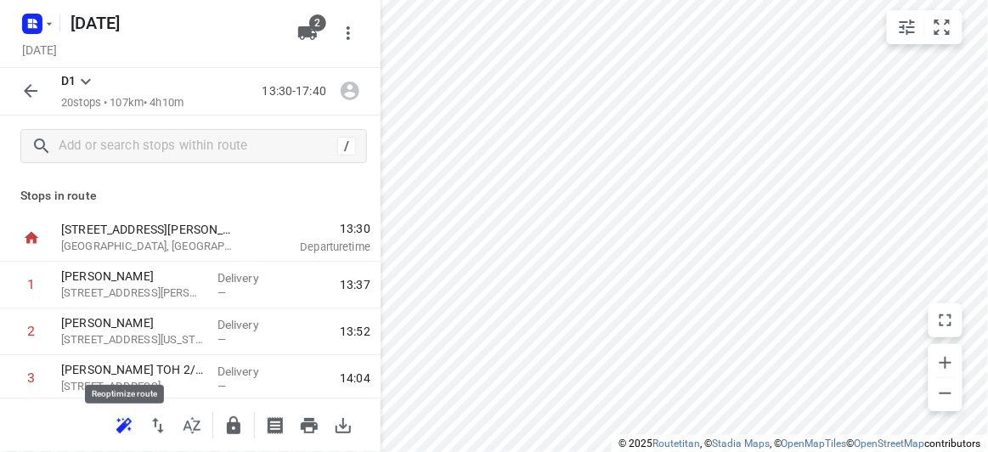
click at [117, 427] on icon "button" at bounding box center [121, 427] width 11 height 11
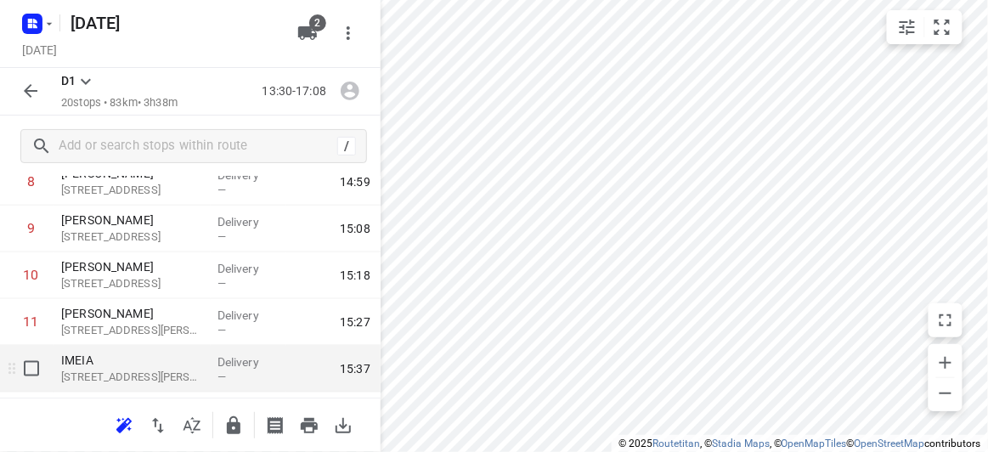
scroll to position [463, 0]
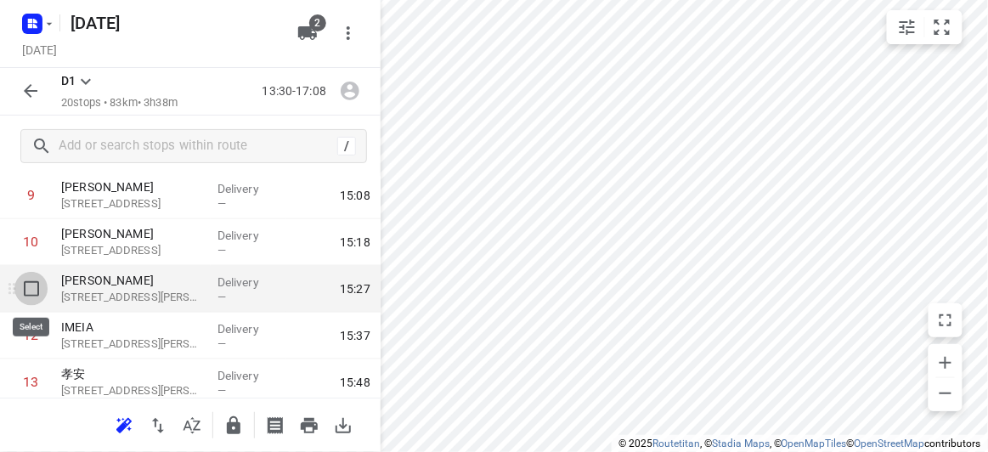
click at [37, 293] on input "checkbox" at bounding box center [31, 289] width 34 height 34
checkbox input "true"
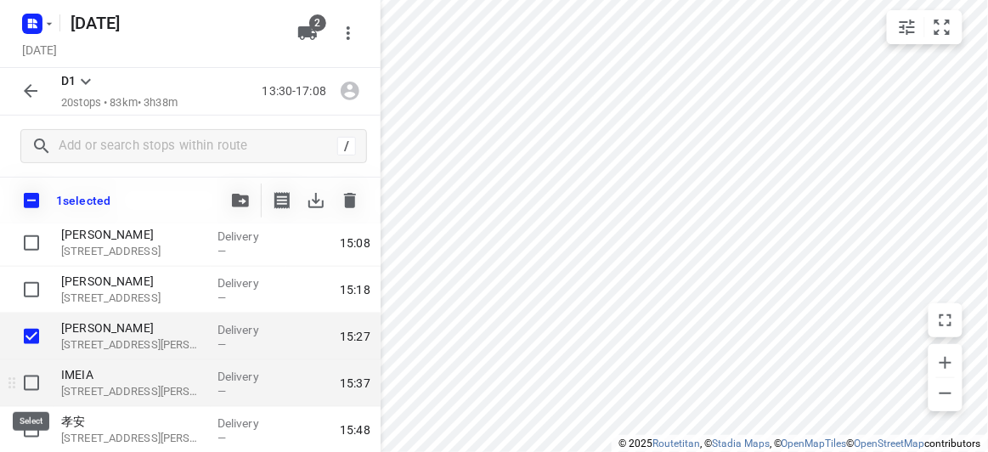
click at [28, 388] on input "checkbox" at bounding box center [31, 383] width 34 height 34
checkbox input "true"
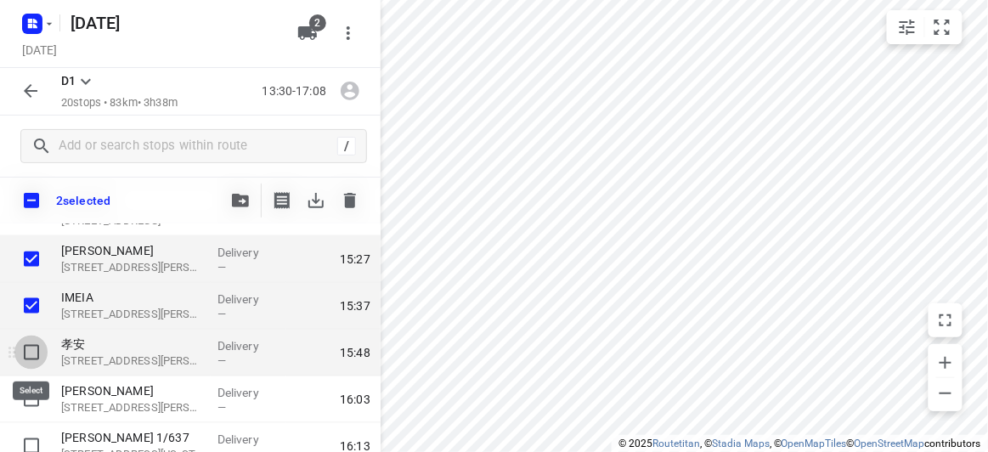
click at [25, 365] on input "checkbox" at bounding box center [31, 352] width 34 height 34
checkbox input "true"
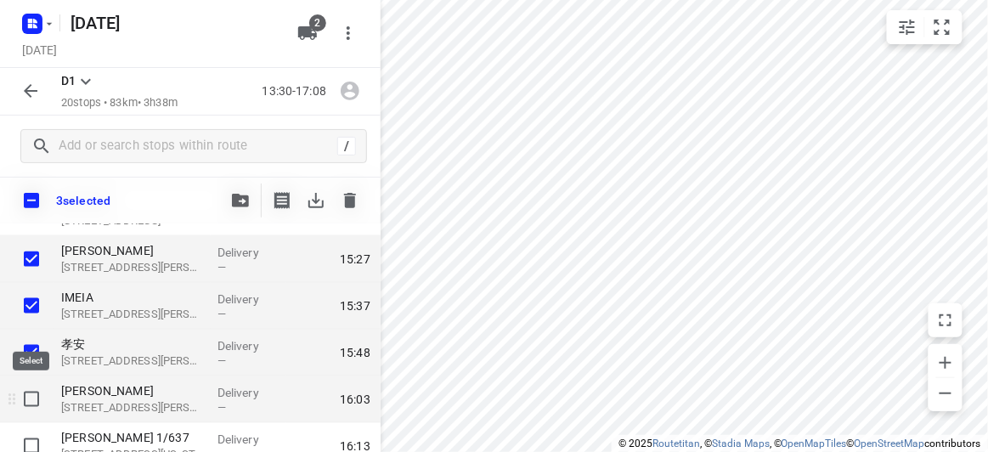
click at [31, 398] on input "checkbox" at bounding box center [31, 399] width 34 height 34
checkbox input "true"
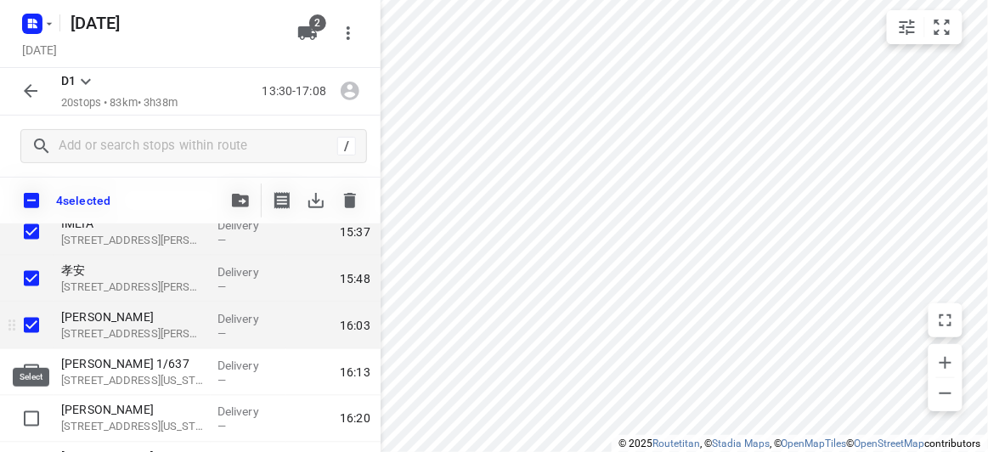
scroll to position [617, 0]
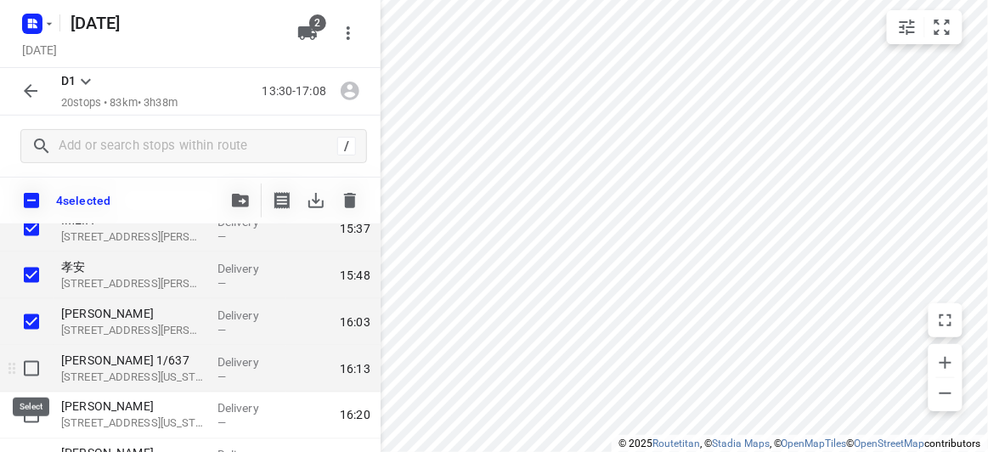
click at [30, 380] on input "checkbox" at bounding box center [31, 369] width 34 height 34
checkbox input "true"
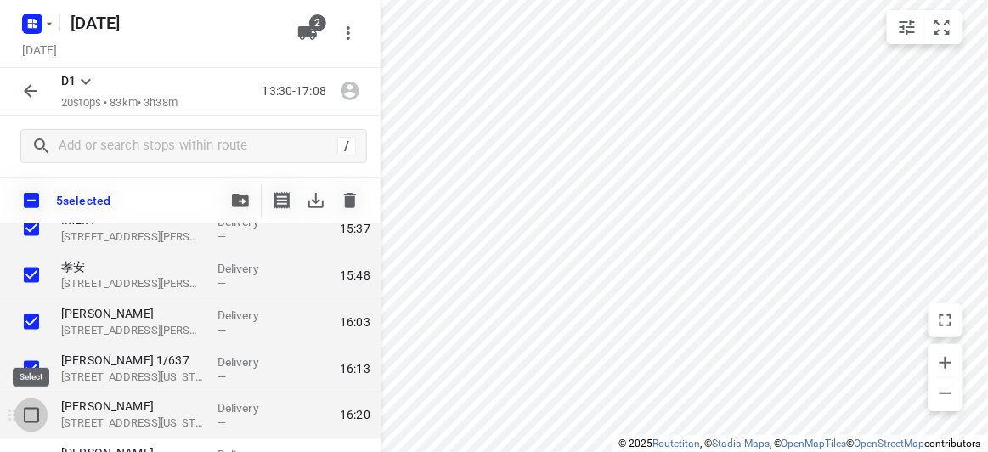
click at [31, 420] on input "checkbox" at bounding box center [31, 415] width 34 height 34
checkbox input "true"
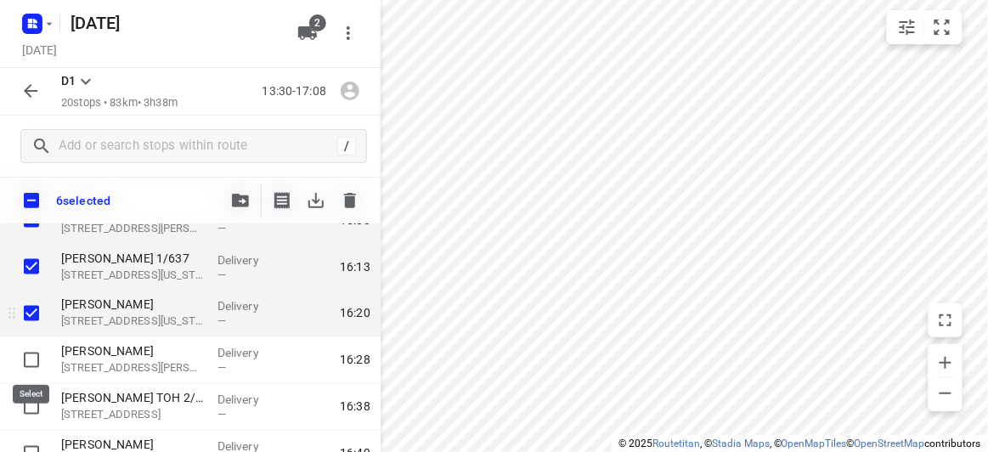
scroll to position [772, 0]
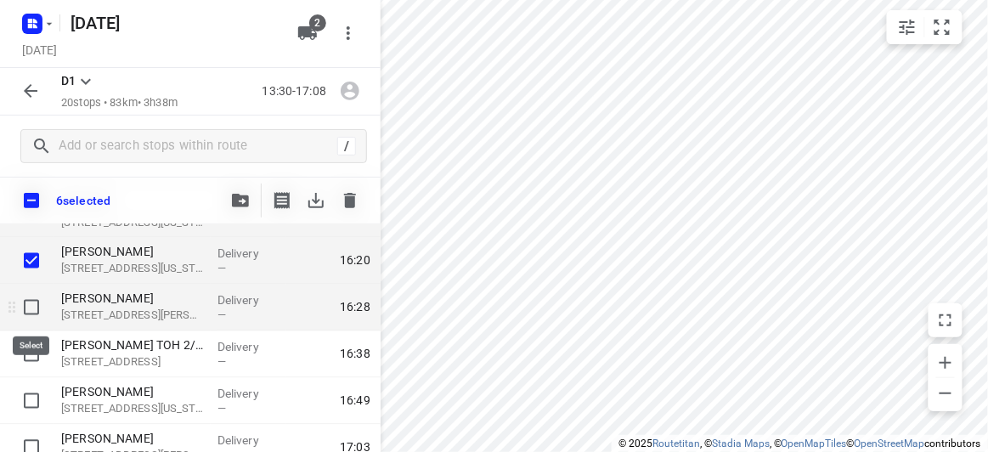
click at [36, 308] on input "checkbox" at bounding box center [31, 307] width 34 height 34
checkbox input "true"
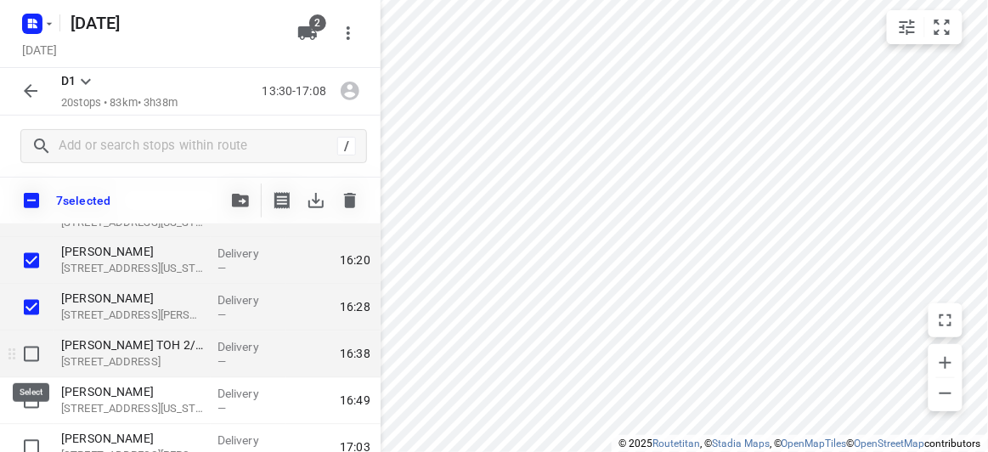
click at [37, 354] on input "checkbox" at bounding box center [31, 354] width 34 height 34
checkbox input "true"
click at [239, 206] on button "button" at bounding box center [240, 200] width 34 height 34
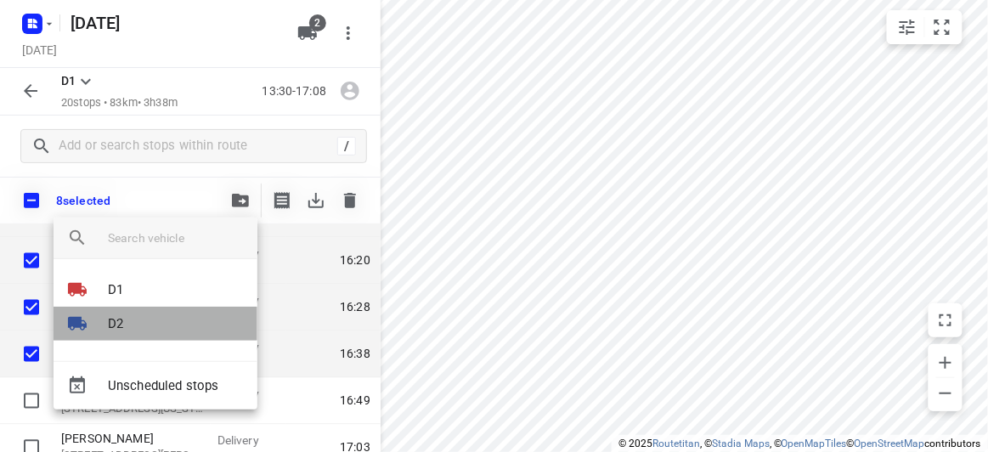
click at [127, 315] on li "D2" at bounding box center [156, 324] width 204 height 34
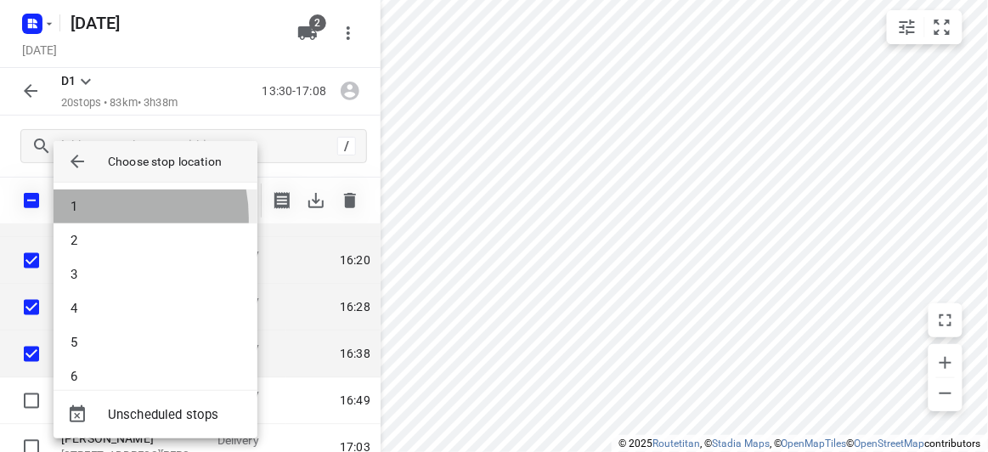
click at [89, 218] on li "1" at bounding box center [156, 206] width 204 height 34
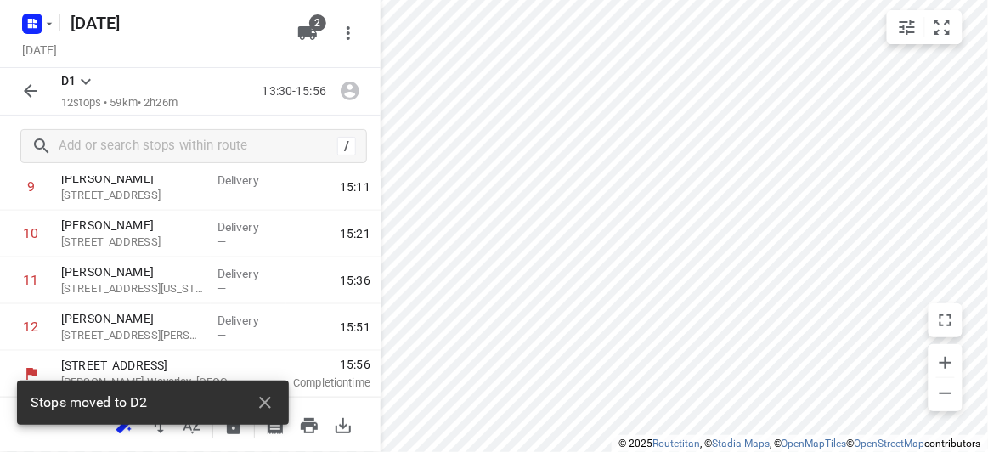
scroll to position [471, 0]
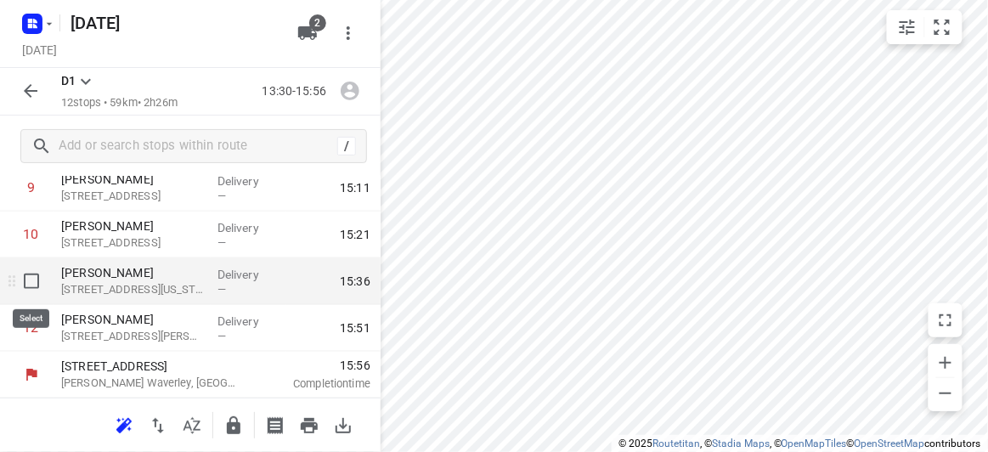
click at [37, 276] on input "checkbox" at bounding box center [31, 281] width 34 height 34
checkbox input "true"
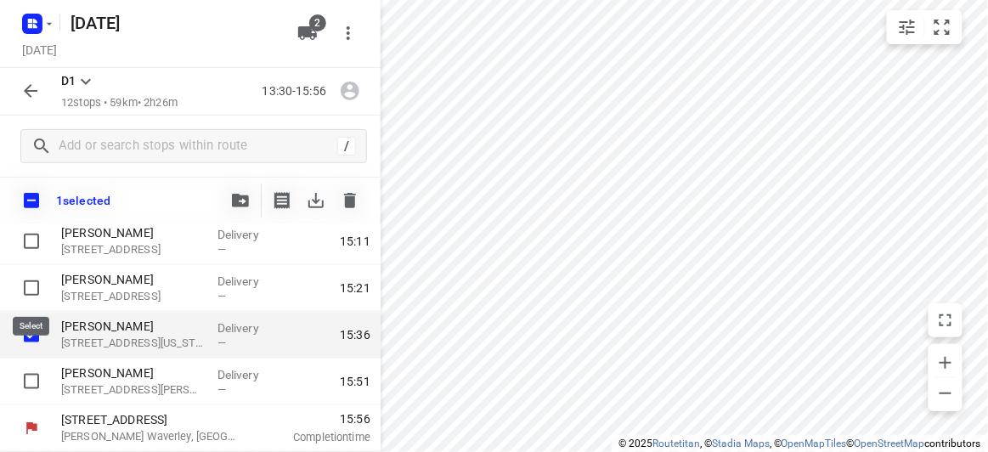
scroll to position [464, 0]
click at [245, 201] on icon "button" at bounding box center [240, 201] width 17 height 14
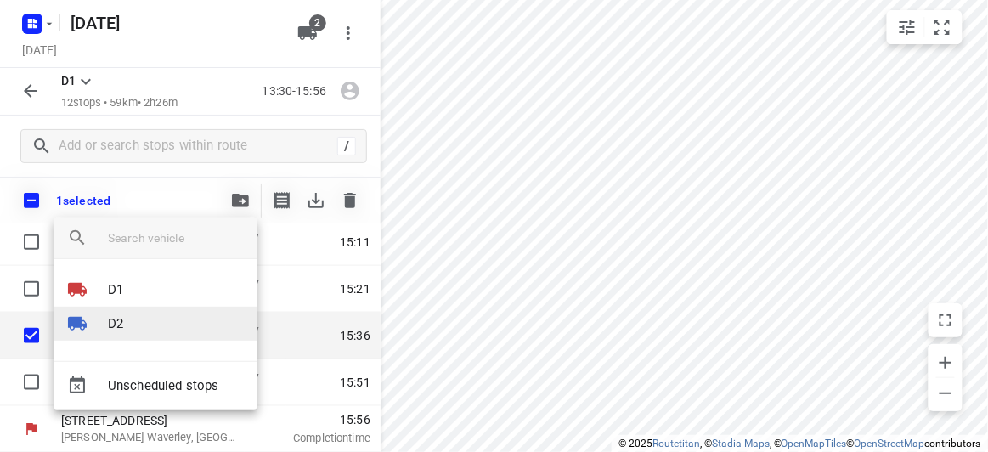
click at [110, 320] on p "D2" at bounding box center [115, 324] width 15 height 20
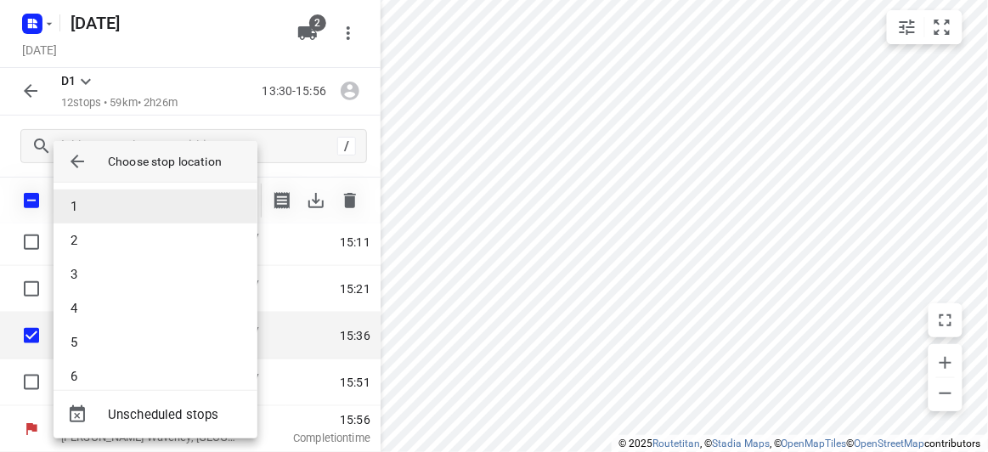
click at [82, 206] on li "1" at bounding box center [156, 206] width 204 height 34
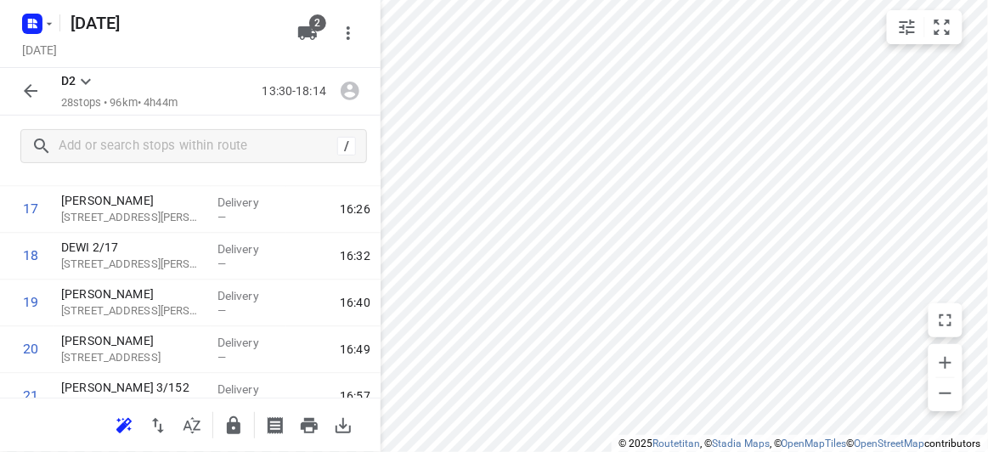
scroll to position [1080, 0]
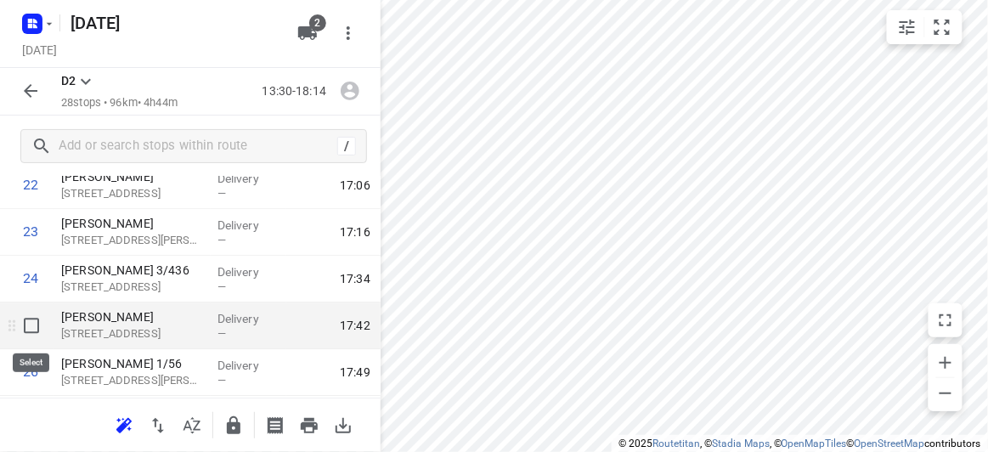
click at [31, 321] on input "checkbox" at bounding box center [31, 325] width 34 height 34
checkbox input "true"
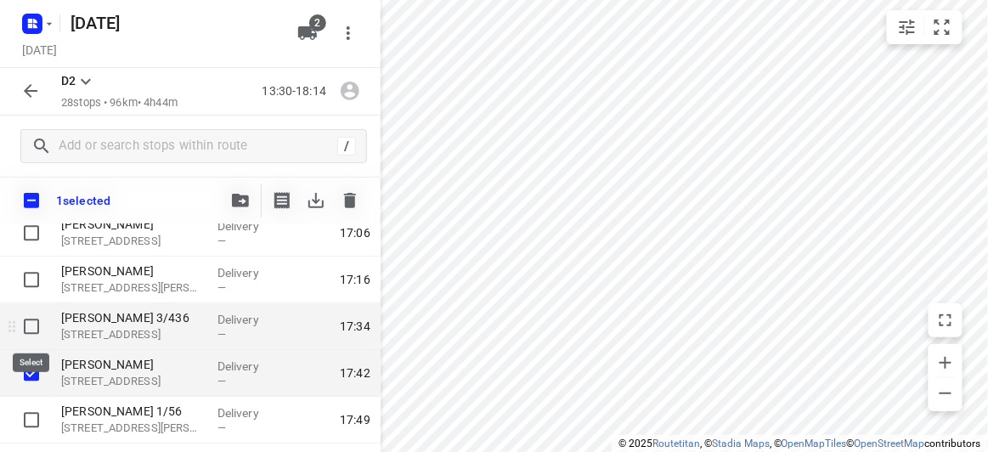
scroll to position [1158, 0]
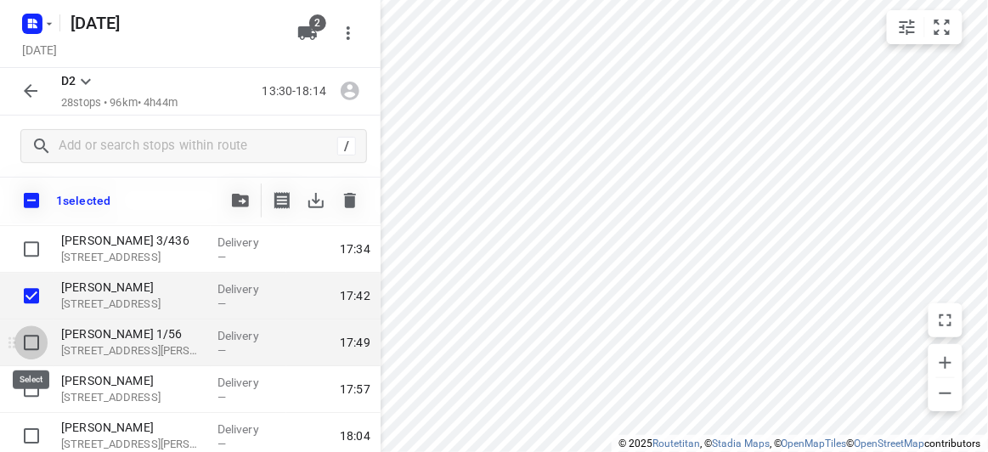
click at [37, 340] on input "checkbox" at bounding box center [31, 342] width 34 height 34
checkbox input "true"
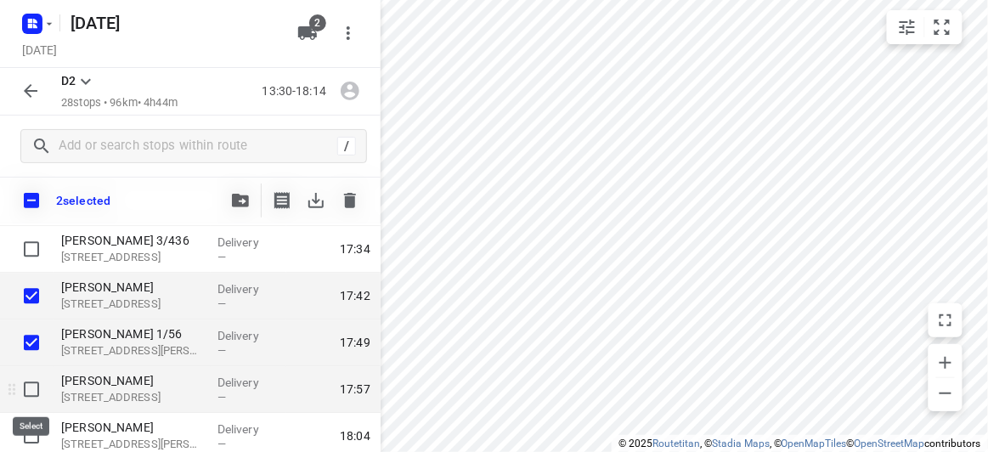
click at [34, 388] on input "checkbox" at bounding box center [31, 389] width 34 height 34
checkbox input "true"
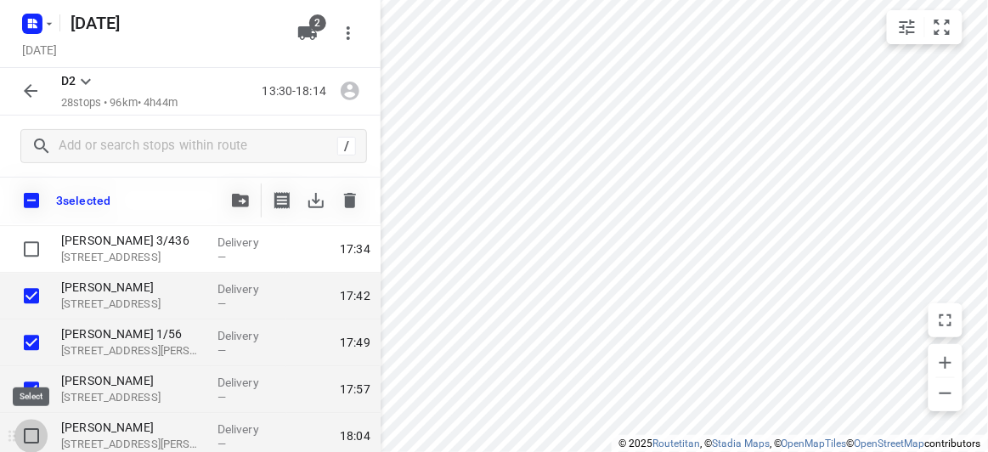
click at [36, 430] on input "checkbox" at bounding box center [31, 436] width 34 height 34
checkbox input "true"
click at [253, 203] on button "button" at bounding box center [240, 200] width 34 height 34
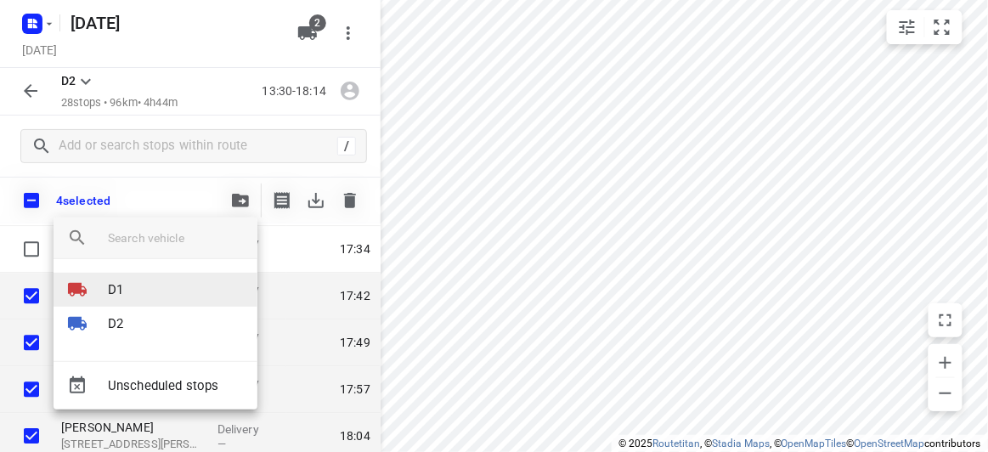
click at [150, 293] on li "D1" at bounding box center [156, 290] width 204 height 34
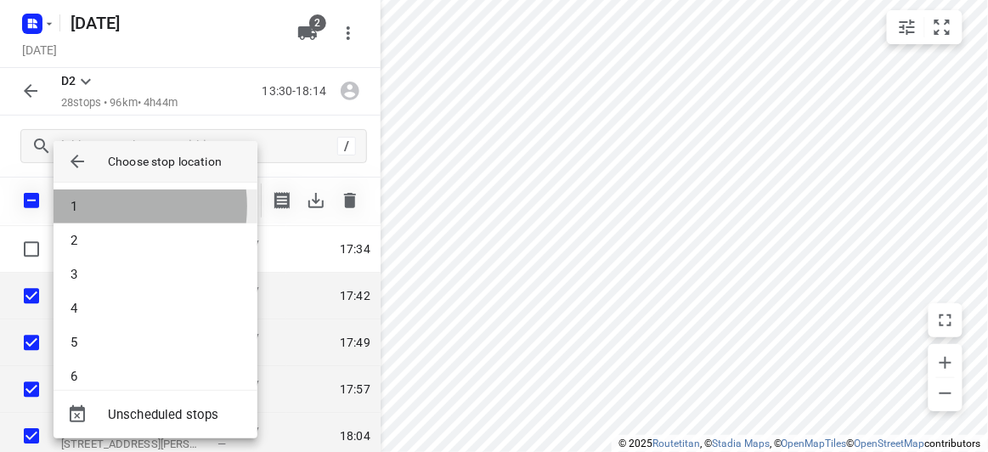
click at [95, 207] on li "1" at bounding box center [156, 206] width 204 height 34
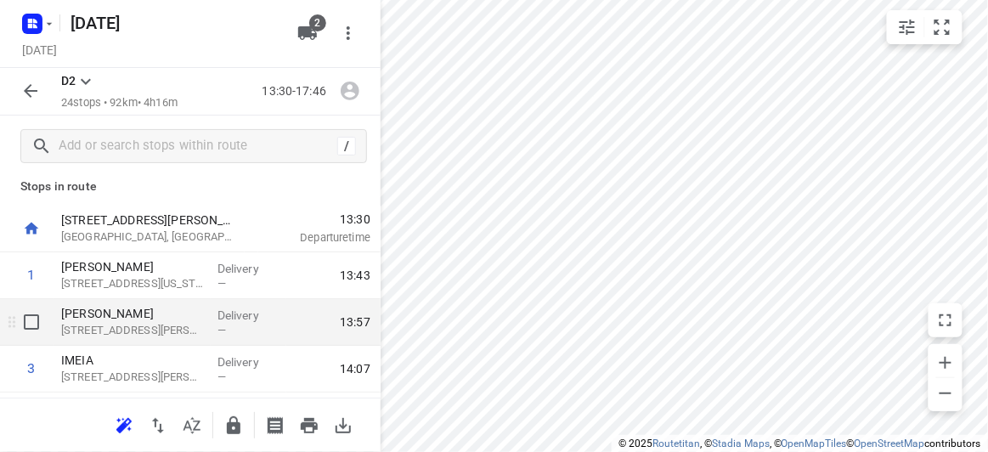
scroll to position [0, 0]
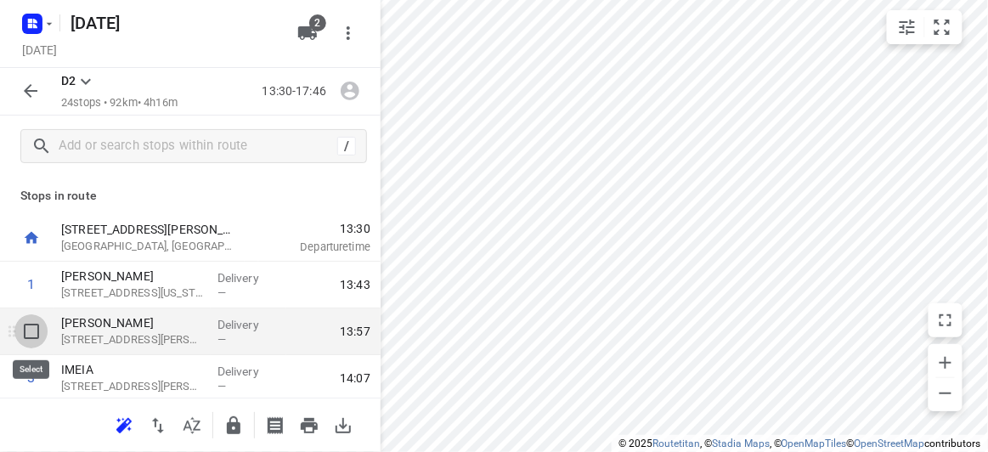
click at [40, 326] on input "checkbox" at bounding box center [31, 331] width 34 height 34
checkbox input "true"
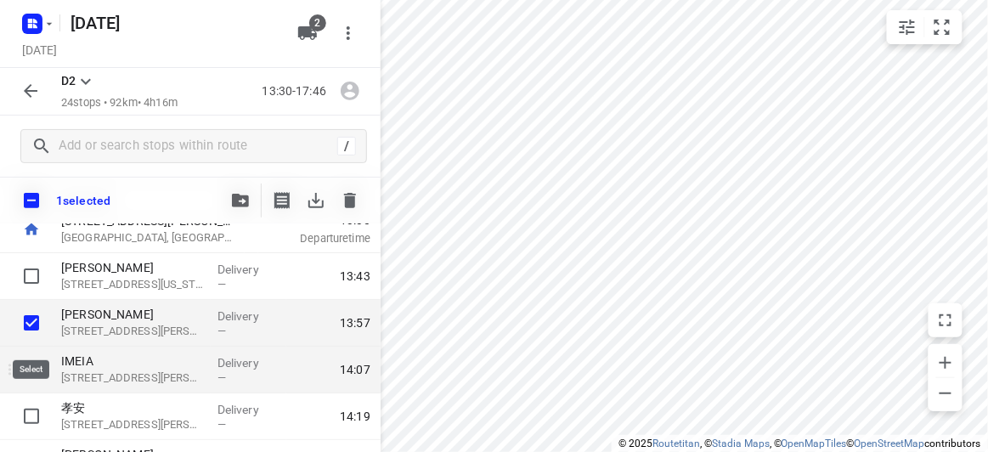
scroll to position [76, 0]
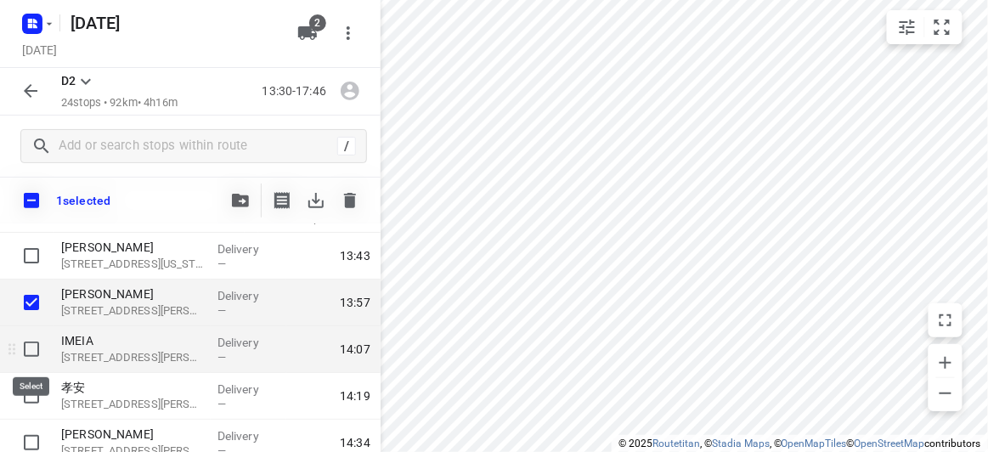
click at [37, 345] on input "checkbox" at bounding box center [31, 349] width 34 height 34
checkbox input "true"
click at [244, 200] on icon "button" at bounding box center [240, 201] width 17 height 14
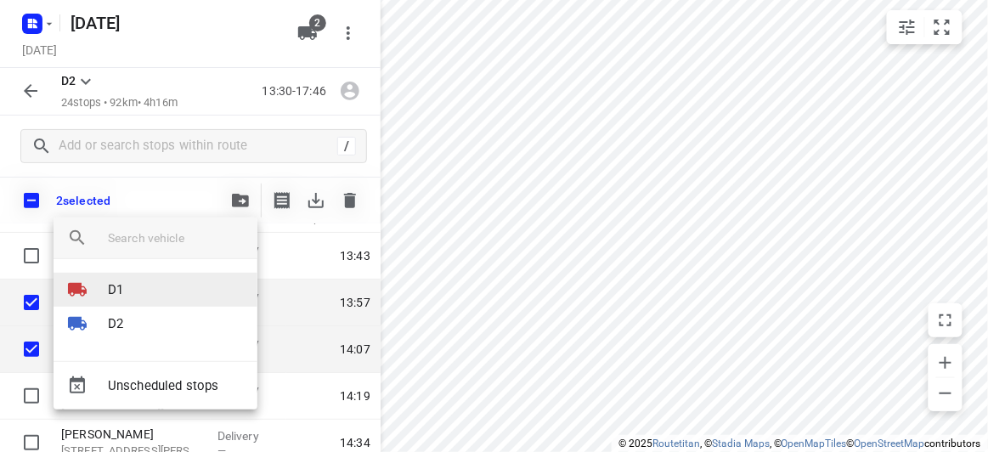
click at [113, 283] on p "D1" at bounding box center [115, 290] width 15 height 20
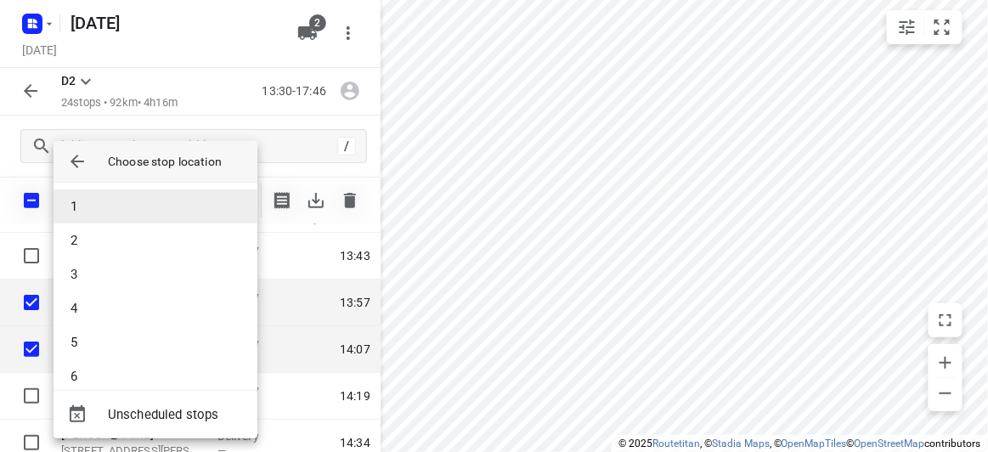
click at [82, 200] on li "1" at bounding box center [156, 206] width 204 height 34
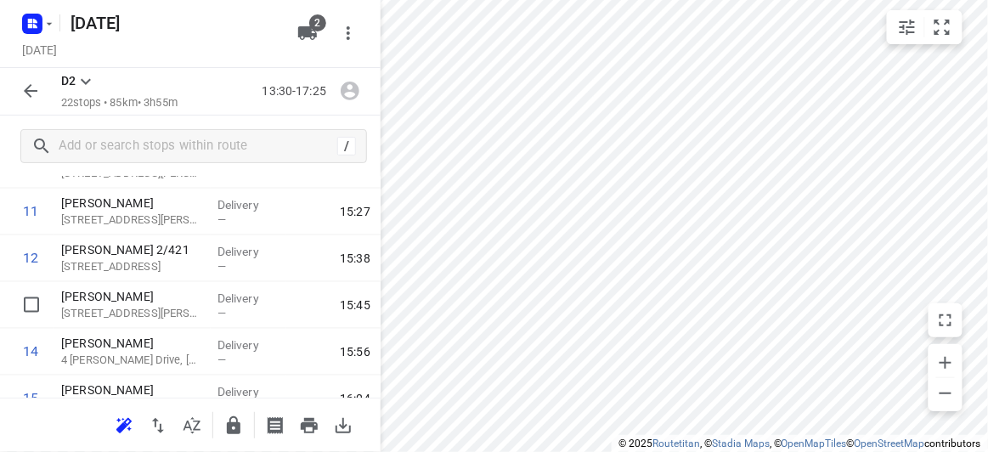
scroll to position [926, 0]
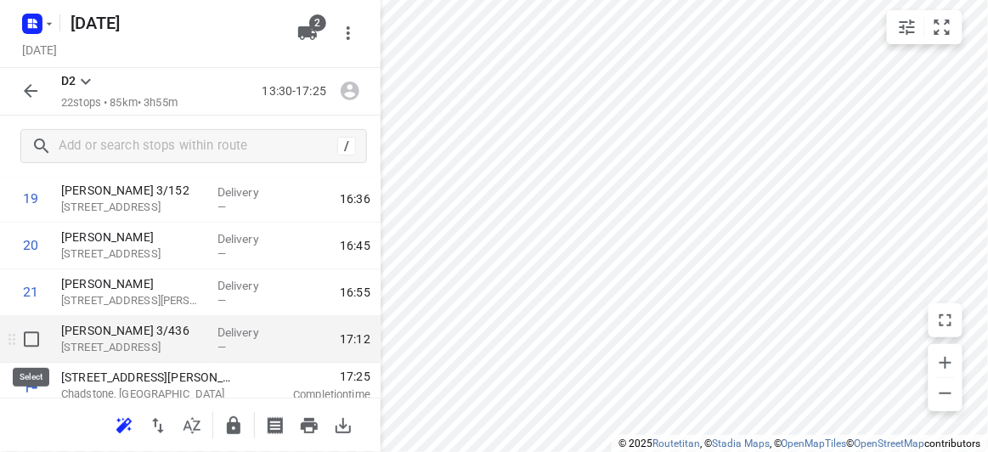
click at [32, 347] on input "checkbox" at bounding box center [31, 340] width 34 height 34
checkbox input "true"
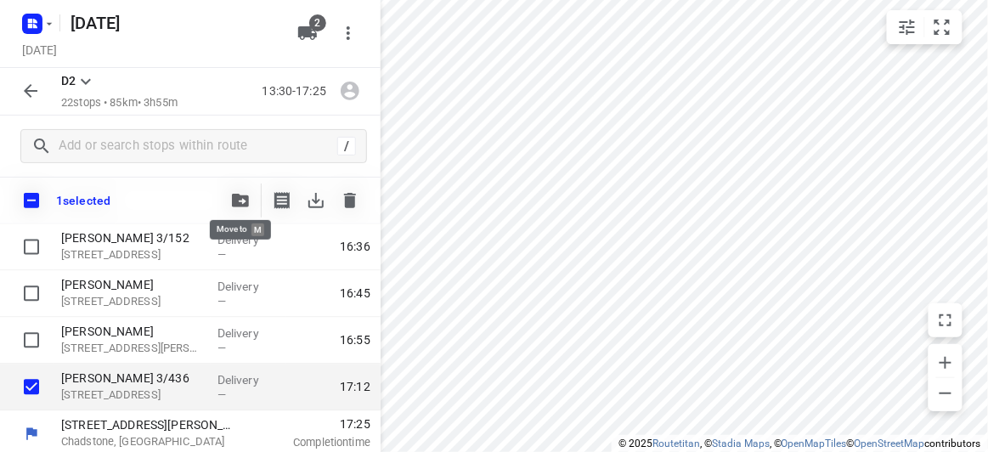
click at [234, 197] on icon "button" at bounding box center [240, 201] width 17 height 14
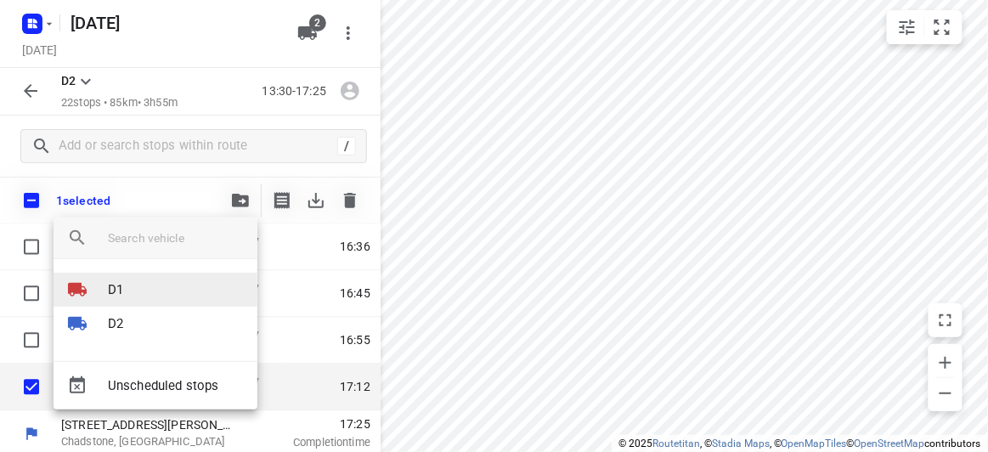
click at [121, 290] on p "D1" at bounding box center [115, 290] width 15 height 20
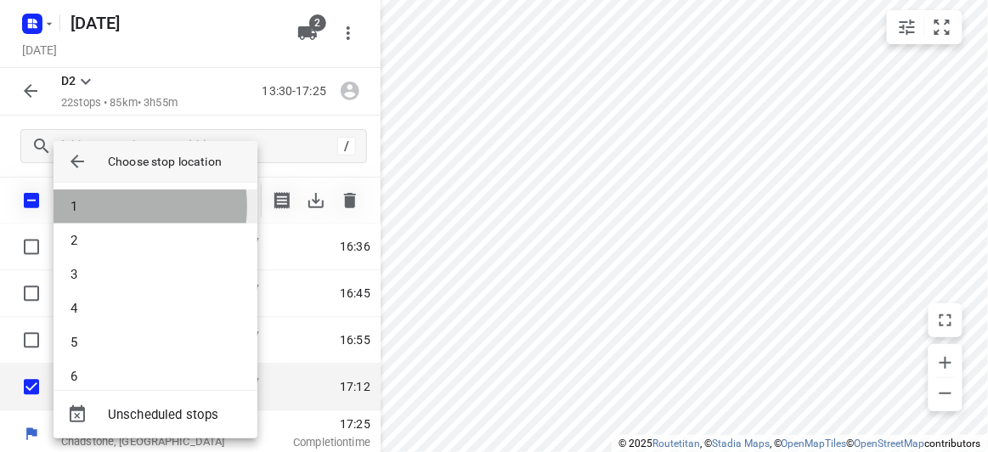
click at [108, 206] on li "1" at bounding box center [156, 206] width 204 height 34
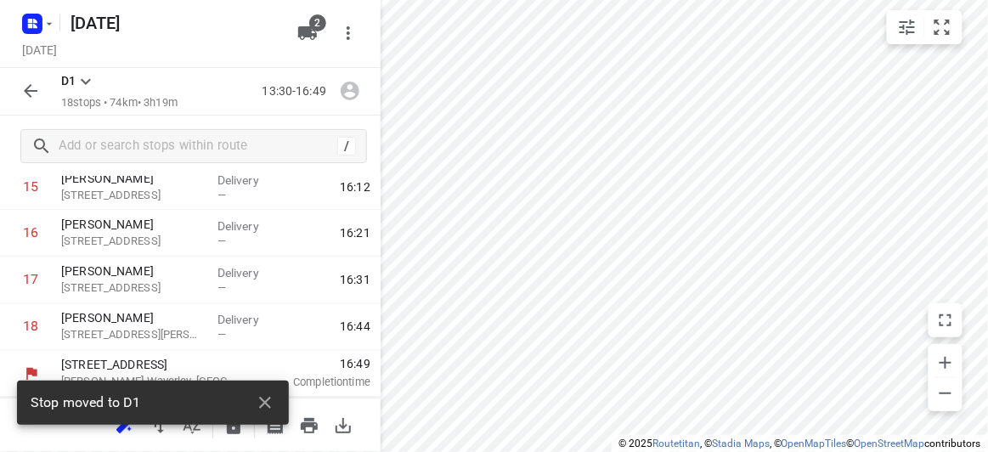
scroll to position [751, 0]
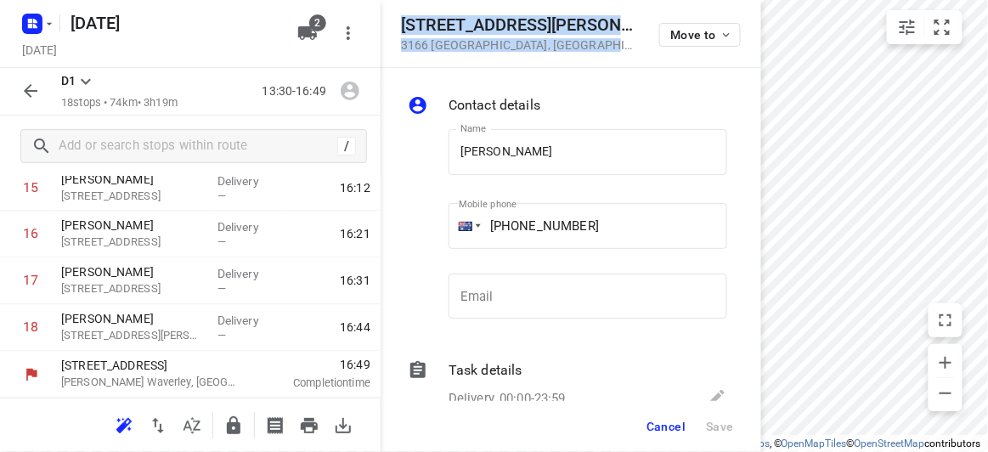
drag, startPoint x: 566, startPoint y: 54, endPoint x: 390, endPoint y: 26, distance: 177.9
click at [390, 26] on div "[STREET_ADDRESS][PERSON_NAME] Move to" at bounding box center [570, 34] width 380 height 68
copy div "[STREET_ADDRESS][PERSON_NAME]"
click at [308, 36] on icon "button" at bounding box center [307, 33] width 19 height 14
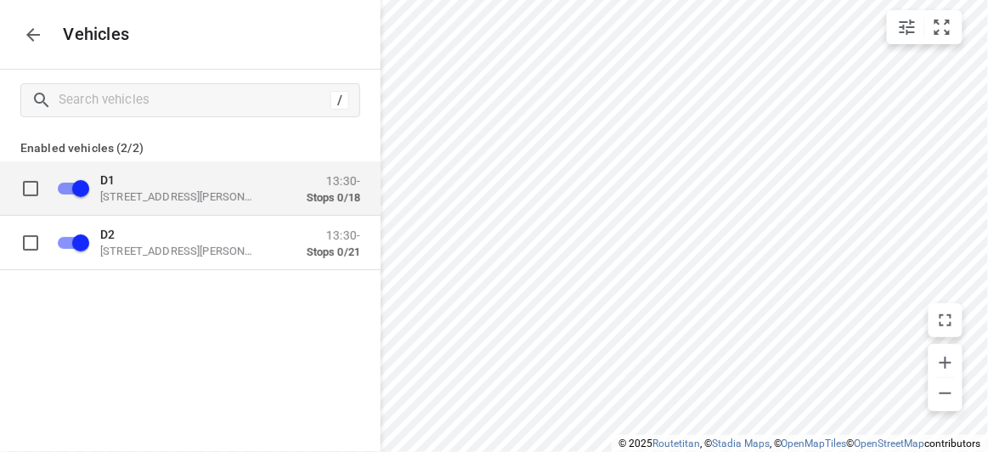
click at [160, 186] on p "D1" at bounding box center [185, 179] width 170 height 14
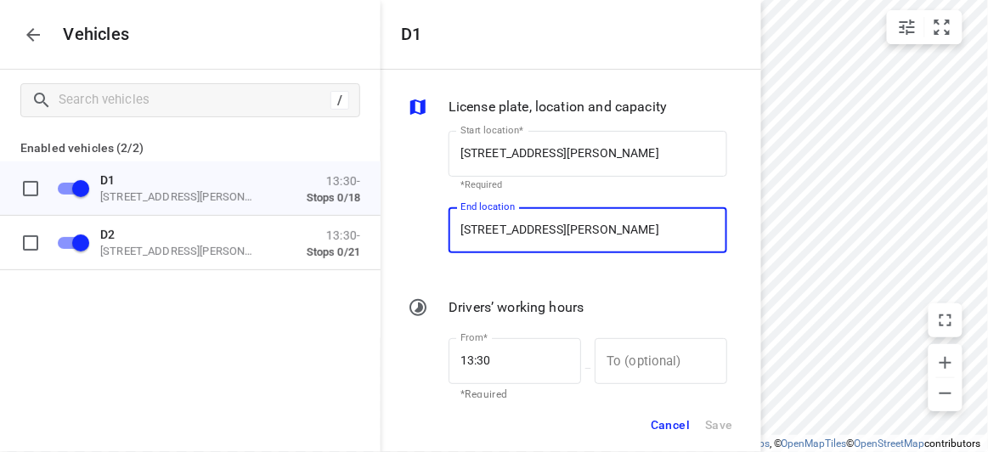
paste input "[STREET_ADDRESS][PERSON_NAME]"
type input "[STREET_ADDRESS][PERSON_NAME]"
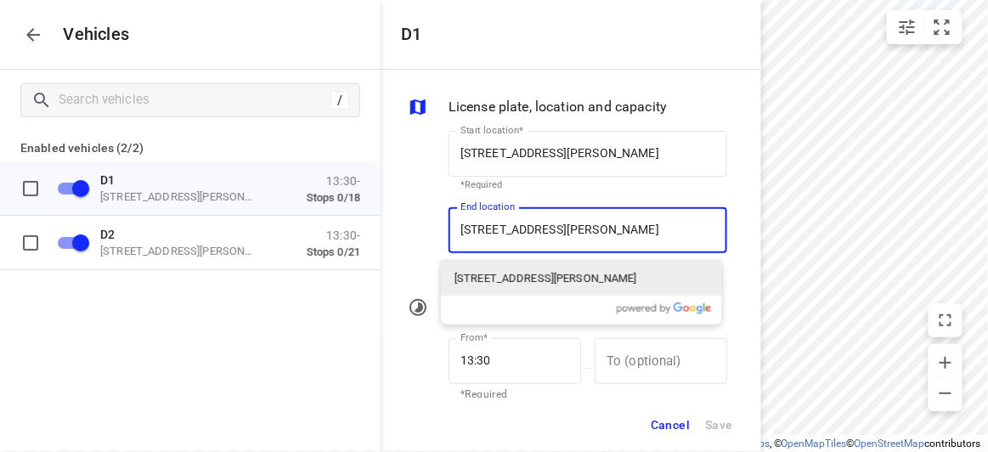
click at [498, 238] on input "[STREET_ADDRESS][PERSON_NAME]" at bounding box center [587, 230] width 279 height 46
click at [489, 278] on p "[STREET_ADDRESS][PERSON_NAME]" at bounding box center [545, 278] width 183 height 17
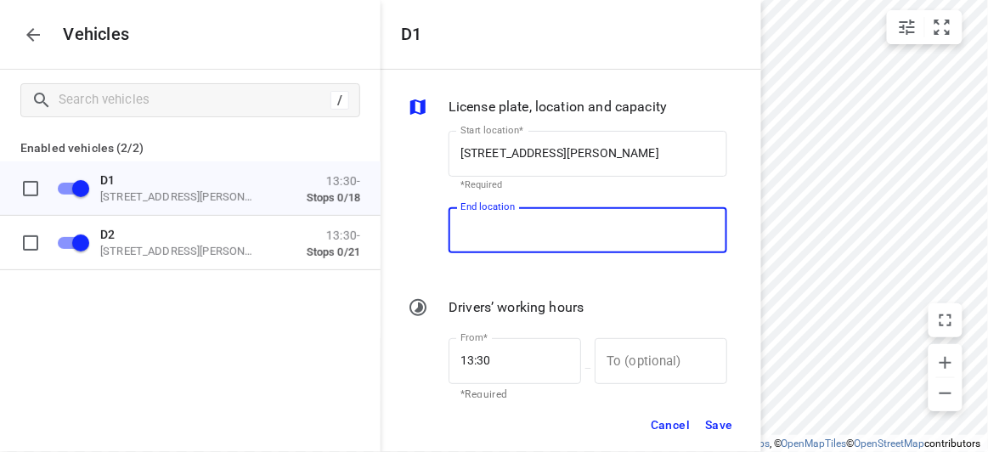
scroll to position [0, 0]
type input "[STREET_ADDRESS][PERSON_NAME]"
click at [736, 430] on button "Save" at bounding box center [718, 425] width 43 height 35
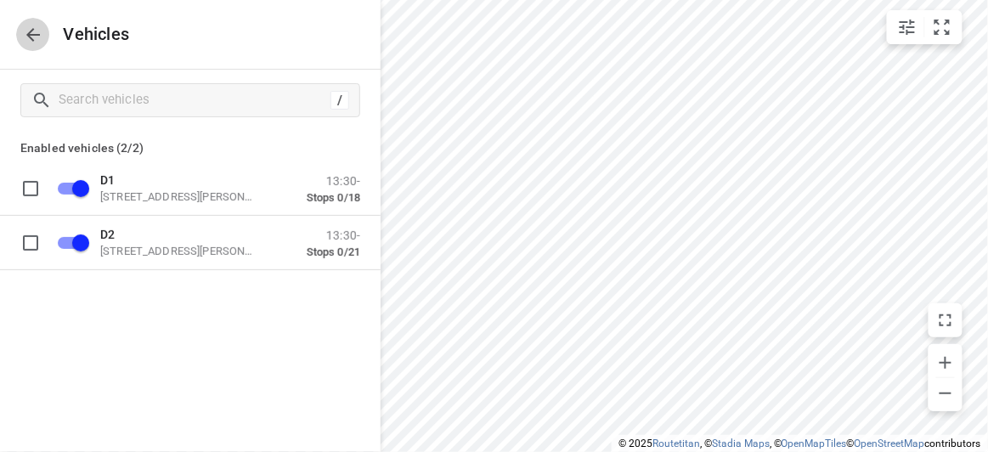
click at [27, 38] on icon "button" at bounding box center [33, 35] width 20 height 20
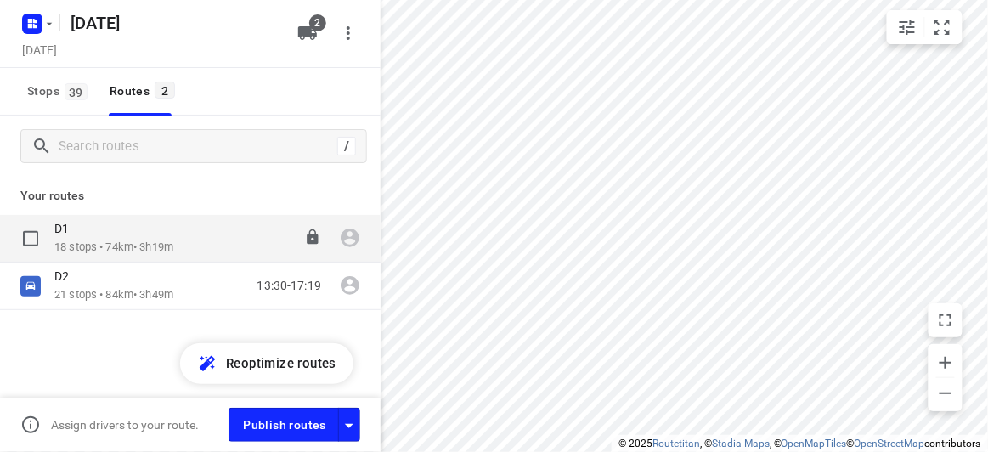
click at [88, 254] on p "18 stops • 74km • 3h19m" at bounding box center [113, 248] width 119 height 16
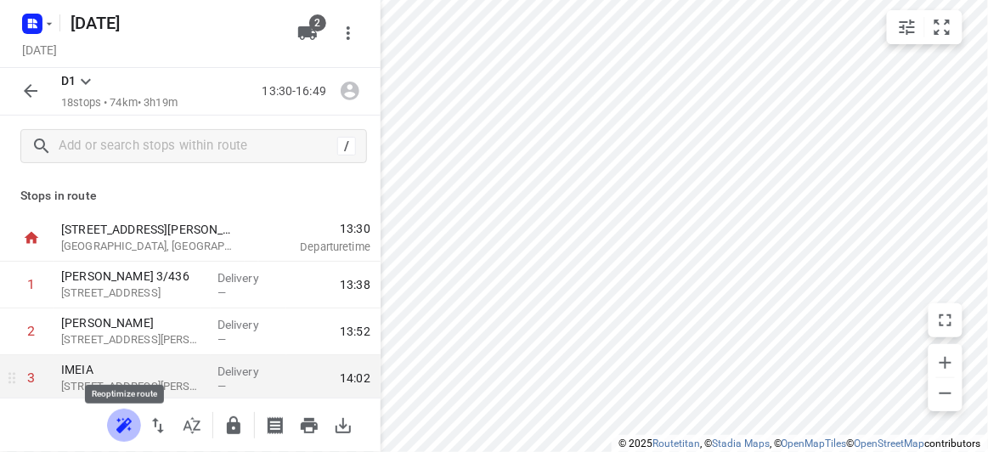
drag, startPoint x: 127, startPoint y: 421, endPoint x: 144, endPoint y: 388, distance: 37.2
click at [126, 421] on icon "button" at bounding box center [124, 425] width 20 height 20
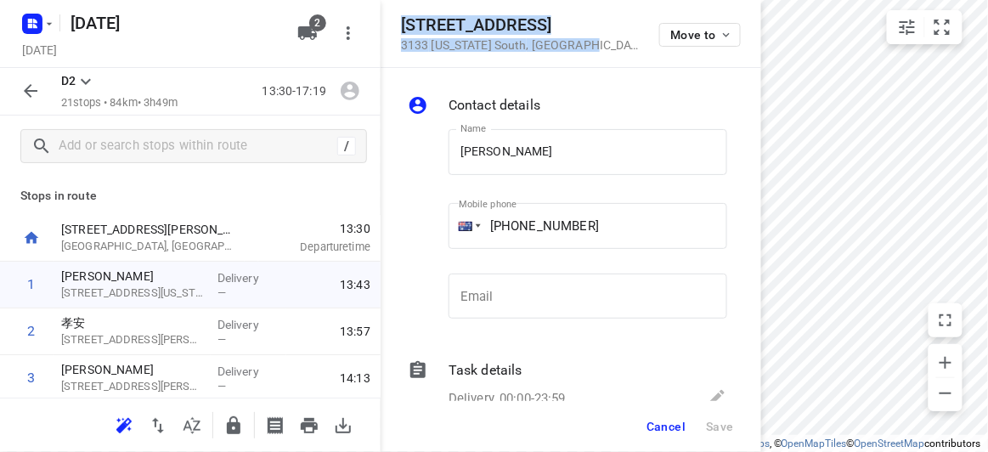
drag, startPoint x: 567, startPoint y: 51, endPoint x: 397, endPoint y: 14, distance: 173.7
click at [397, 14] on div "[STREET_ADDRESS][US_STATE] Move to" at bounding box center [570, 34] width 380 height 68
copy div "[STREET_ADDRESS][US_STATE]"
click at [313, 24] on span "2" at bounding box center [317, 22] width 17 height 17
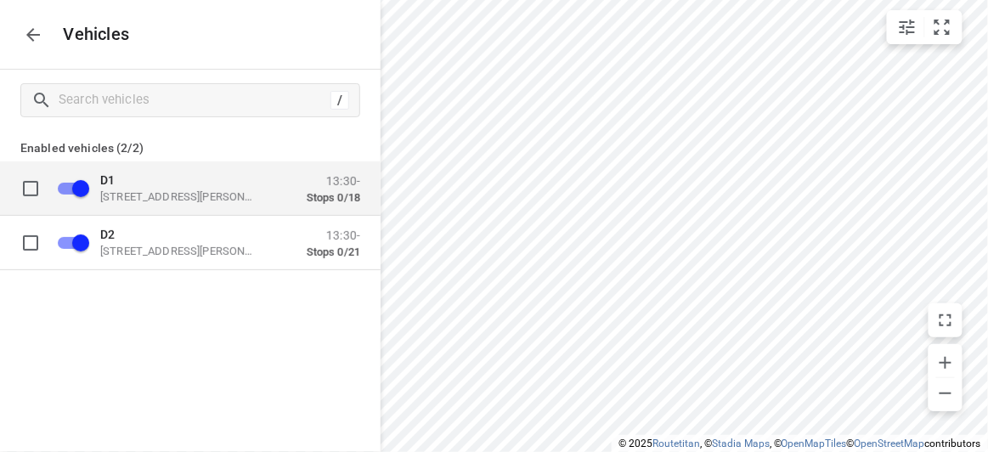
click at [122, 198] on p "[STREET_ADDRESS][PERSON_NAME]" at bounding box center [185, 196] width 170 height 14
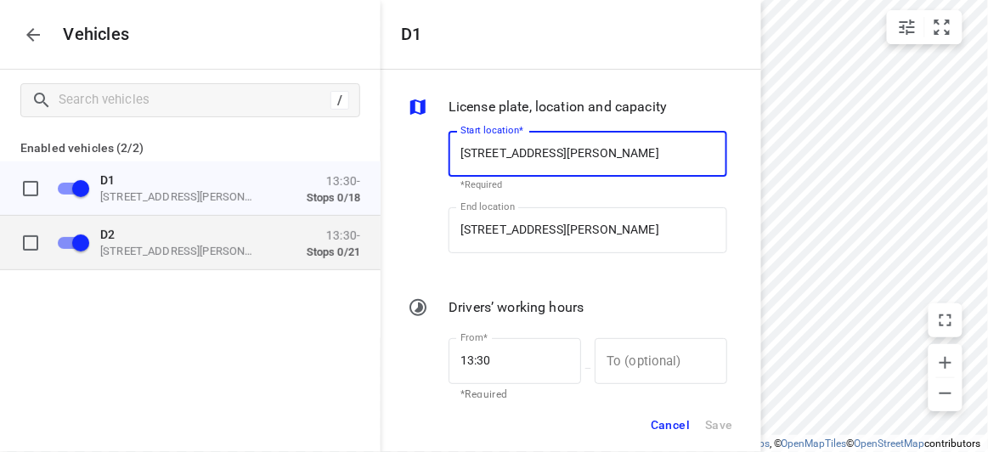
click at [209, 242] on div "D2 [STREET_ADDRESS][PERSON_NAME]" at bounding box center [185, 242] width 170 height 31
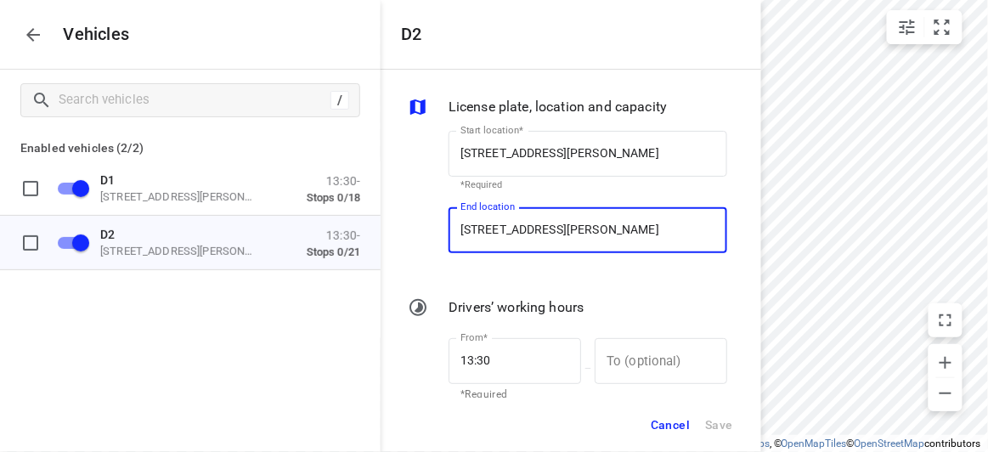
click at [527, 240] on input "[STREET_ADDRESS][PERSON_NAME]" at bounding box center [587, 230] width 279 height 46
paste input "[STREET_ADDRESS][US_STATE]"
type input "[STREET_ADDRESS][US_STATE]"
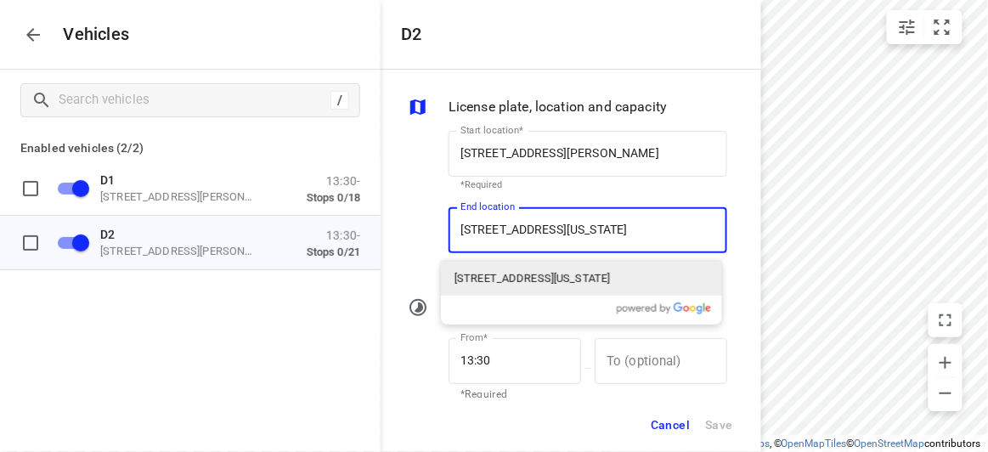
click at [512, 277] on p "[STREET_ADDRESS][US_STATE]" at bounding box center [531, 278] width 155 height 17
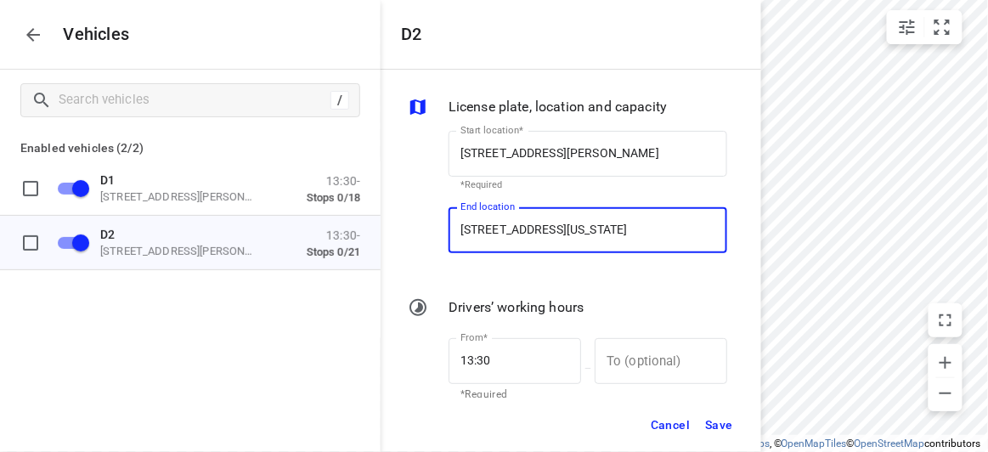
type input "[STREET_ADDRESS][US_STATE]"
drag, startPoint x: 716, startPoint y: 424, endPoint x: 713, endPoint y: 412, distance: 12.4
click at [716, 423] on span "Save" at bounding box center [719, 424] width 28 height 21
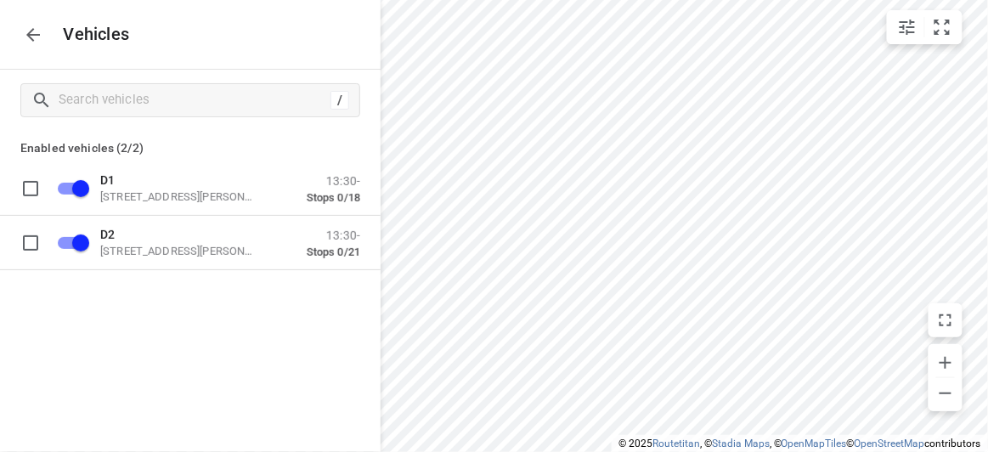
click at [59, 37] on p "Vehicles" at bounding box center [90, 35] width 80 height 20
drag, startPoint x: 35, startPoint y: 15, endPoint x: 36, endPoint y: 30, distance: 14.5
click at [35, 16] on div "Vehicles" at bounding box center [190, 34] width 380 height 69
click at [36, 30] on icon "button" at bounding box center [33, 35] width 20 height 20
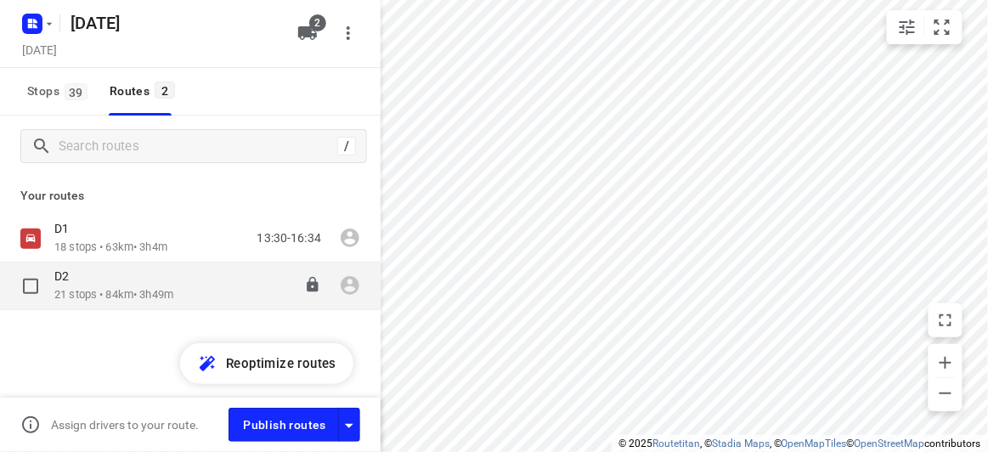
click at [127, 297] on p "21 stops • 84km • 3h49m" at bounding box center [113, 295] width 119 height 16
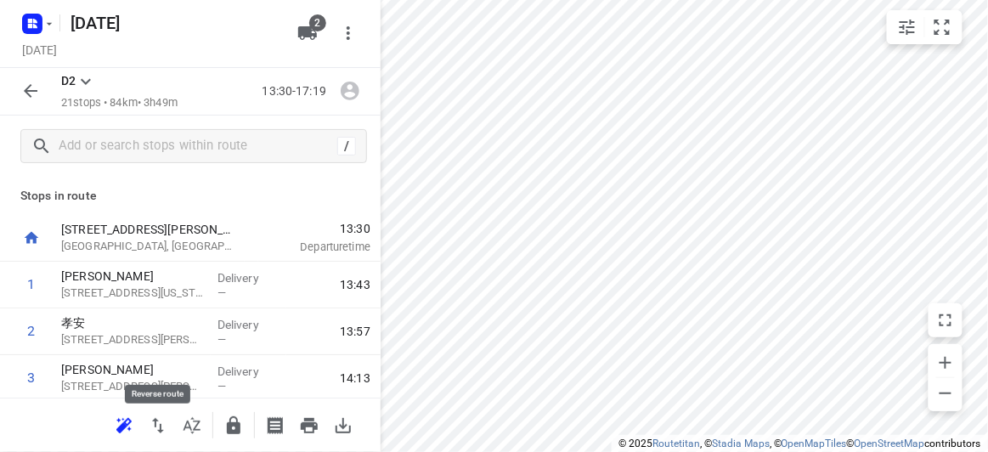
click at [127, 415] on icon "button" at bounding box center [124, 425] width 20 height 20
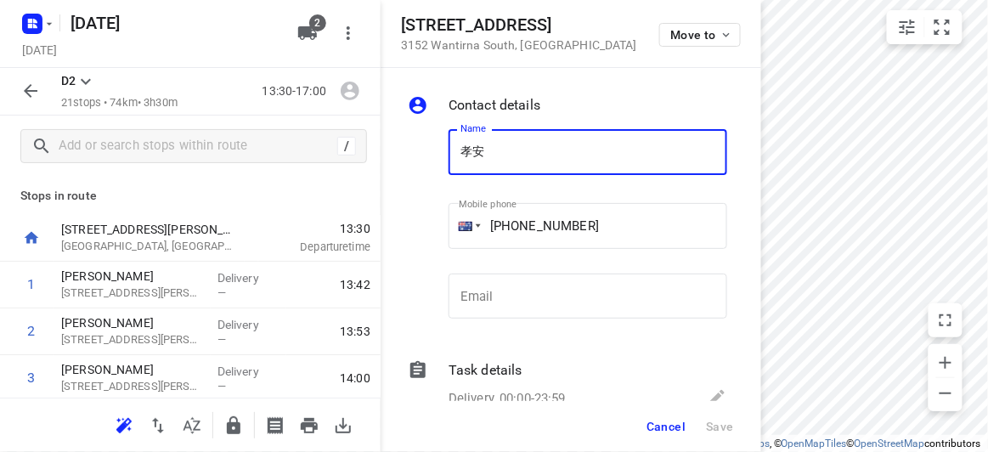
click at [605, 60] on div "[STREET_ADDRESS] Move to" at bounding box center [570, 34] width 380 height 68
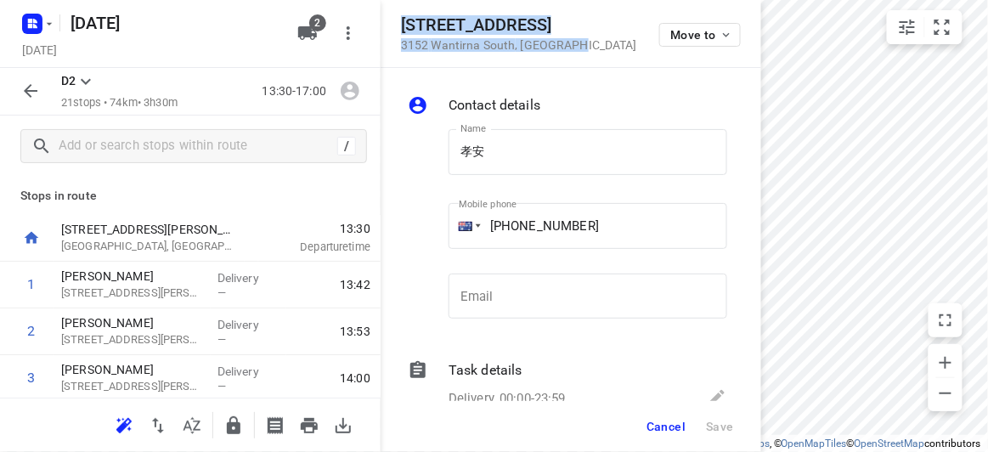
drag, startPoint x: 598, startPoint y: 48, endPoint x: 397, endPoint y: 21, distance: 203.0
click at [397, 21] on div "[STREET_ADDRESS] Move to" at bounding box center [570, 34] width 380 height 68
copy div "[STREET_ADDRESS]"
click at [298, 19] on button "2" at bounding box center [307, 33] width 34 height 34
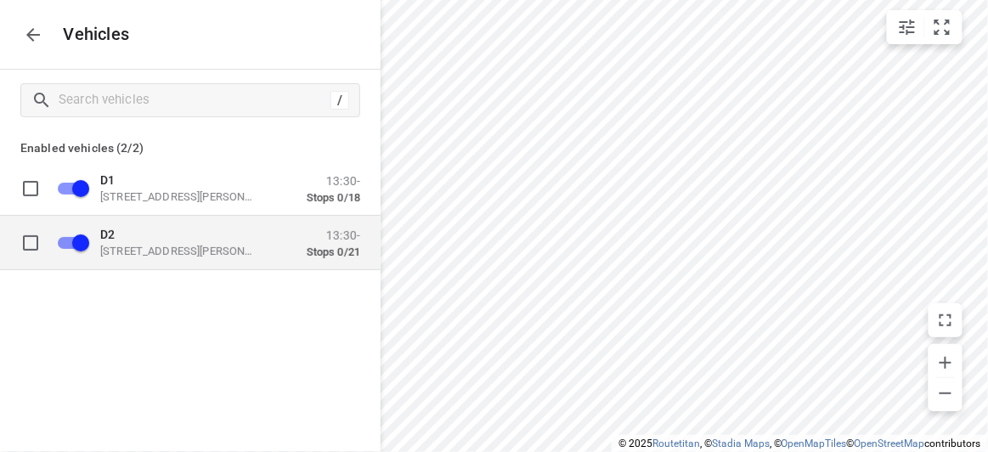
click at [163, 230] on p "D2" at bounding box center [185, 234] width 170 height 14
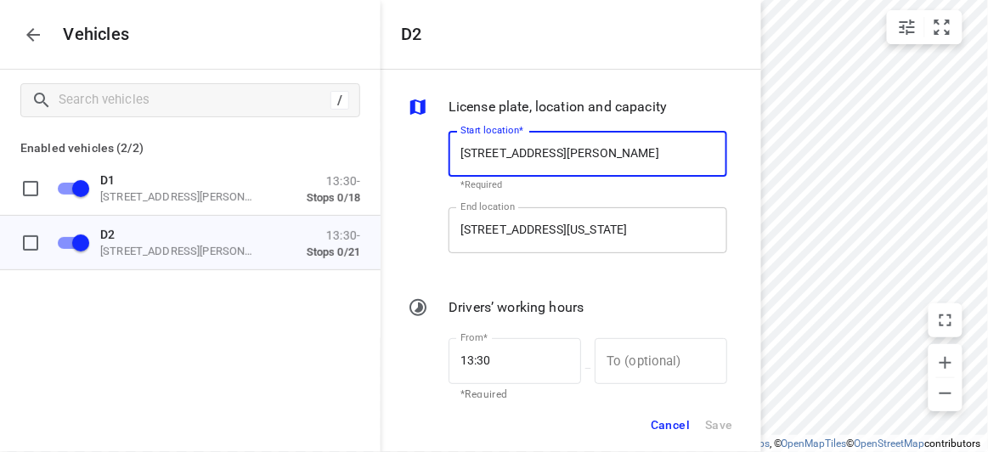
click at [683, 234] on input "[STREET_ADDRESS][US_STATE]" at bounding box center [587, 230] width 279 height 46
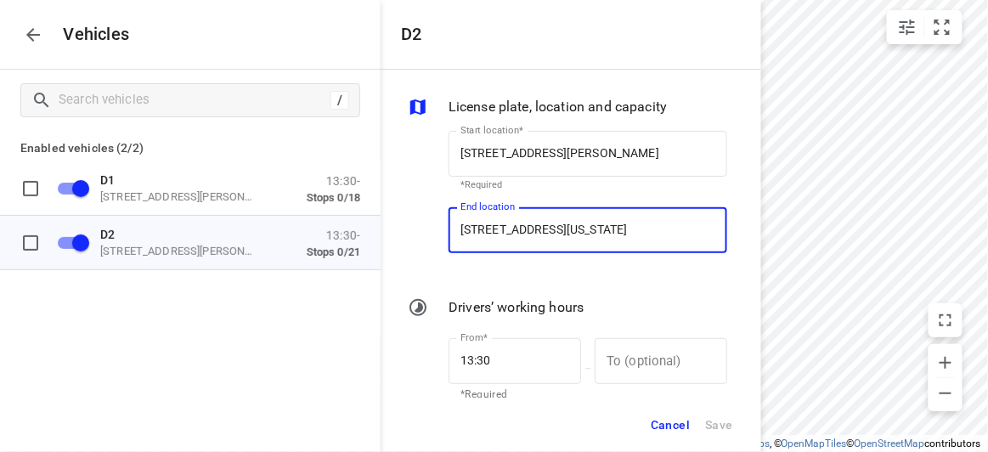
paste input "[STREET_ADDRESS]"
type input "[STREET_ADDRESS]"
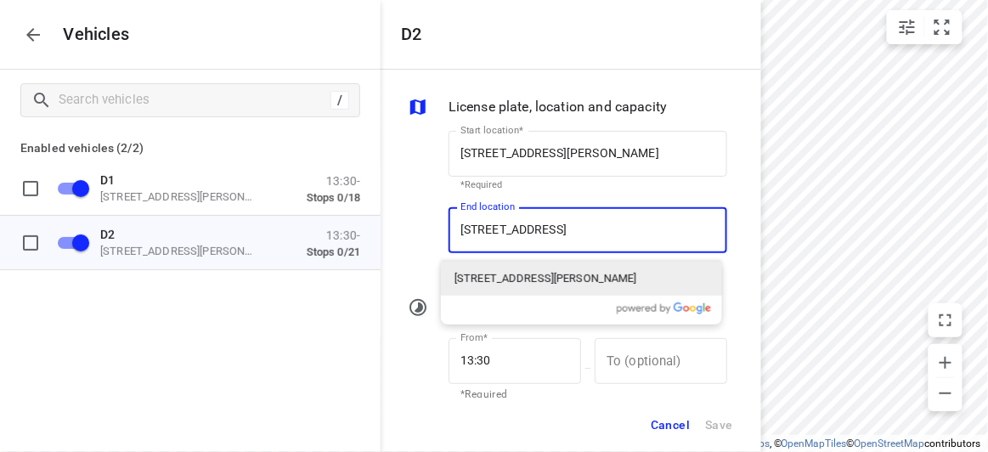
click at [520, 286] on p "[STREET_ADDRESS][PERSON_NAME]" at bounding box center [545, 278] width 183 height 17
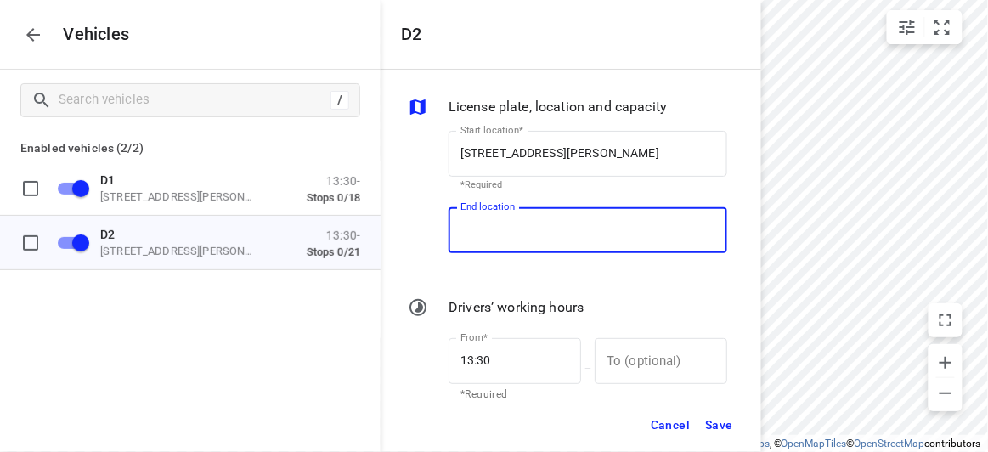
scroll to position [0, 0]
type input "[STREET_ADDRESS][PERSON_NAME]"
click at [733, 431] on button "Save" at bounding box center [718, 425] width 43 height 35
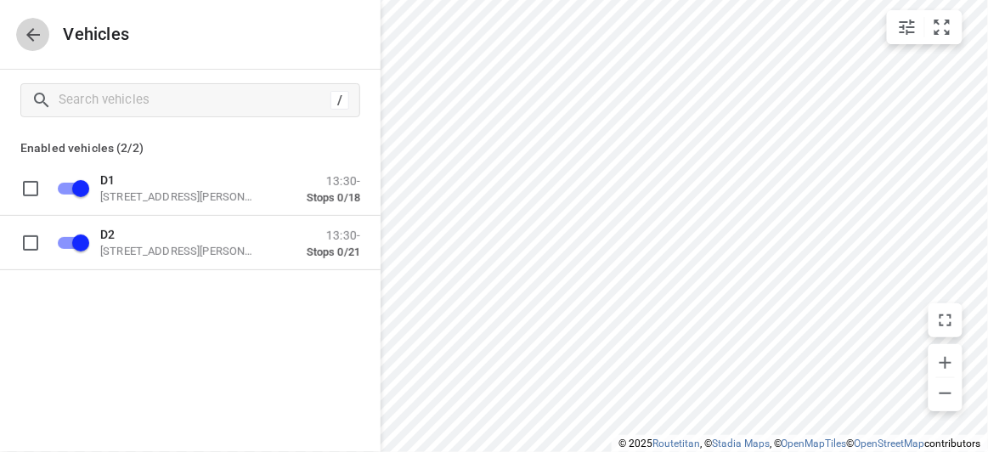
click at [37, 22] on button "button" at bounding box center [33, 35] width 34 height 34
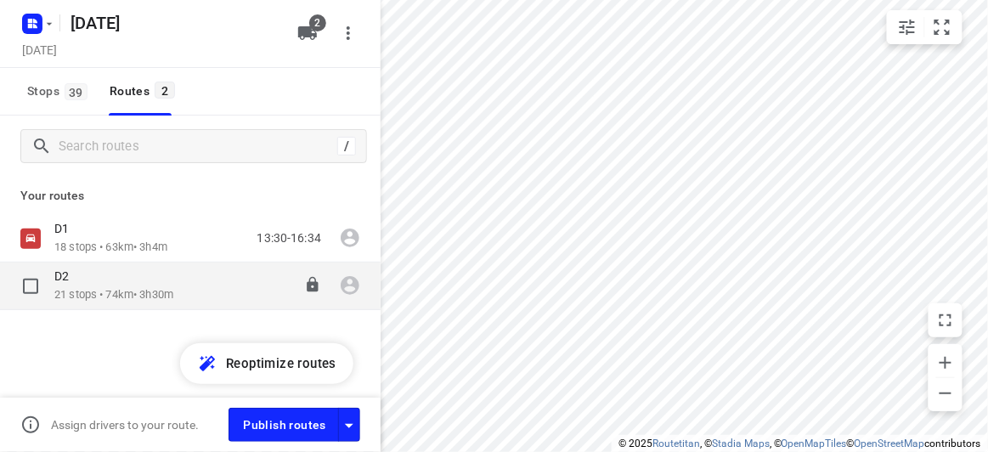
click at [97, 285] on div "D2" at bounding box center [113, 277] width 119 height 19
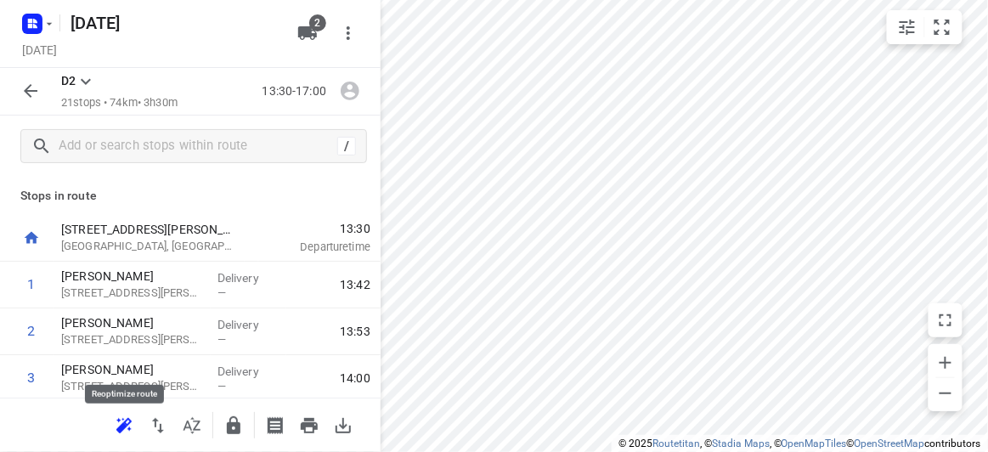
click at [121, 423] on icon "button" at bounding box center [124, 425] width 20 height 20
click at [35, 87] on icon "button" at bounding box center [30, 91] width 20 height 20
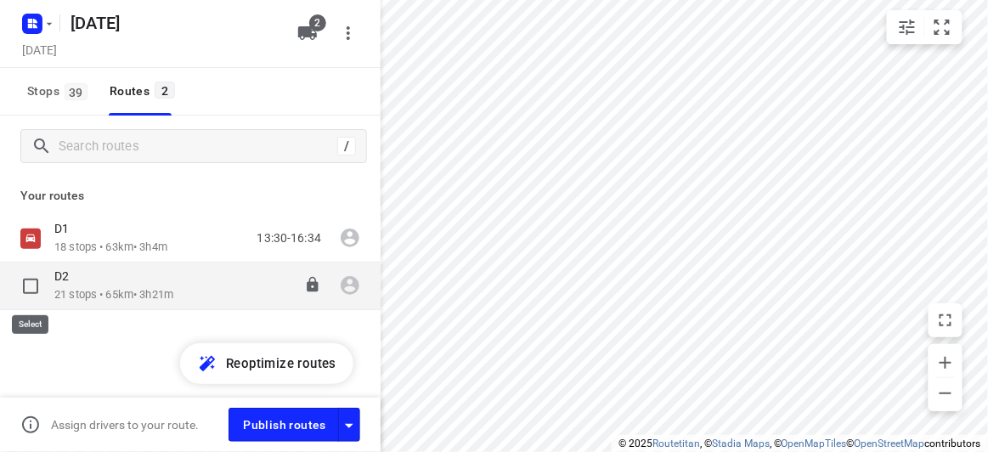
click at [32, 291] on input "checkbox" at bounding box center [31, 286] width 34 height 34
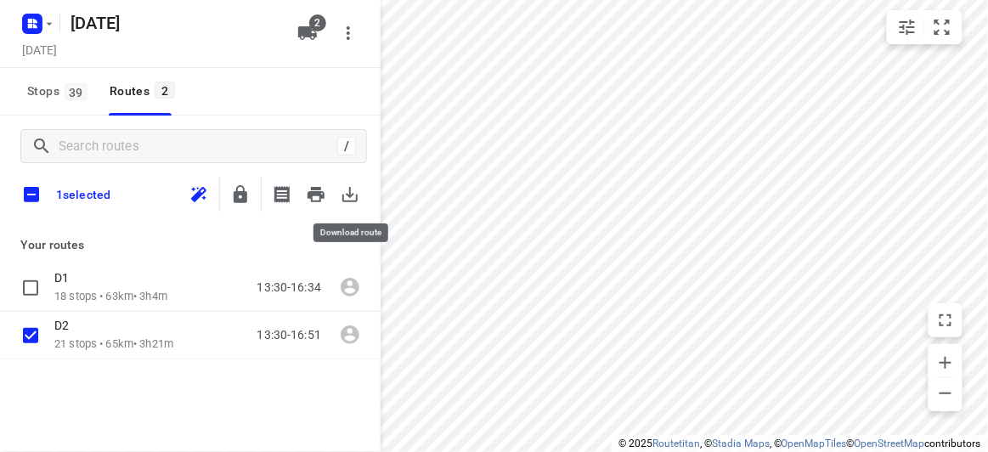
click at [351, 190] on icon "button" at bounding box center [350, 194] width 20 height 20
click at [35, 341] on input "checkbox" at bounding box center [31, 335] width 34 height 34
checkbox input "false"
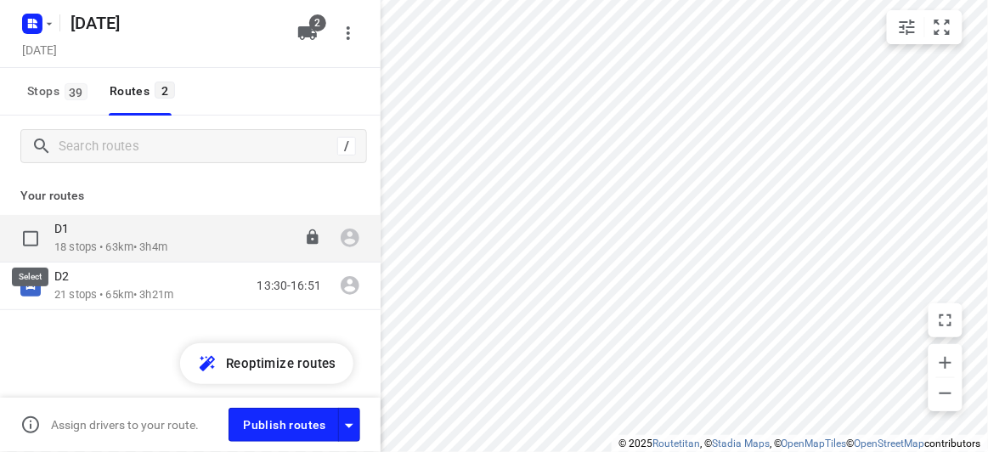
click at [41, 242] on input "checkbox" at bounding box center [31, 239] width 34 height 34
checkbox input "true"
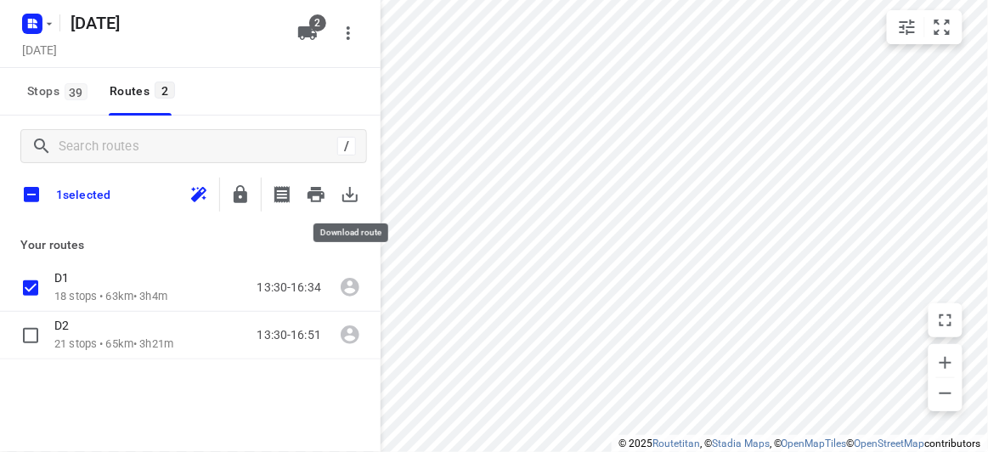
click at [350, 198] on icon "button" at bounding box center [350, 194] width 20 height 20
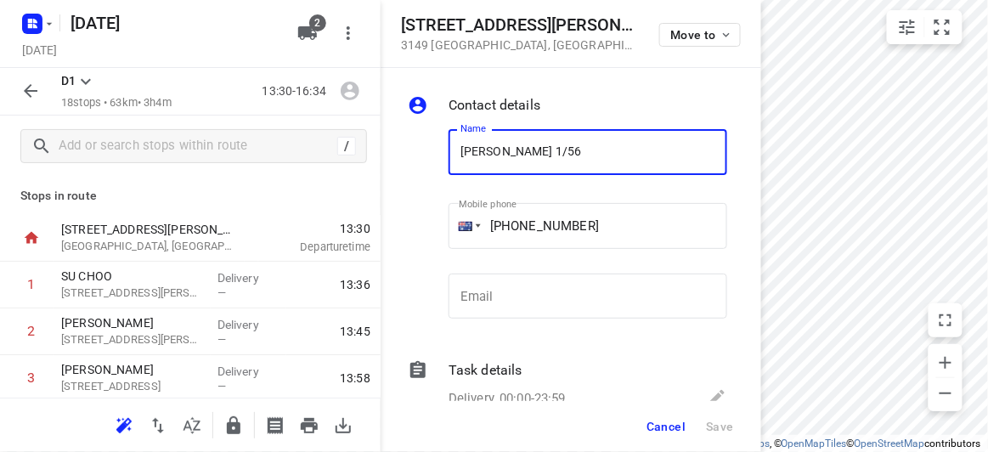
click at [657, 429] on span "Cancel" at bounding box center [665, 427] width 39 height 14
